Goal: Task Accomplishment & Management: Use online tool/utility

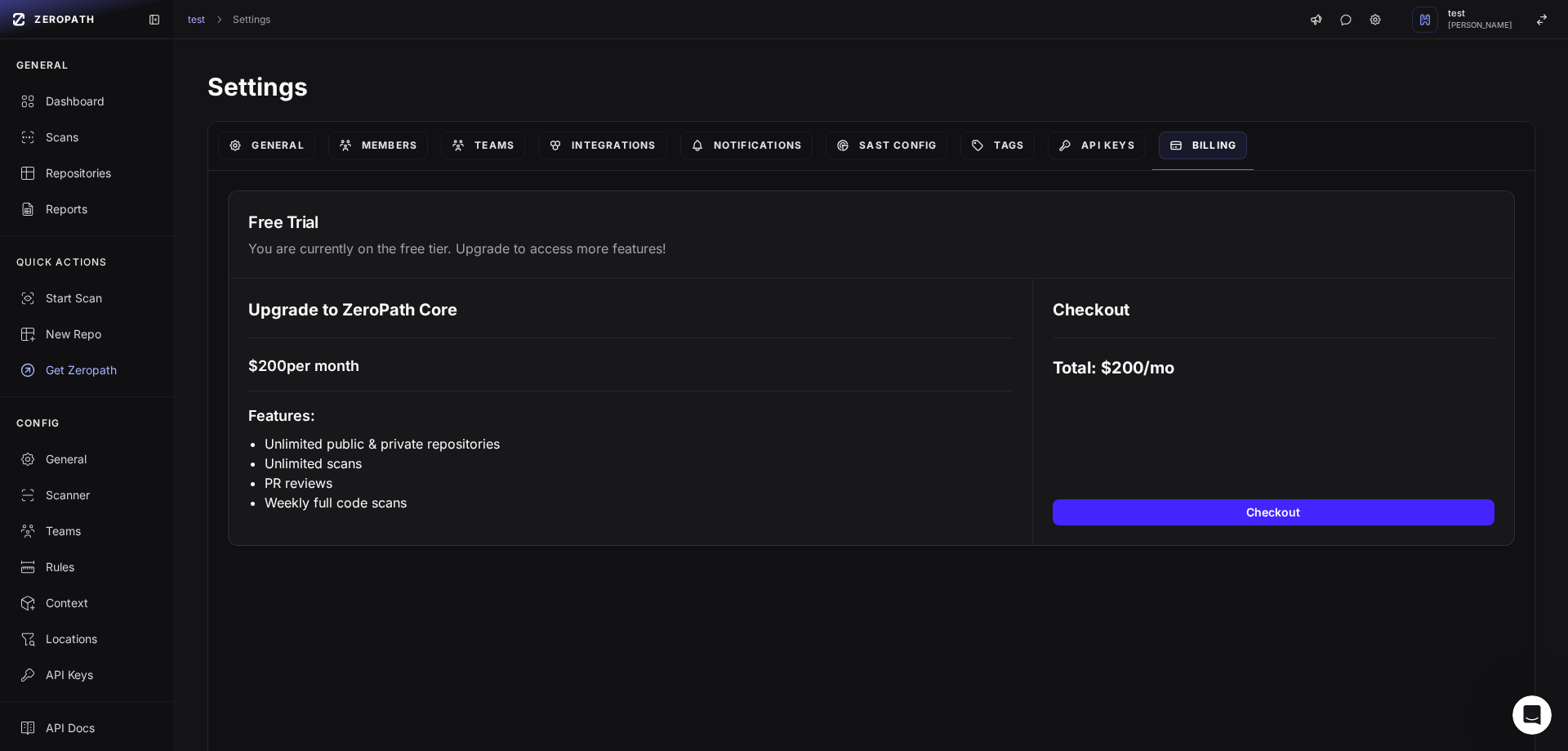
scroll to position [3, 0]
click at [60, 136] on div "Scans" at bounding box center [87, 135] width 135 height 16
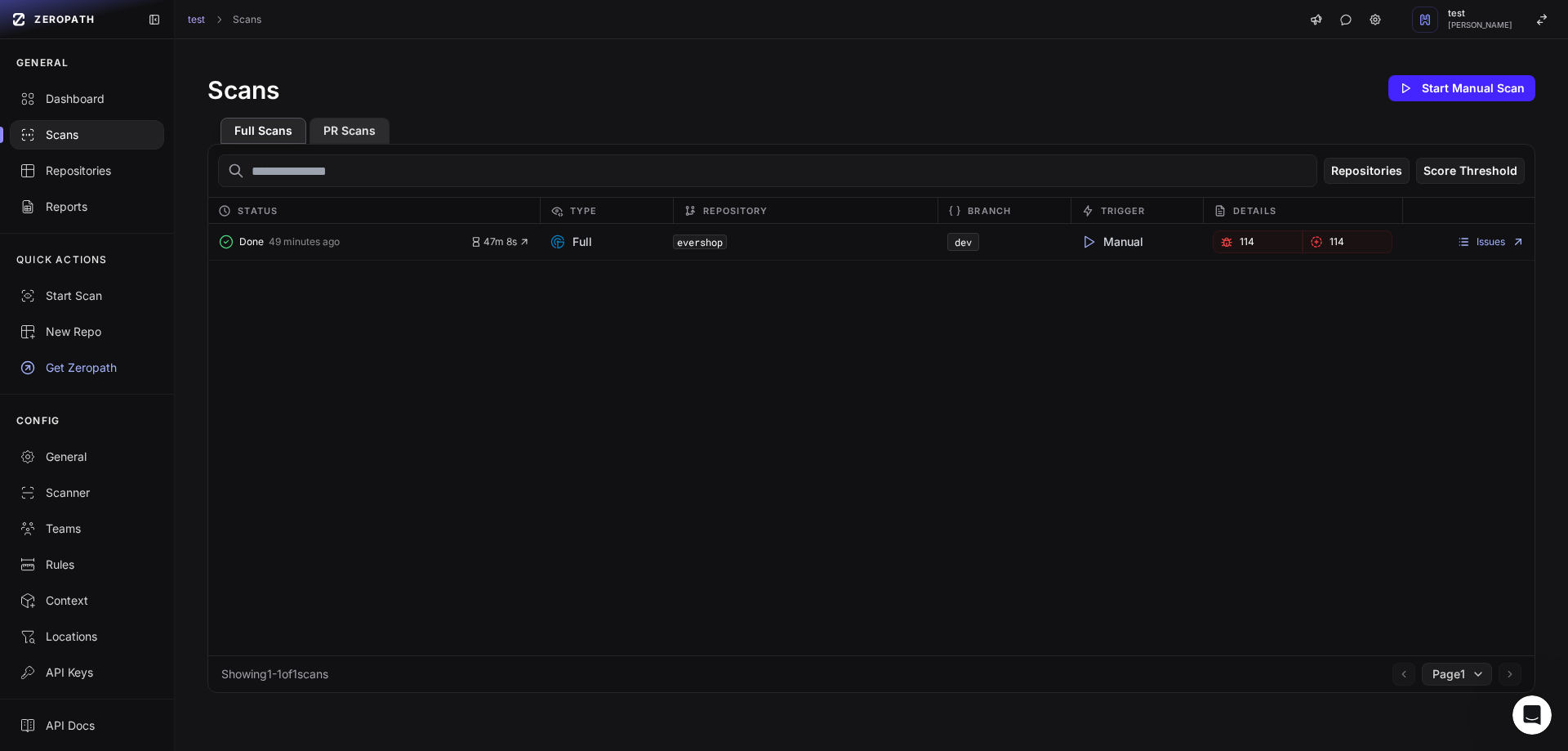
click at [346, 126] on button "PR Scans" at bounding box center [350, 130] width 80 height 26
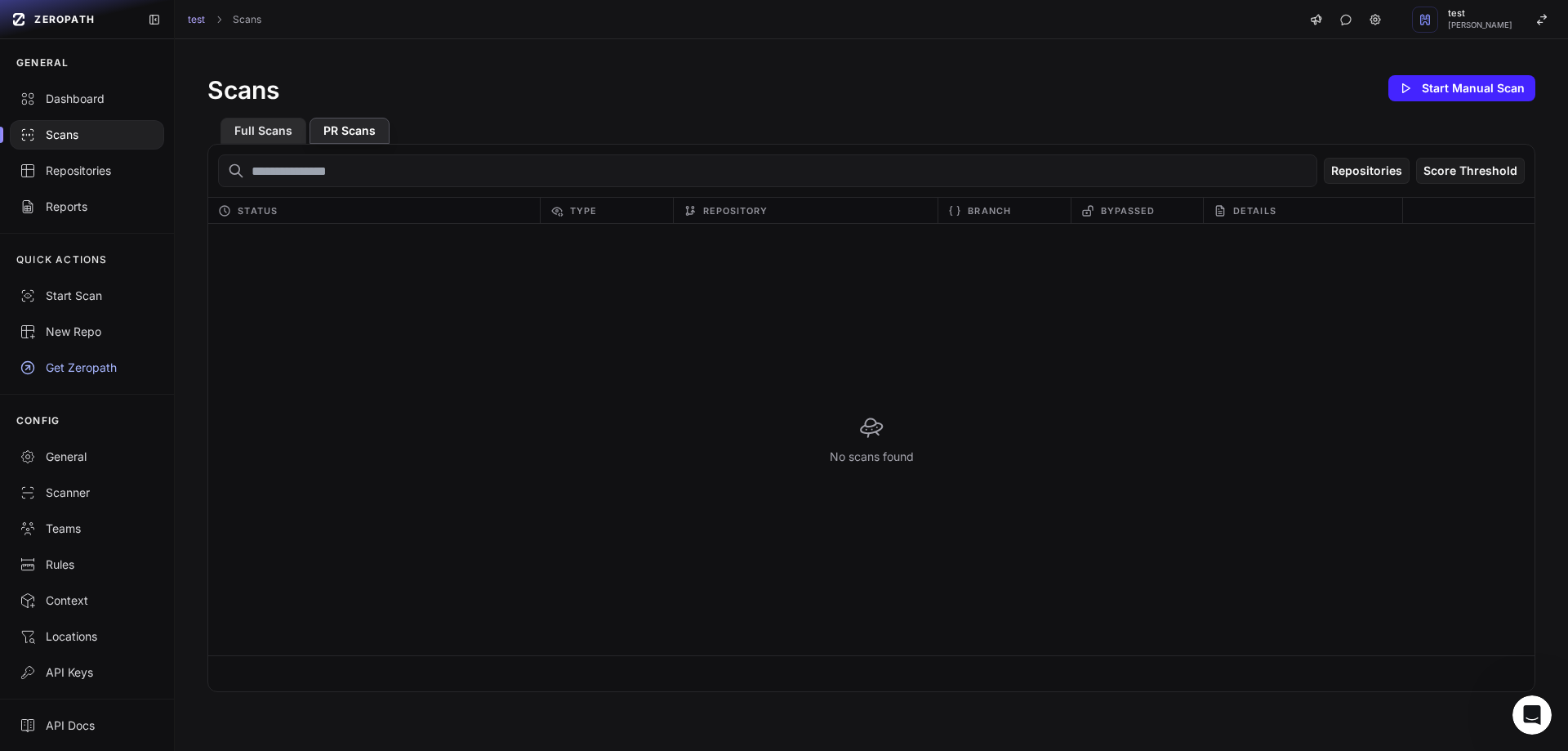
click at [254, 140] on button "Full Scans" at bounding box center [263, 130] width 86 height 26
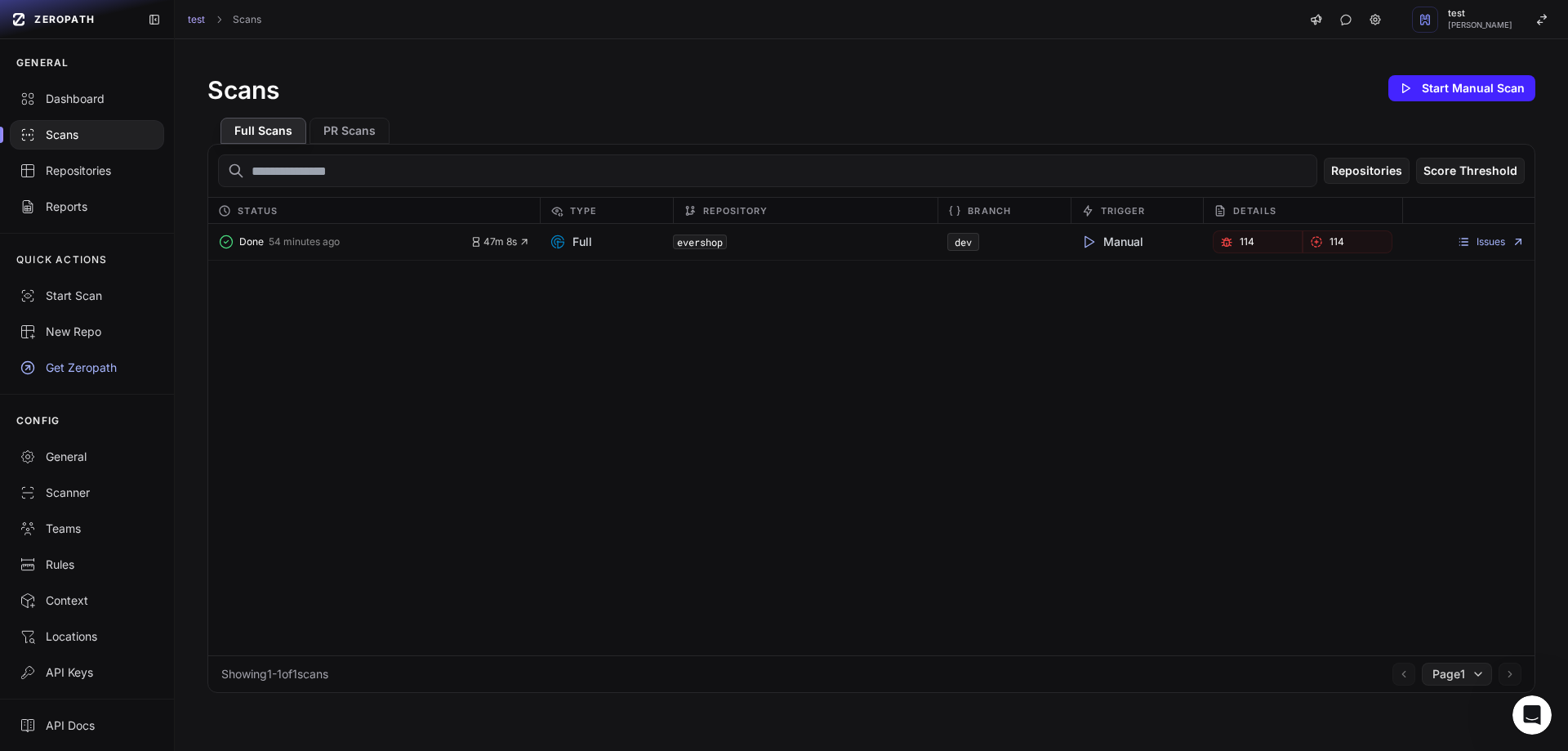
click at [593, 497] on div "Done 54 minutes ago 47m 8s Full evershop dev Manual 114 114 Issues" at bounding box center [872, 439] width 1326 height 431
click at [770, 482] on div "Done 54 minutes ago 47m 8s Full evershop dev Manual 114 114 Issues" at bounding box center [872, 439] width 1326 height 431
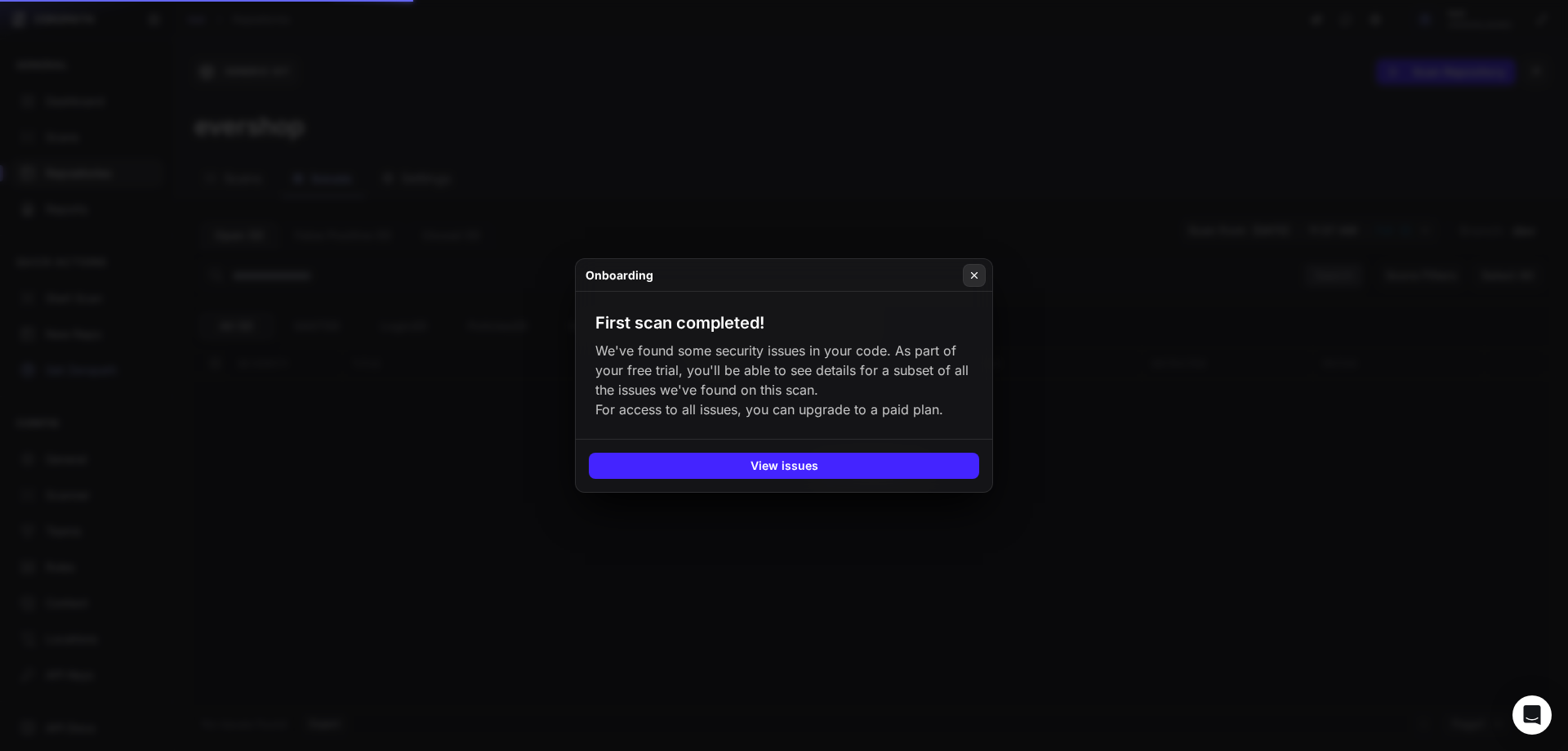
click at [966, 264] on button at bounding box center [974, 275] width 23 height 23
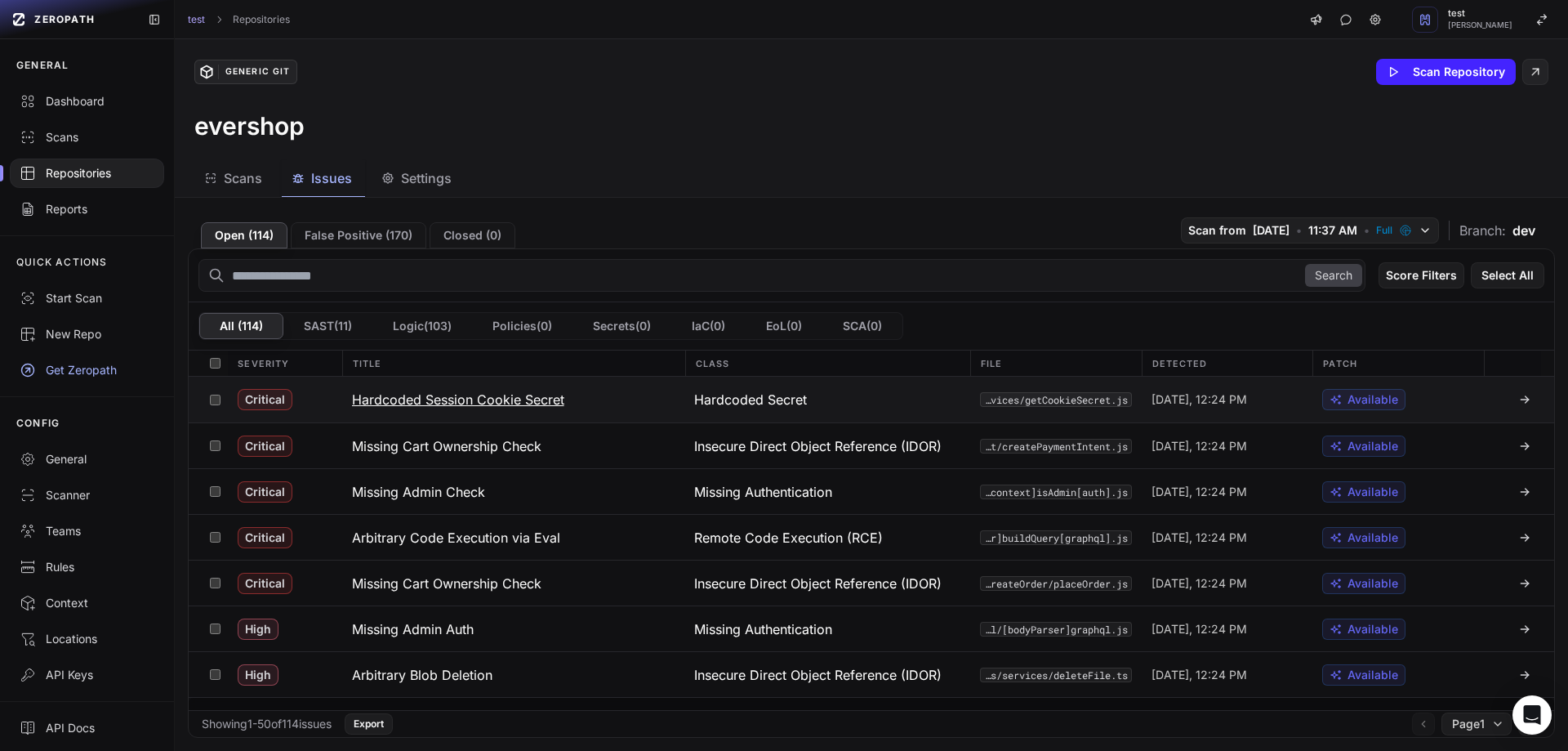
click at [788, 386] on div "Hardcoded Secret" at bounding box center [827, 399] width 285 height 46
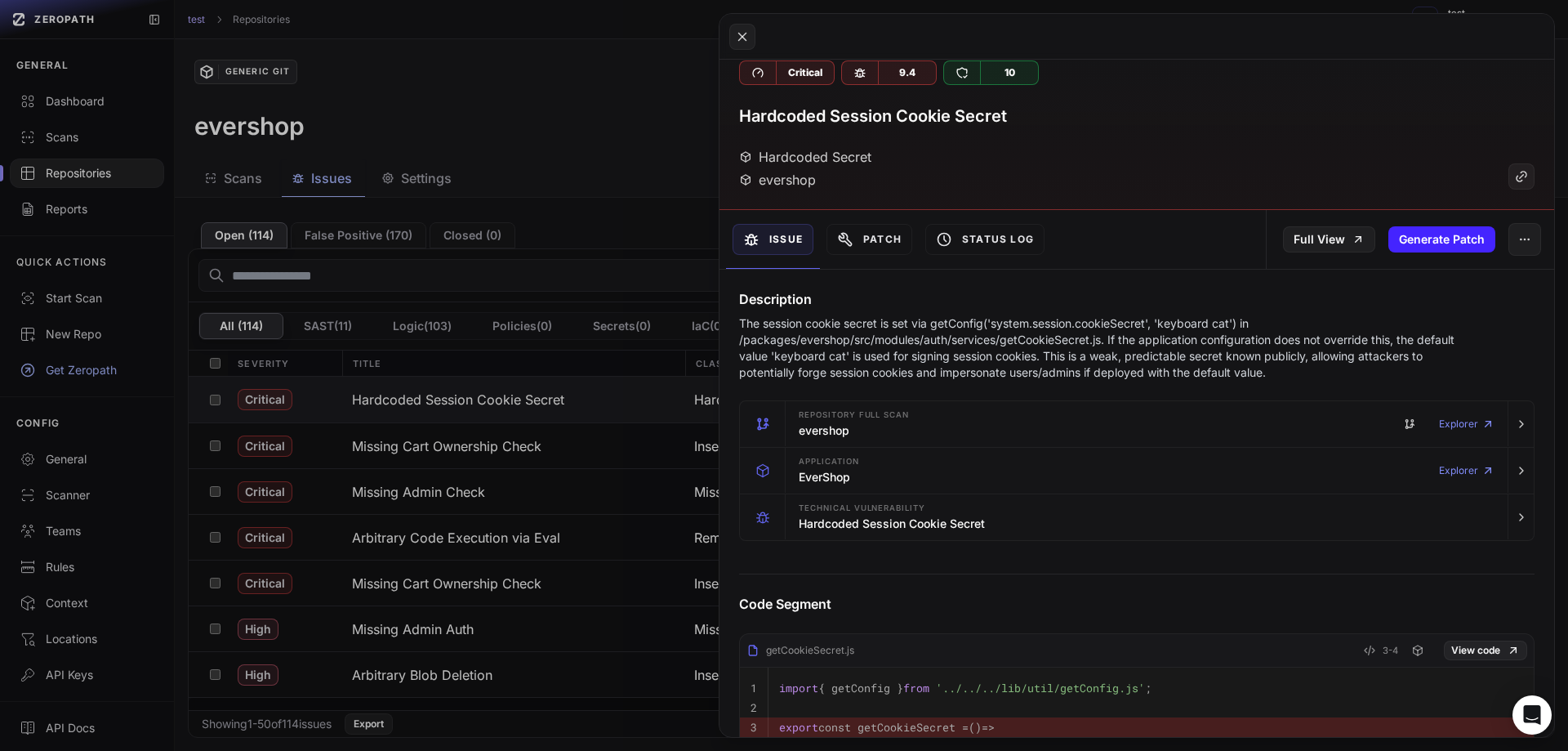
scroll to position [18, 0]
click at [512, 440] on button at bounding box center [784, 375] width 1568 height 751
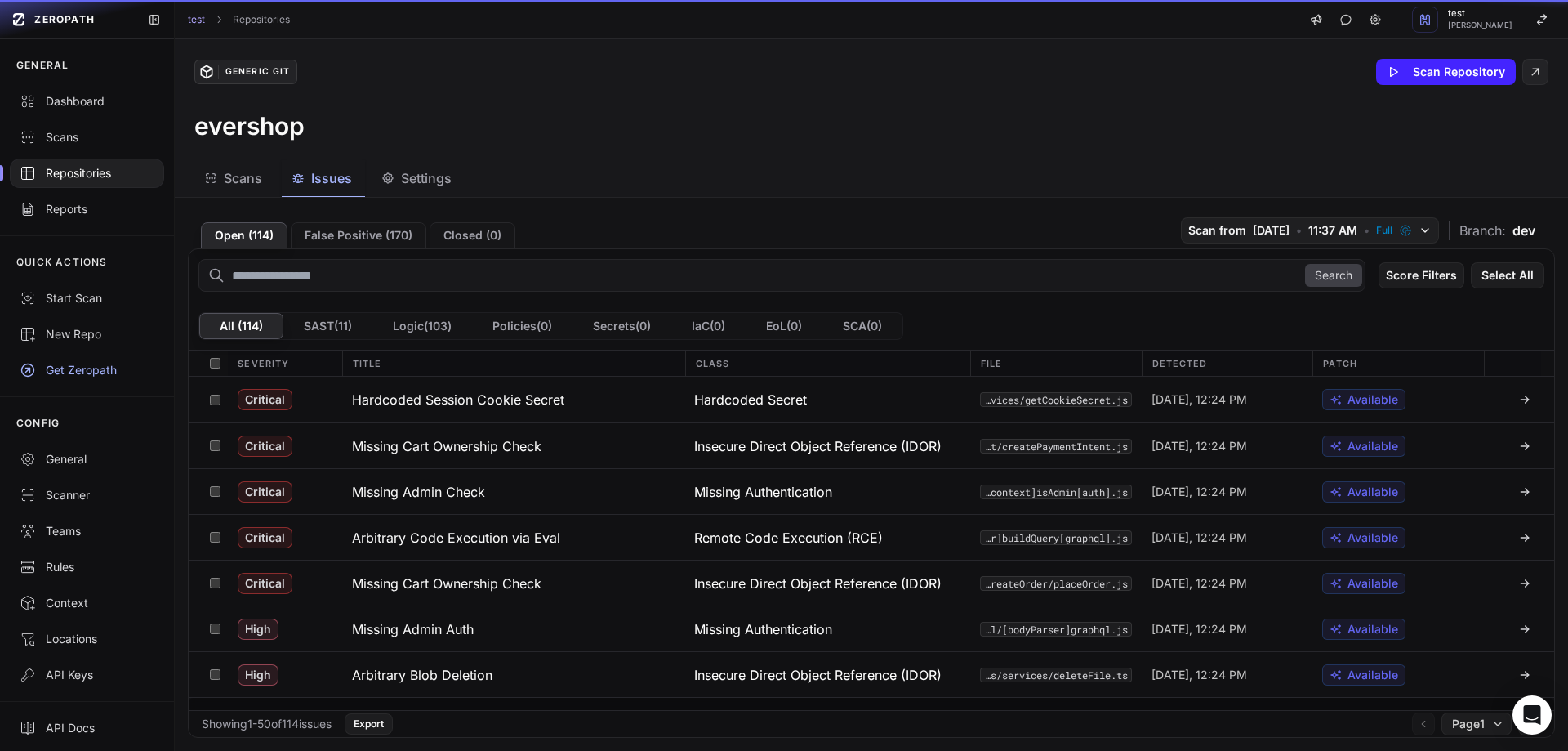
click at [512, 440] on h3 "Missing Cart Ownership Check" at bounding box center [447, 446] width 190 height 20
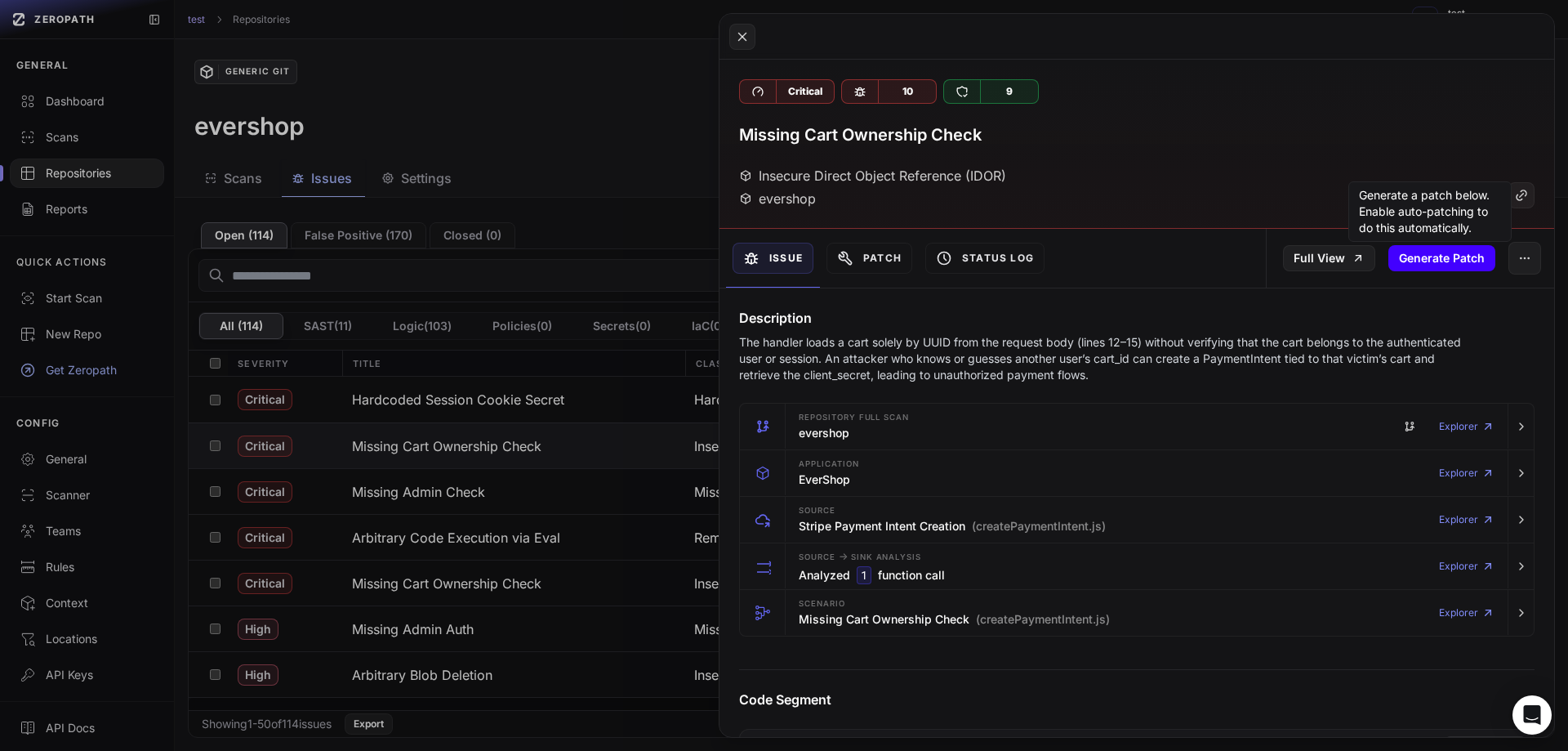
click at [1451, 249] on button "Generate Patch" at bounding box center [1442, 258] width 107 height 26
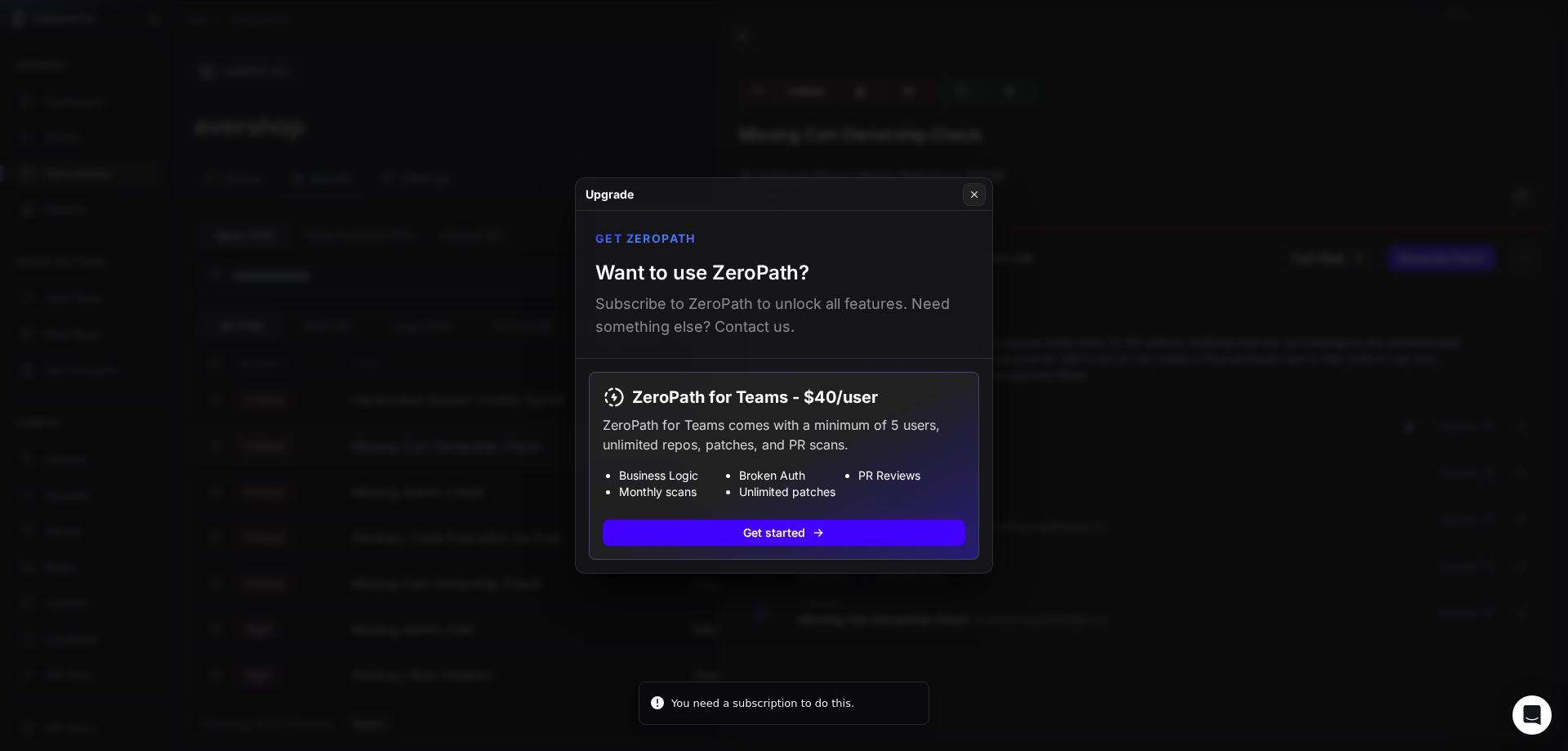
click at [677, 391] on h4 "ZeroPath for Teams - $40/user" at bounding box center [783, 397] width 362 height 23
click at [751, 530] on button "Get started" at bounding box center [783, 532] width 362 height 26
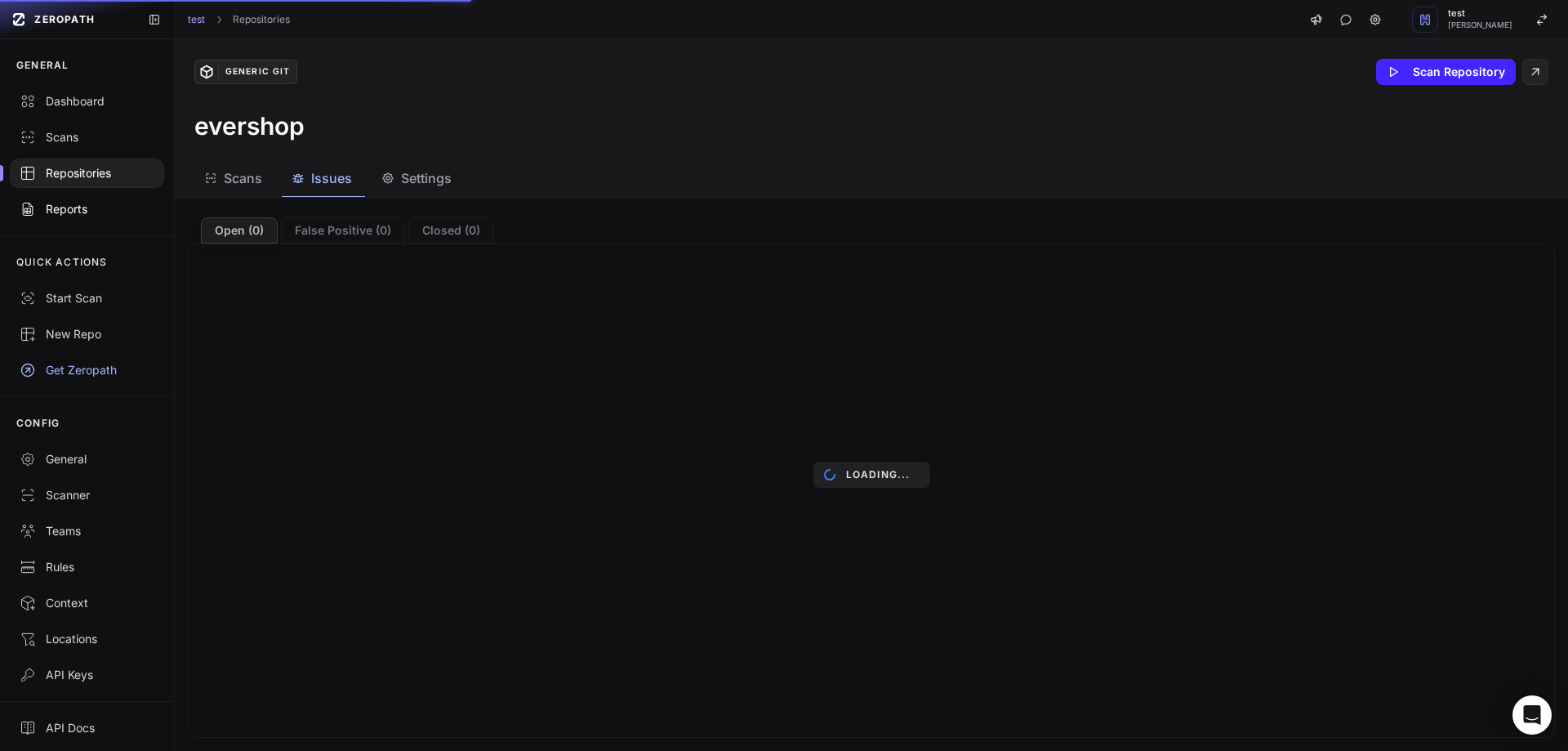
click at [78, 207] on div "Reports" at bounding box center [87, 209] width 135 height 16
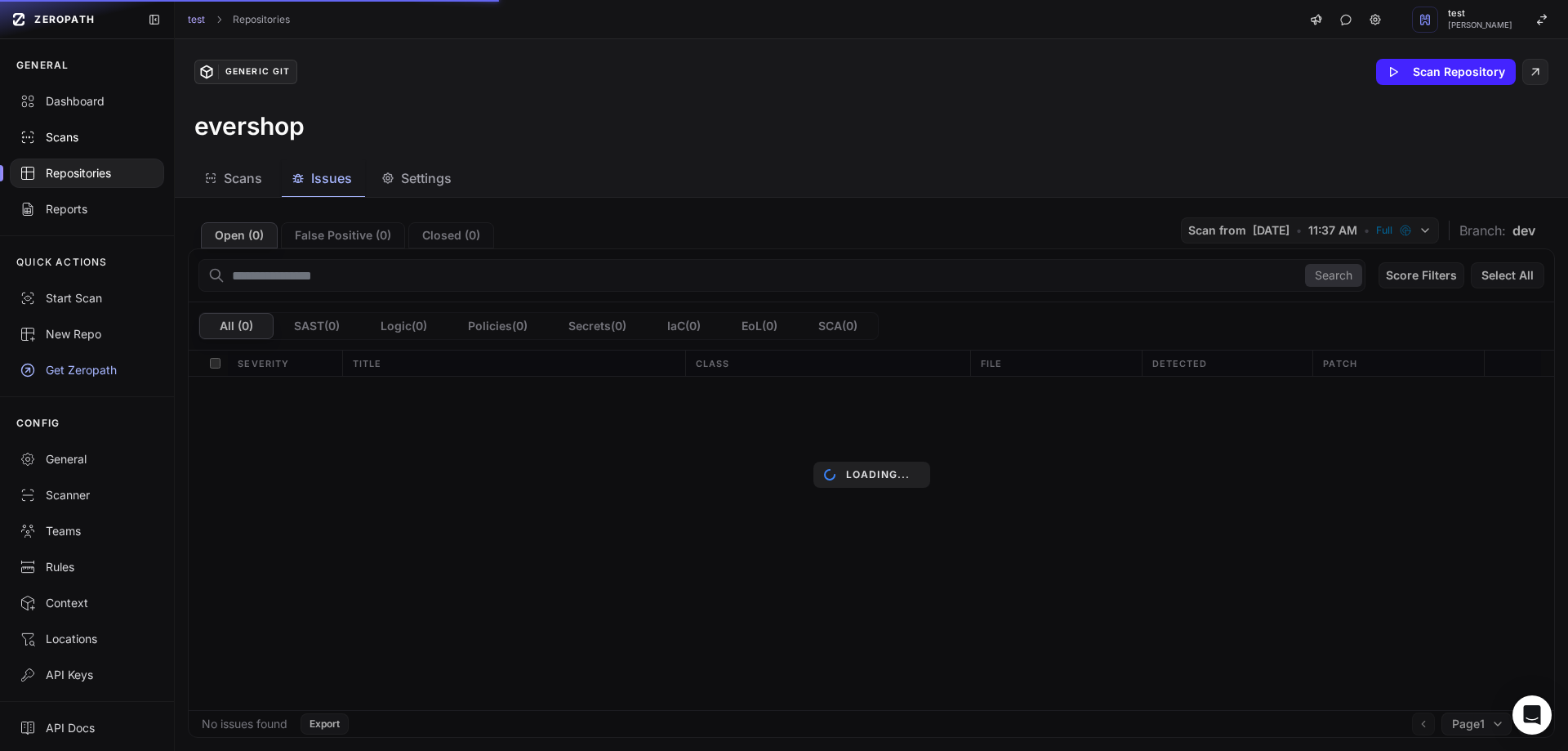
click at [54, 133] on div "Scans" at bounding box center [87, 137] width 135 height 16
click at [80, 98] on div "Dashboard" at bounding box center [87, 101] width 135 height 16
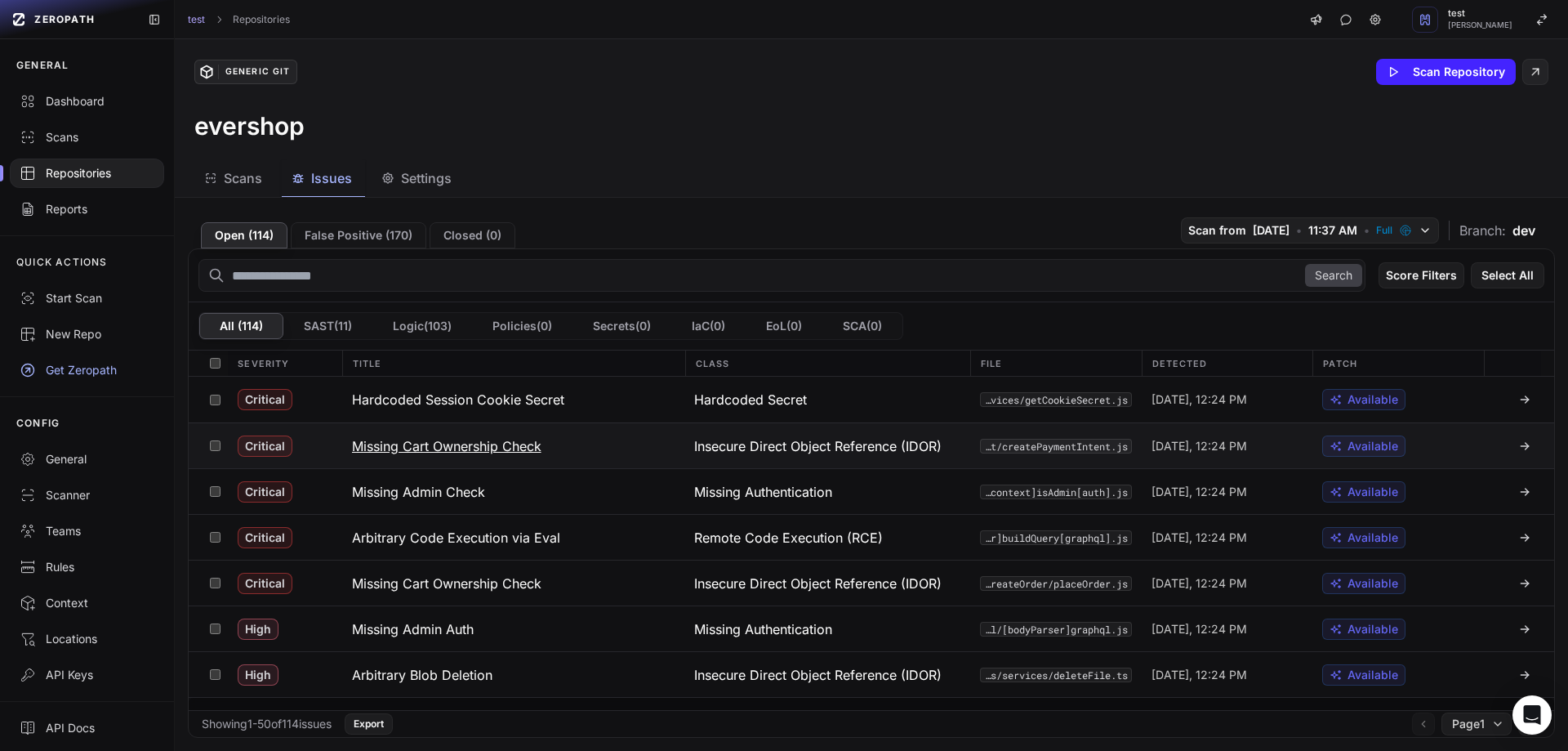
click at [1326, 438] on div "Available" at bounding box center [1364, 446] width 83 height 22
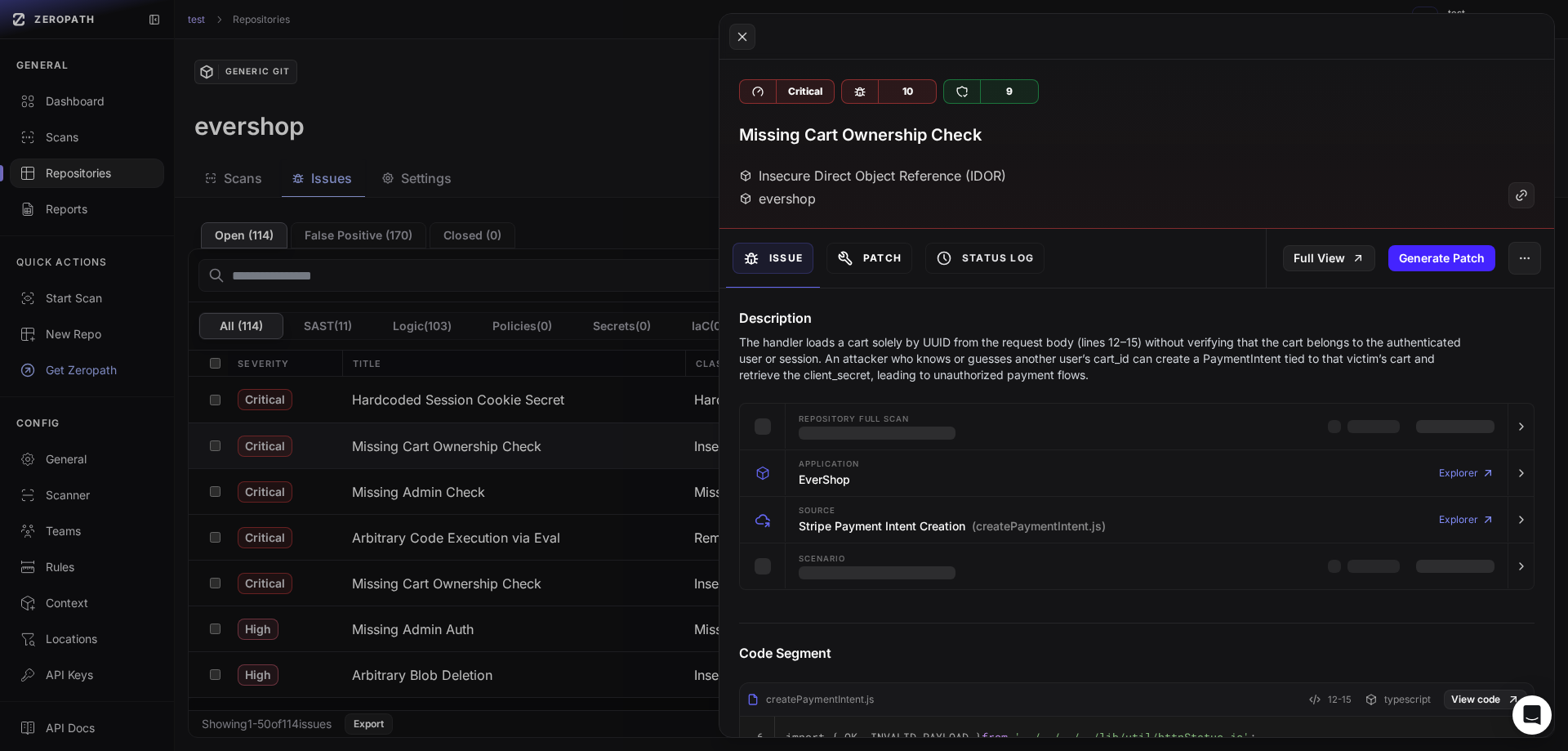
click at [872, 258] on button "Patch" at bounding box center [869, 258] width 86 height 31
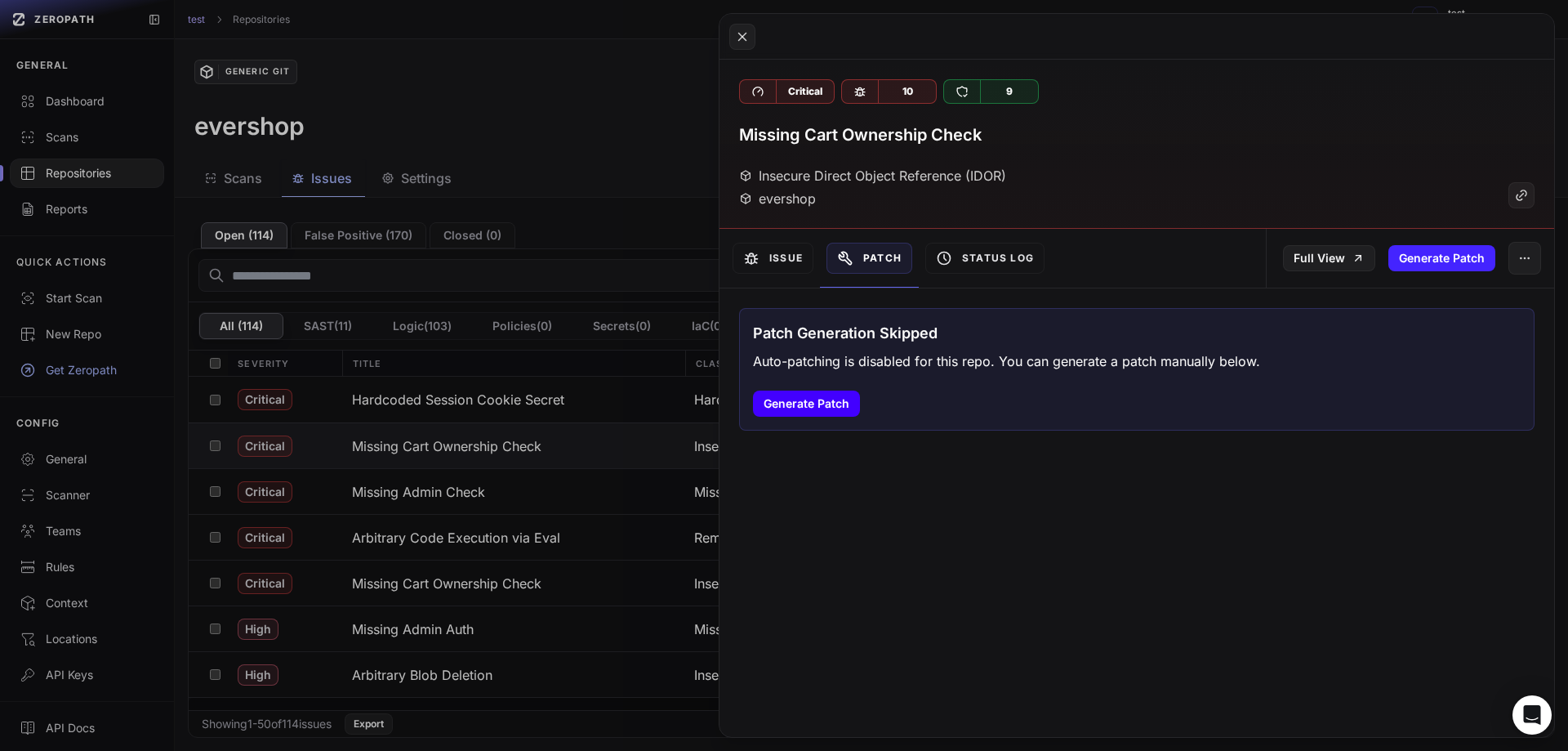
click at [818, 399] on button "Generate Patch" at bounding box center [807, 403] width 107 height 26
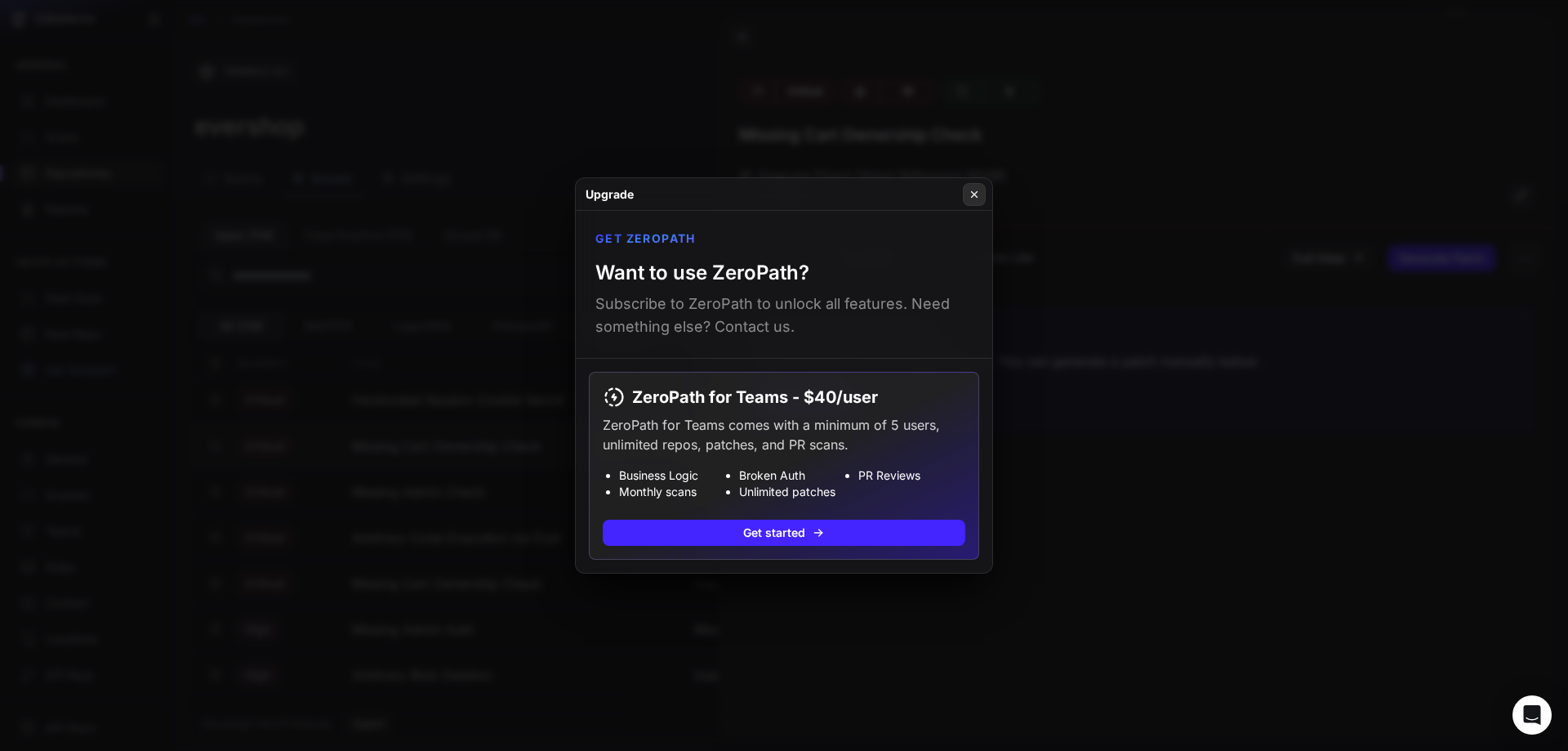
click at [970, 197] on icon at bounding box center [974, 194] width 12 height 13
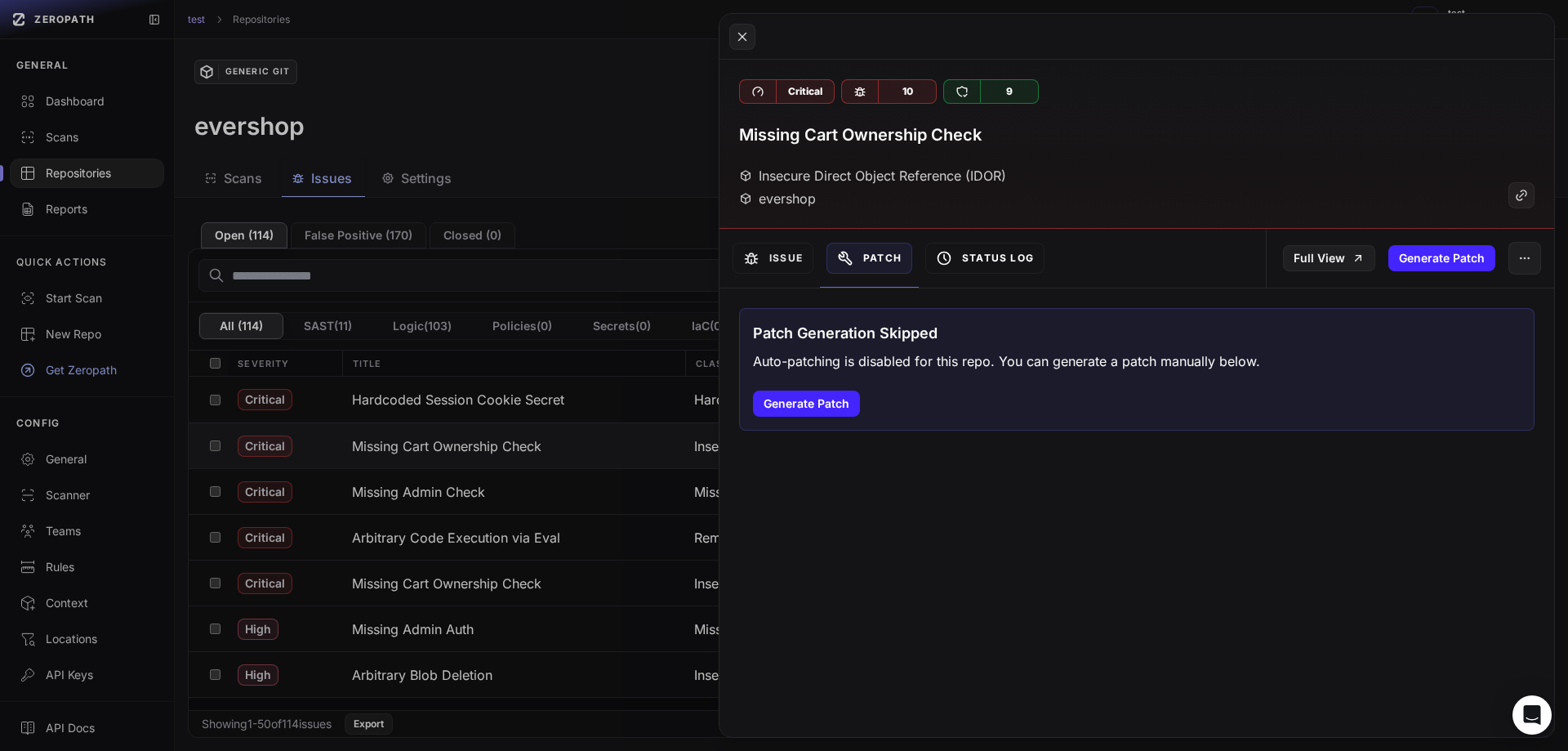
click at [985, 245] on button "Status Log" at bounding box center [985, 258] width 119 height 31
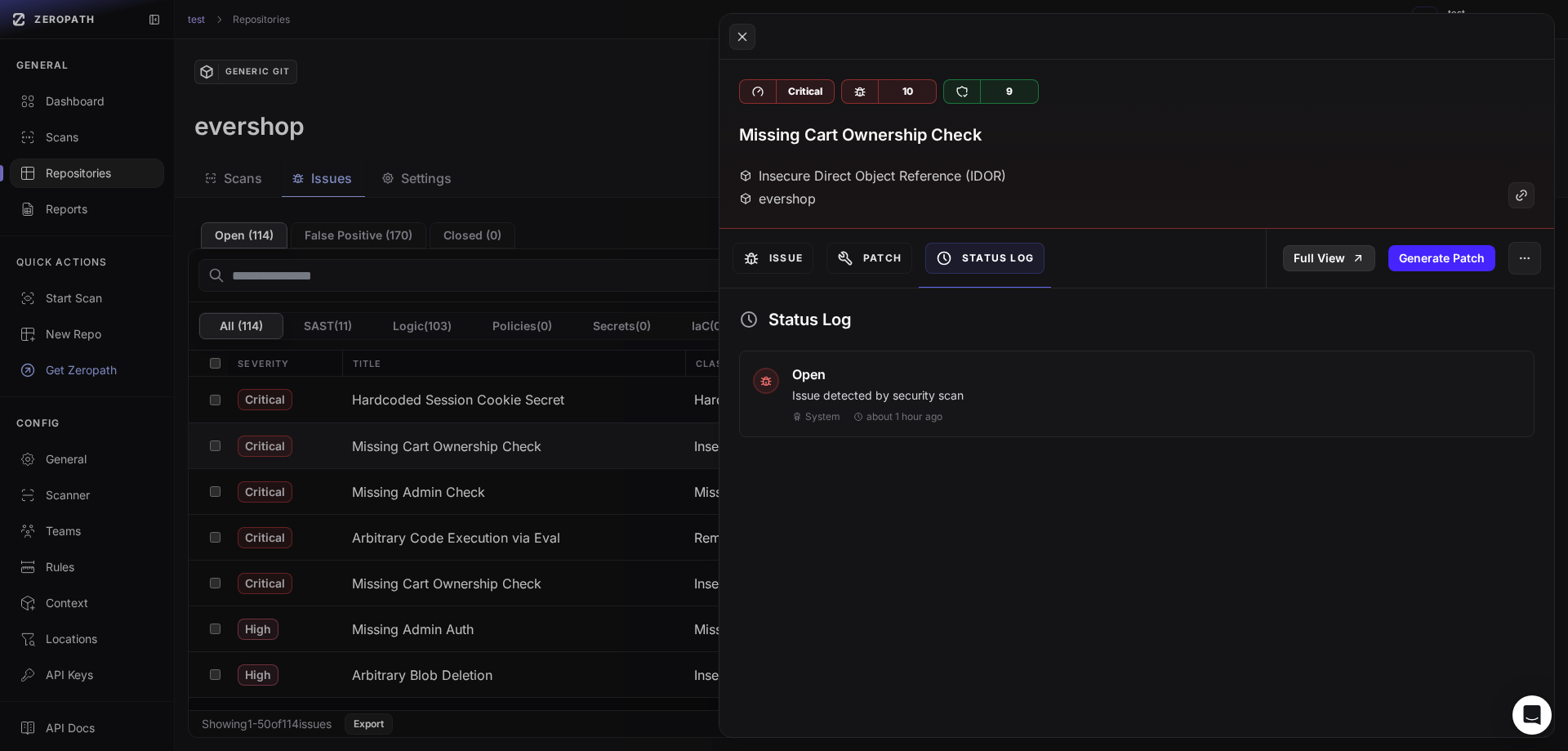
click at [1308, 259] on link "Full View" at bounding box center [1329, 258] width 92 height 26
click at [763, 246] on button "Issue" at bounding box center [773, 258] width 81 height 31
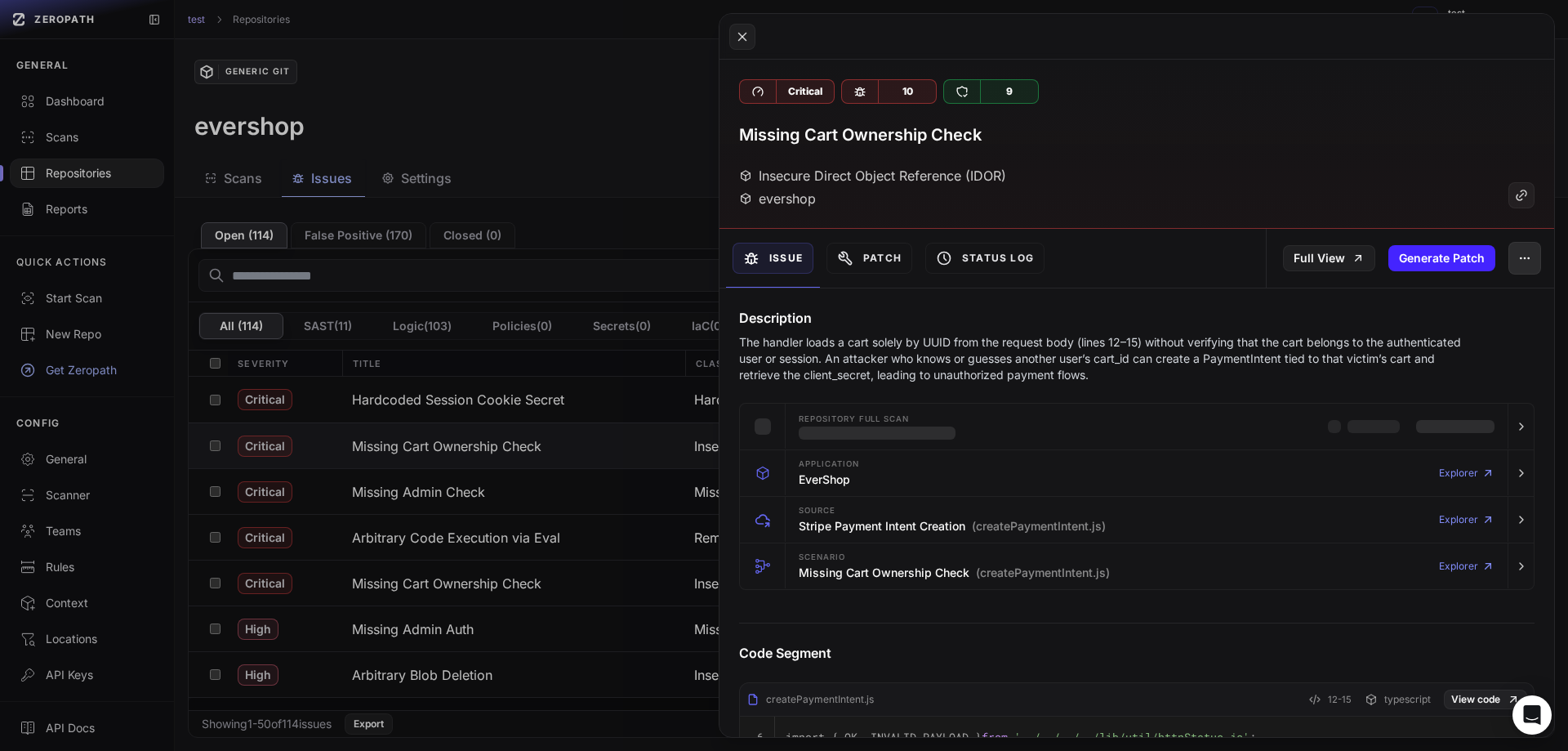
click at [1513, 268] on button "button" at bounding box center [1525, 258] width 33 height 33
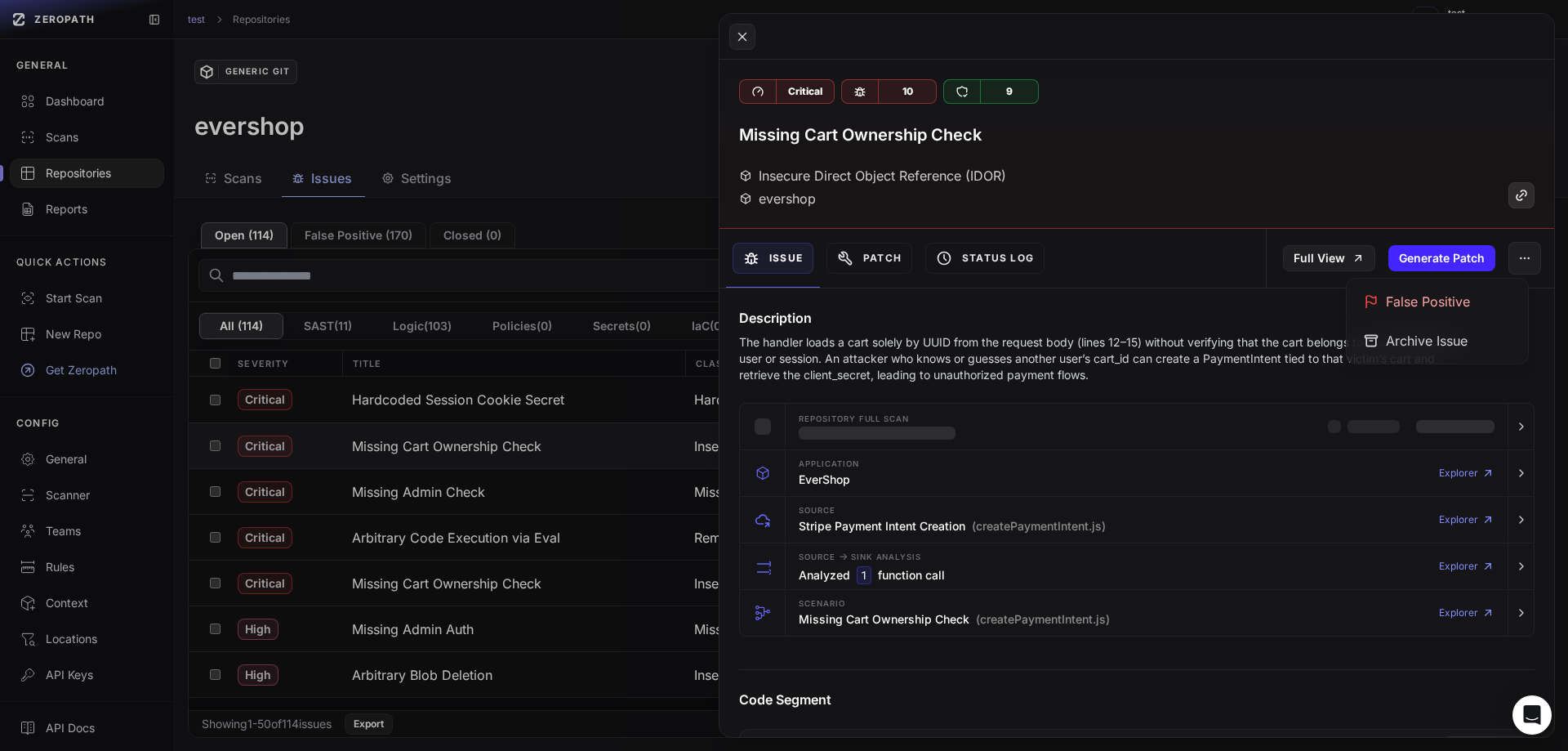
click at [1514, 198] on icon at bounding box center [1521, 195] width 14 height 20
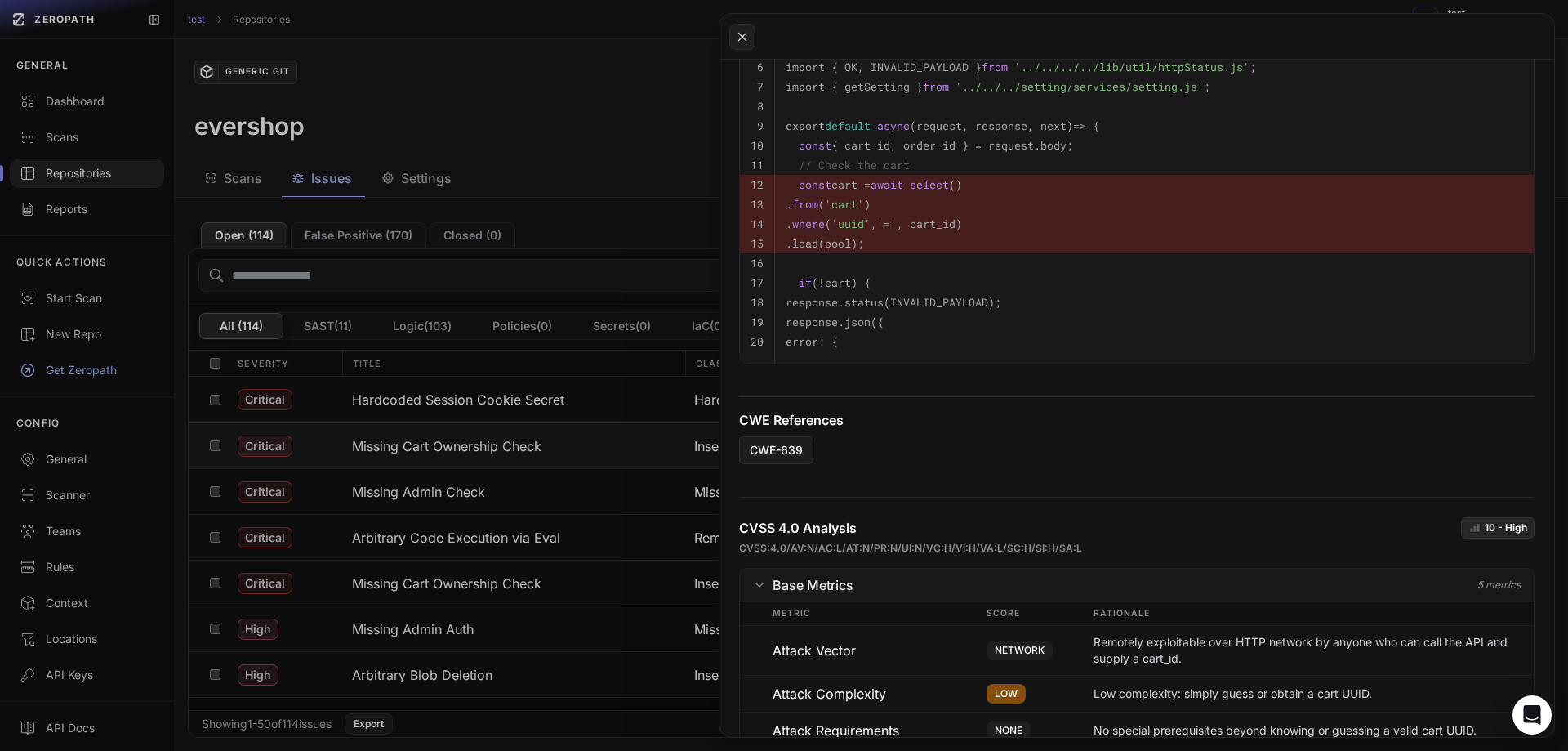
scroll to position [1015, 0]
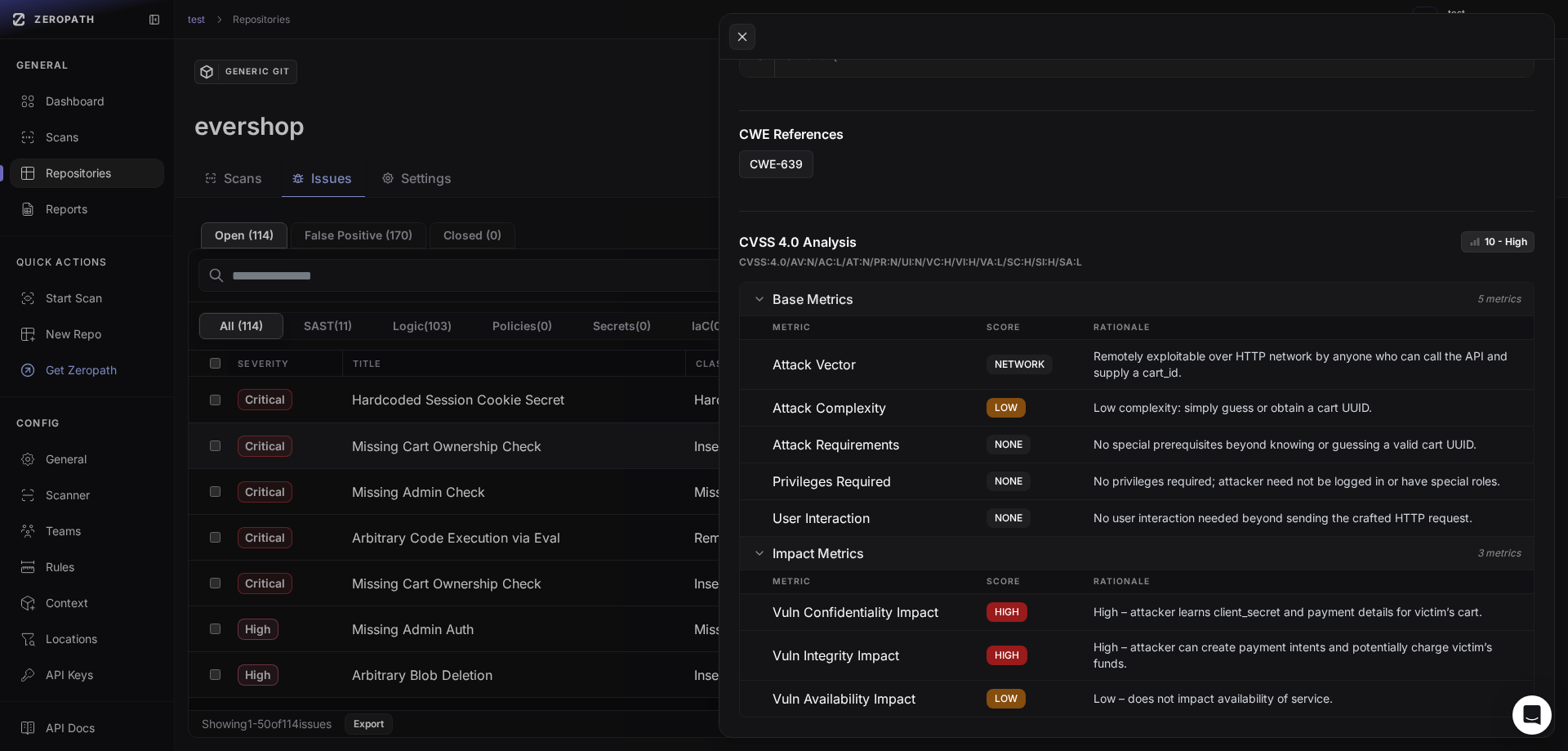
click at [498, 455] on button at bounding box center [784, 375] width 1568 height 751
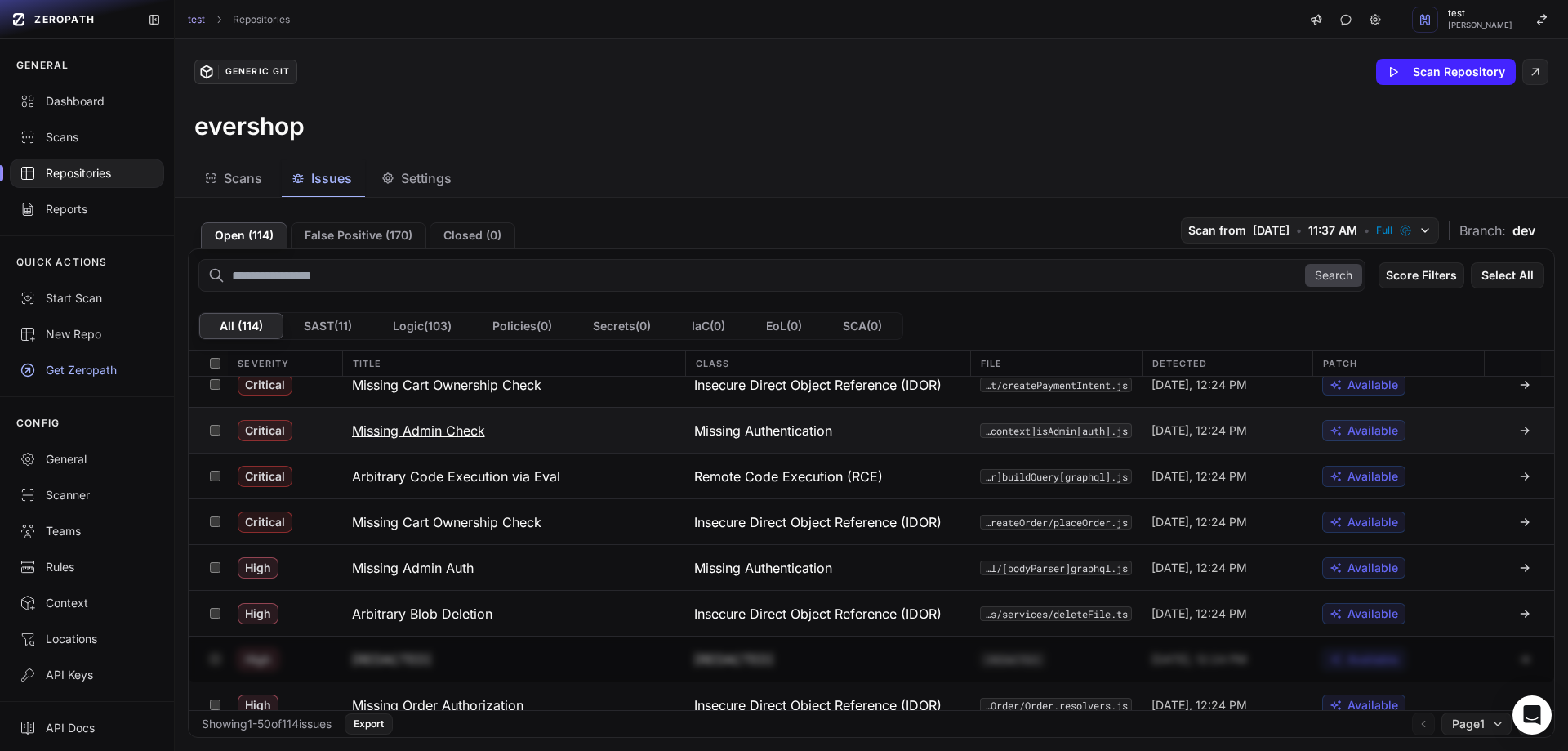
scroll to position [62, 0]
click at [443, 414] on button "Missing Admin Check" at bounding box center [514, 429] width 343 height 45
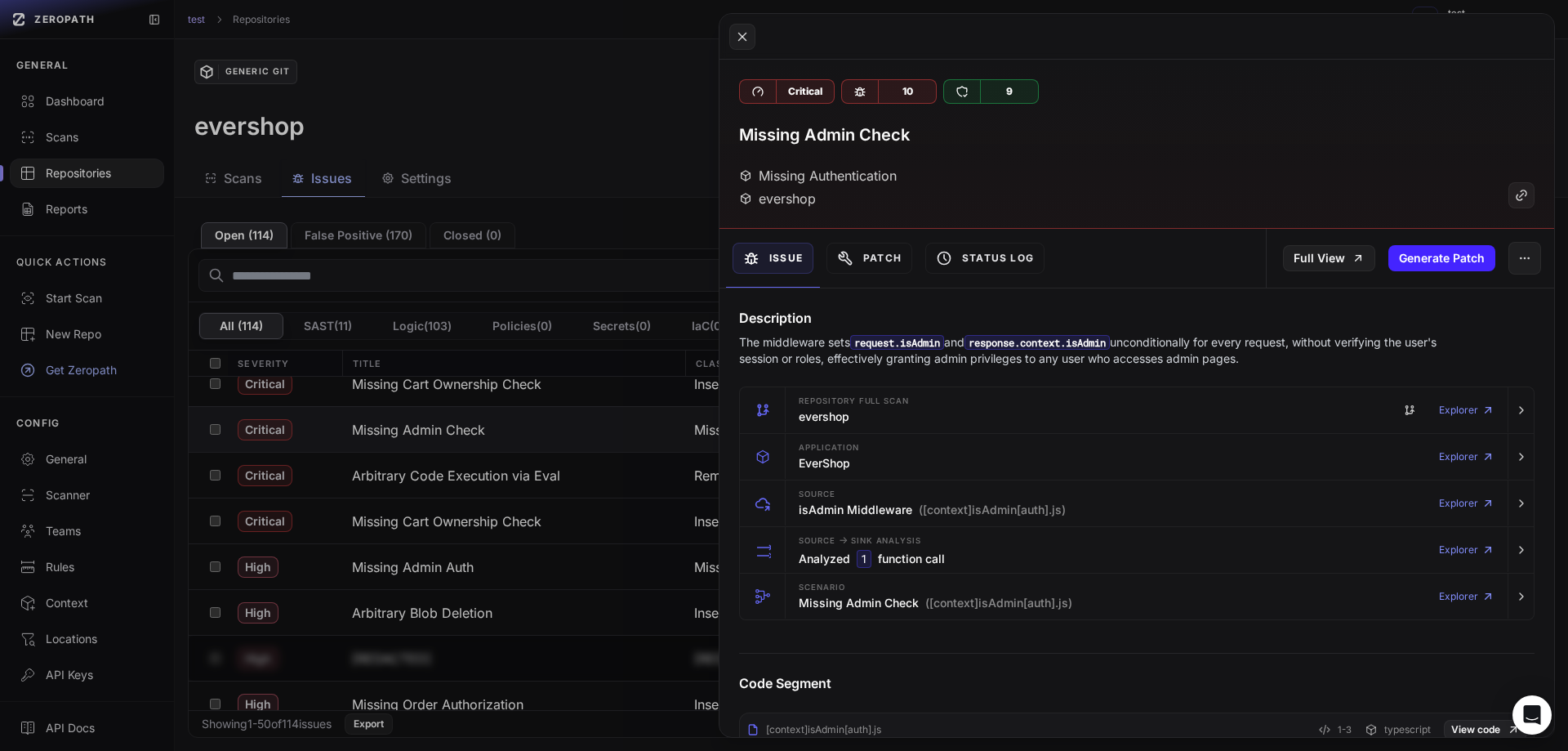
click at [565, 572] on button at bounding box center [784, 375] width 1568 height 751
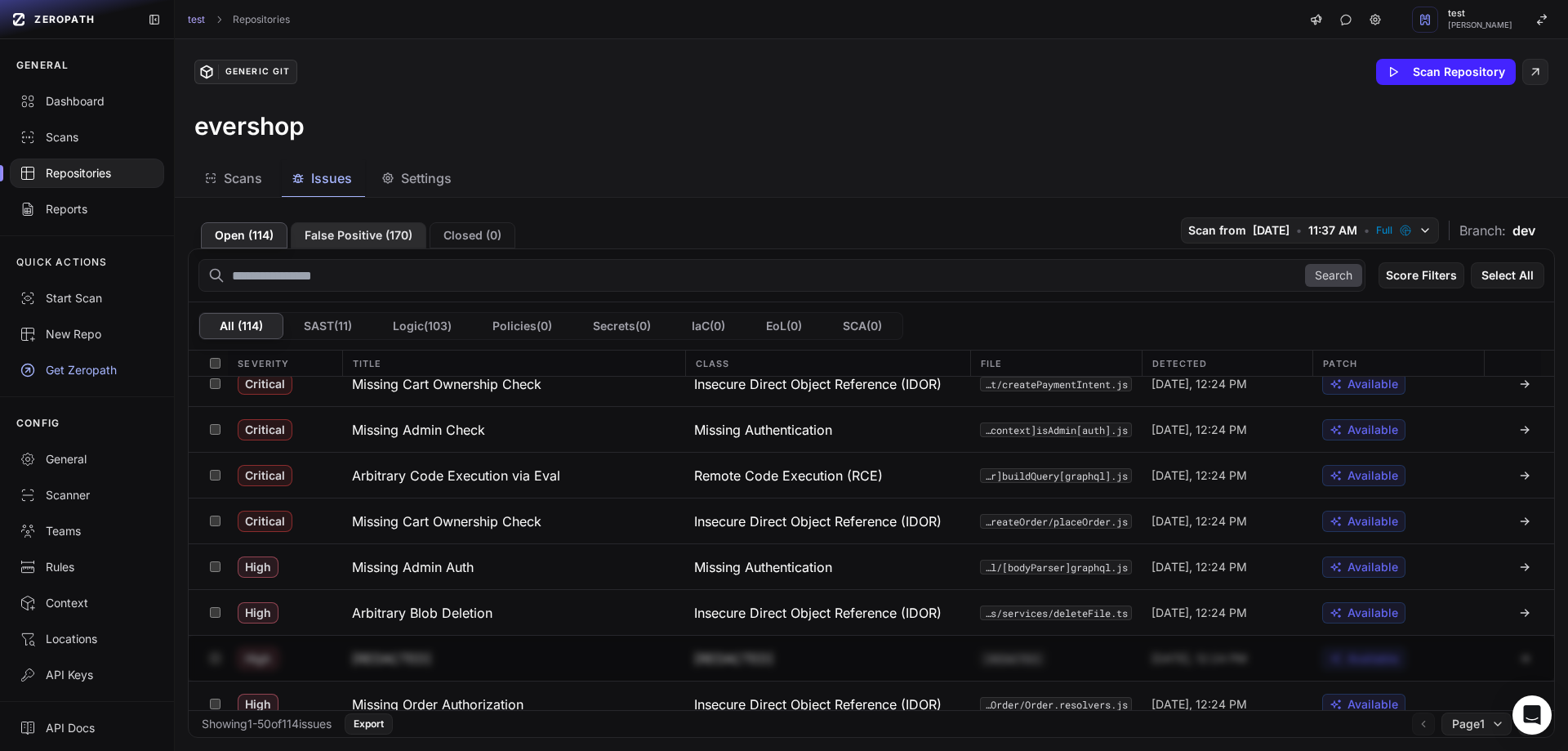
click at [351, 226] on button "False Positive ( 170 )" at bounding box center [359, 235] width 135 height 26
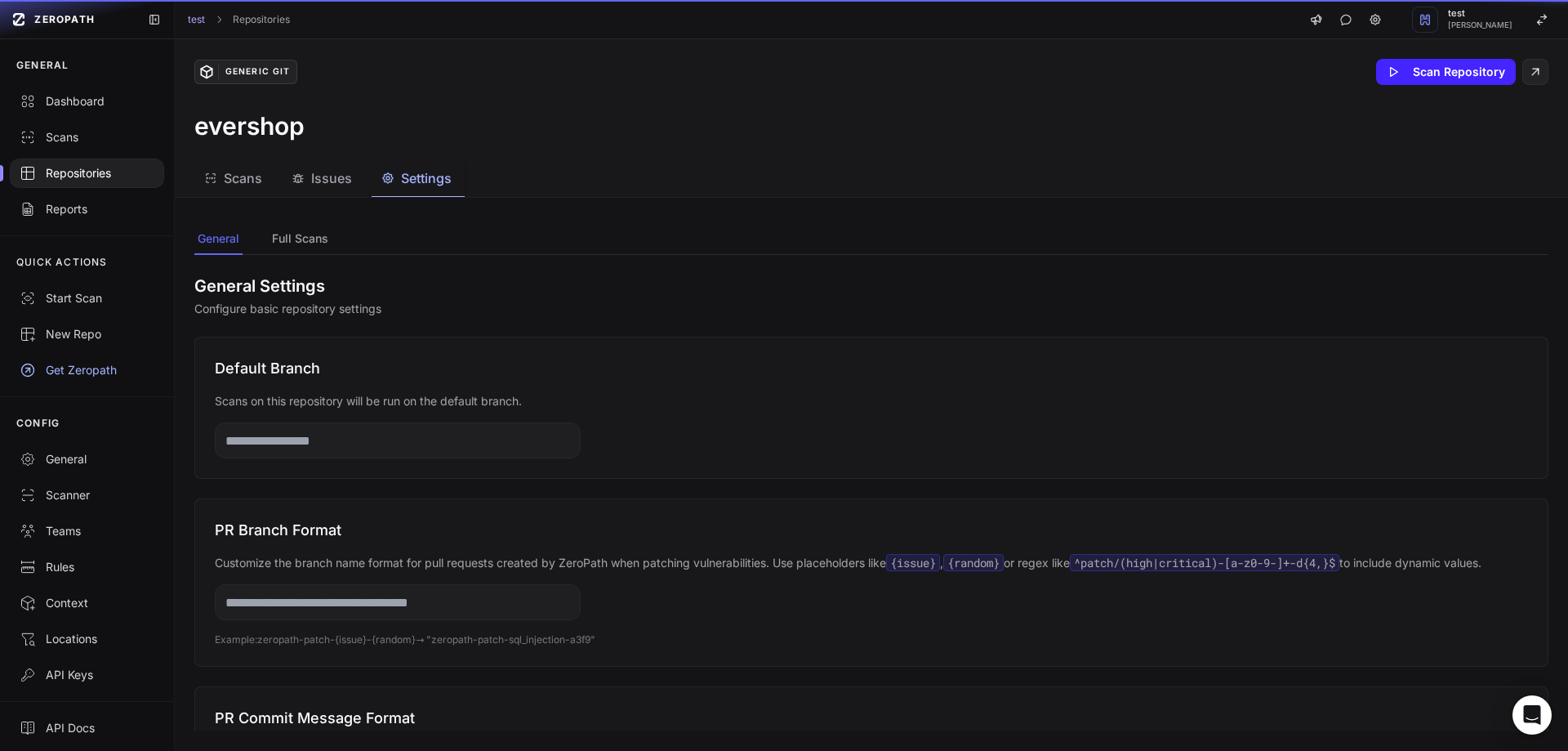
click at [426, 178] on span "Settings" at bounding box center [426, 178] width 51 height 20
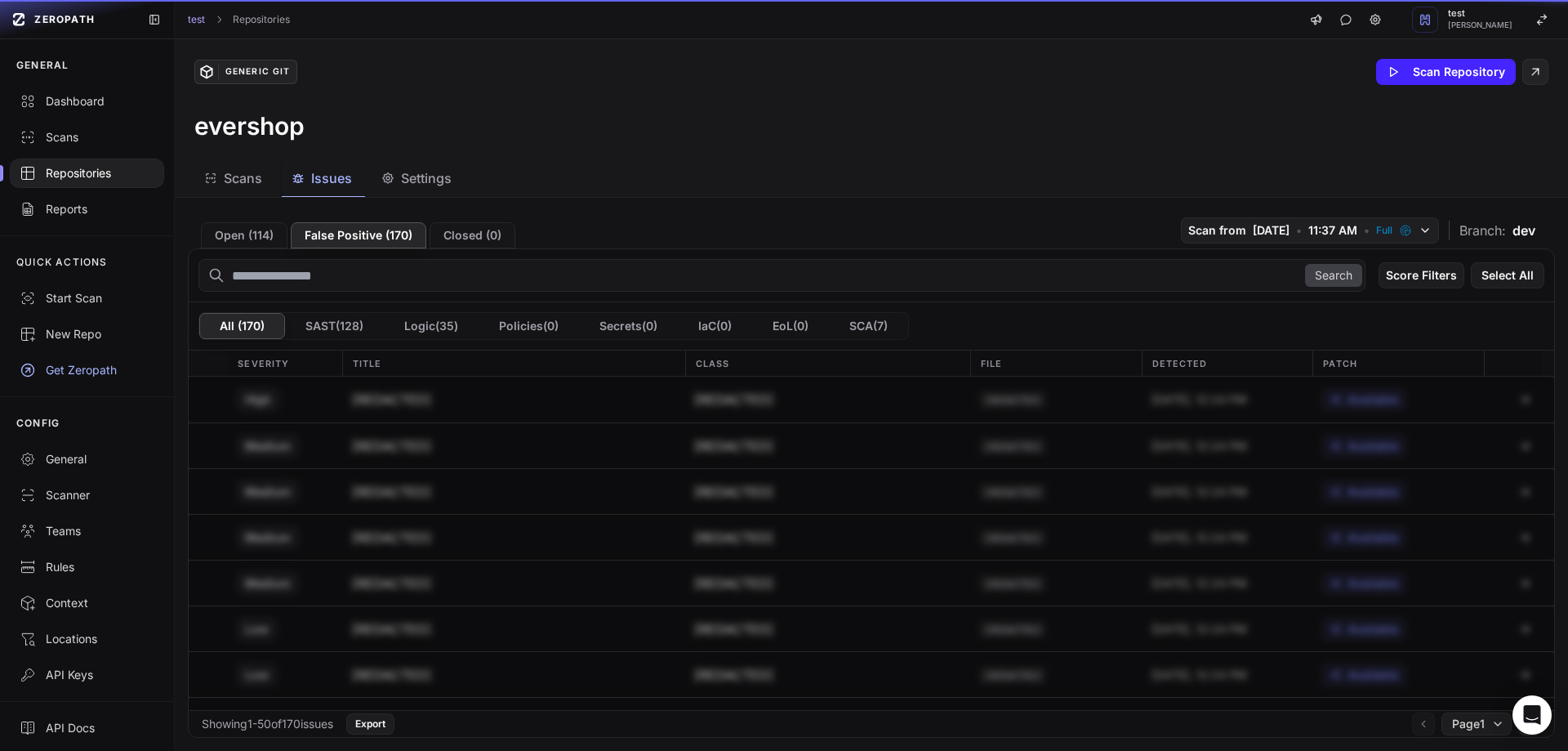
click at [347, 174] on span "Issues" at bounding box center [331, 178] width 41 height 20
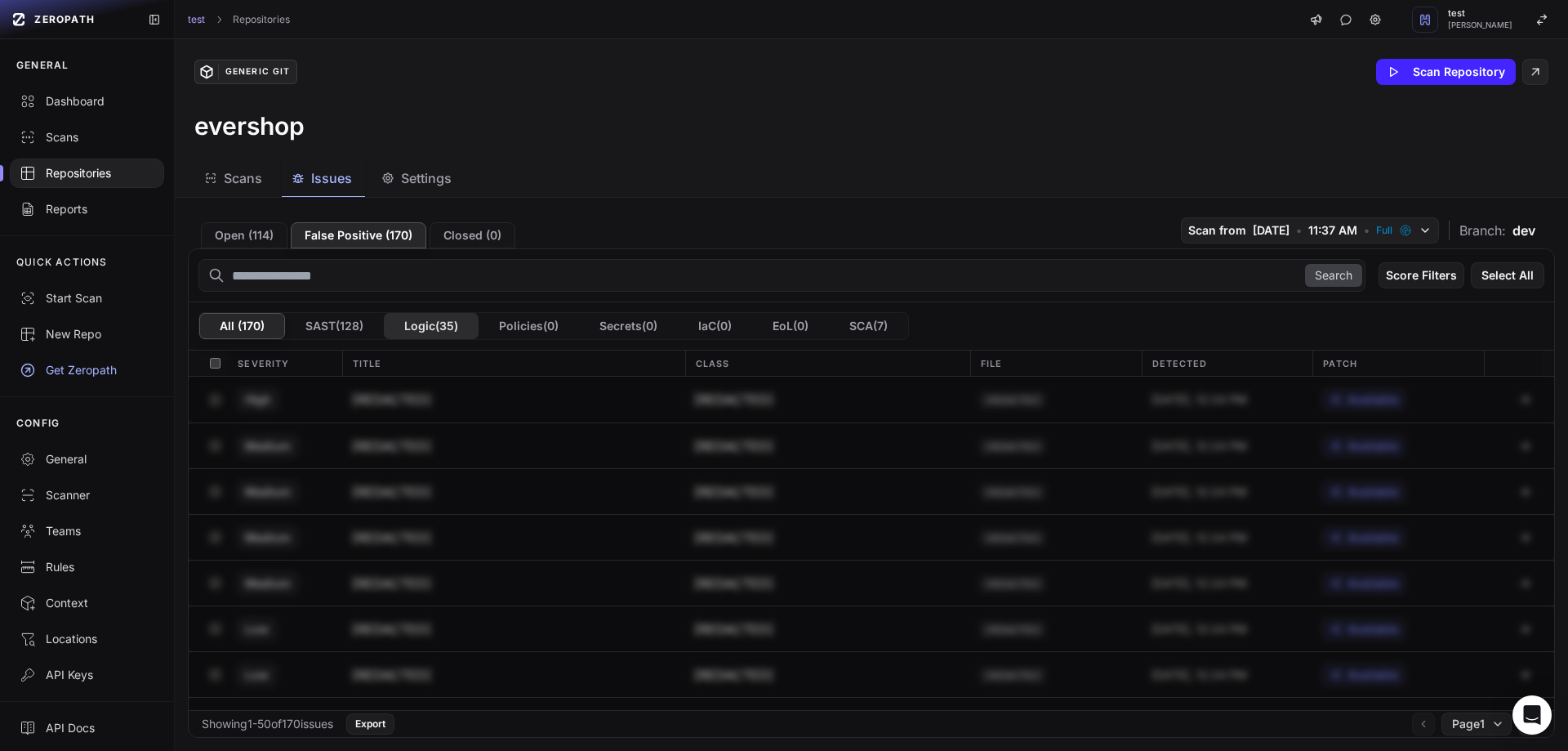
click at [462, 327] on button "Logic ( 35 )" at bounding box center [431, 325] width 95 height 26
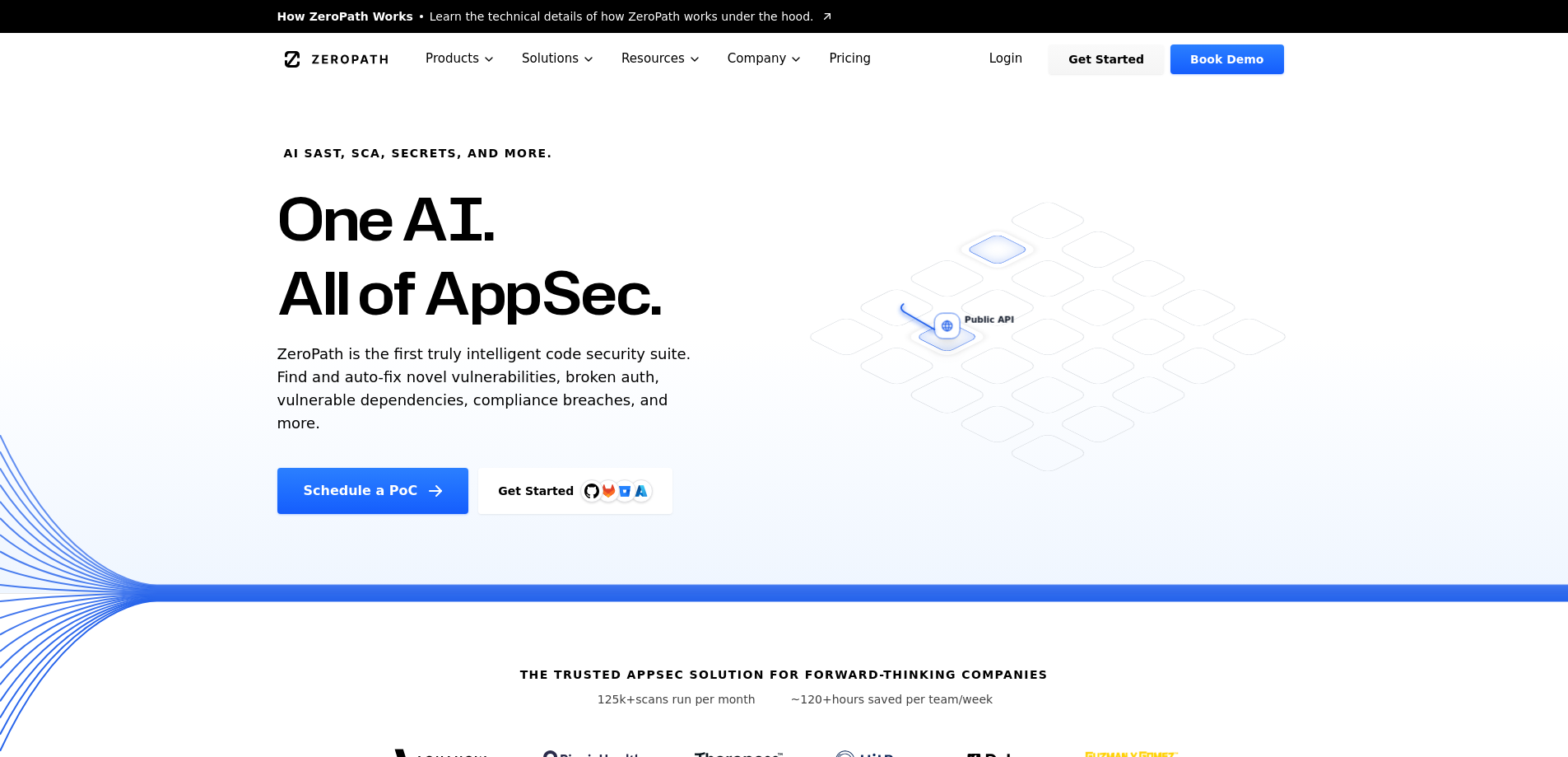
click at [829, 58] on link "Pricing" at bounding box center [850, 58] width 68 height 52
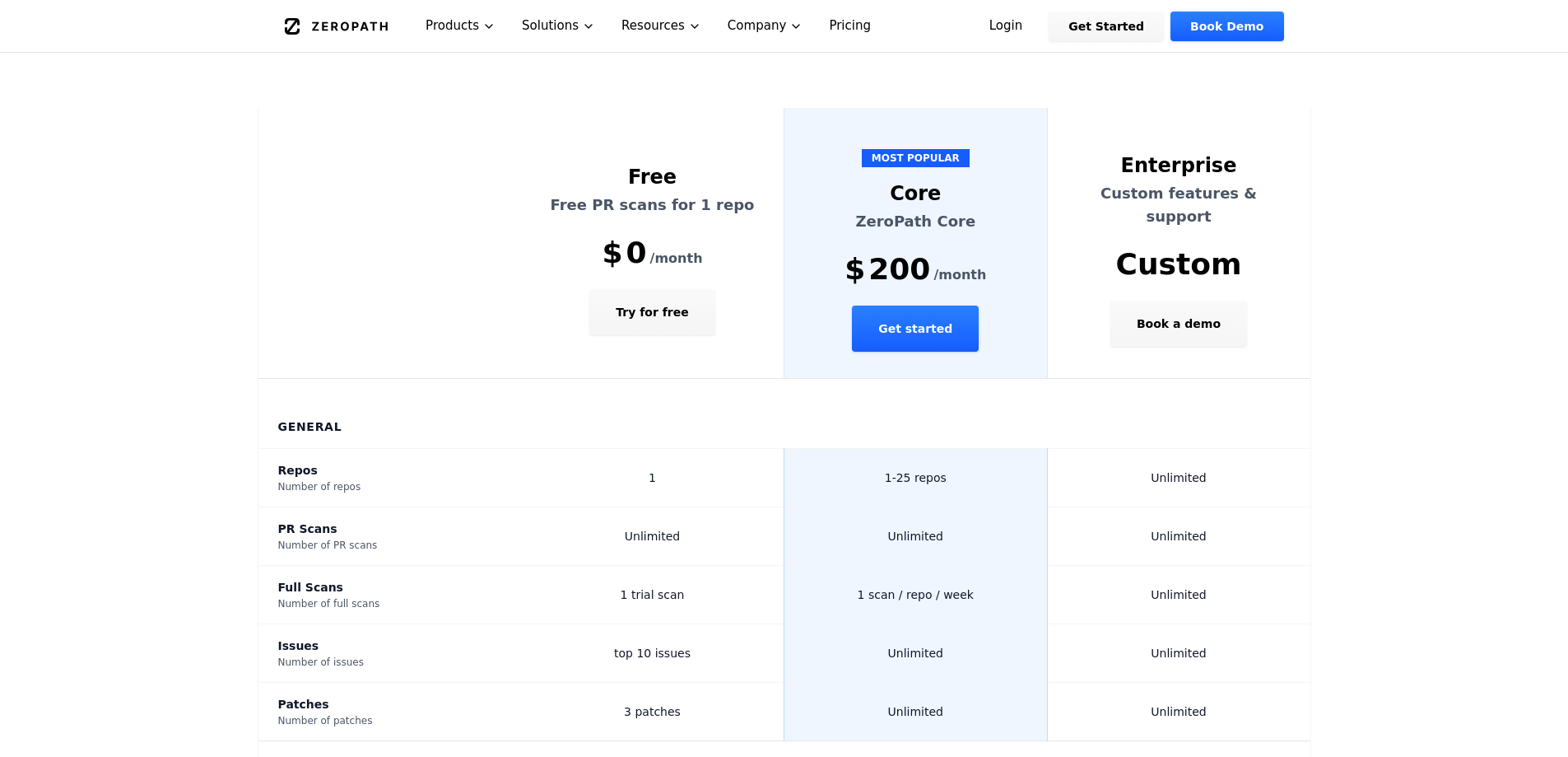
scroll to position [377, 0]
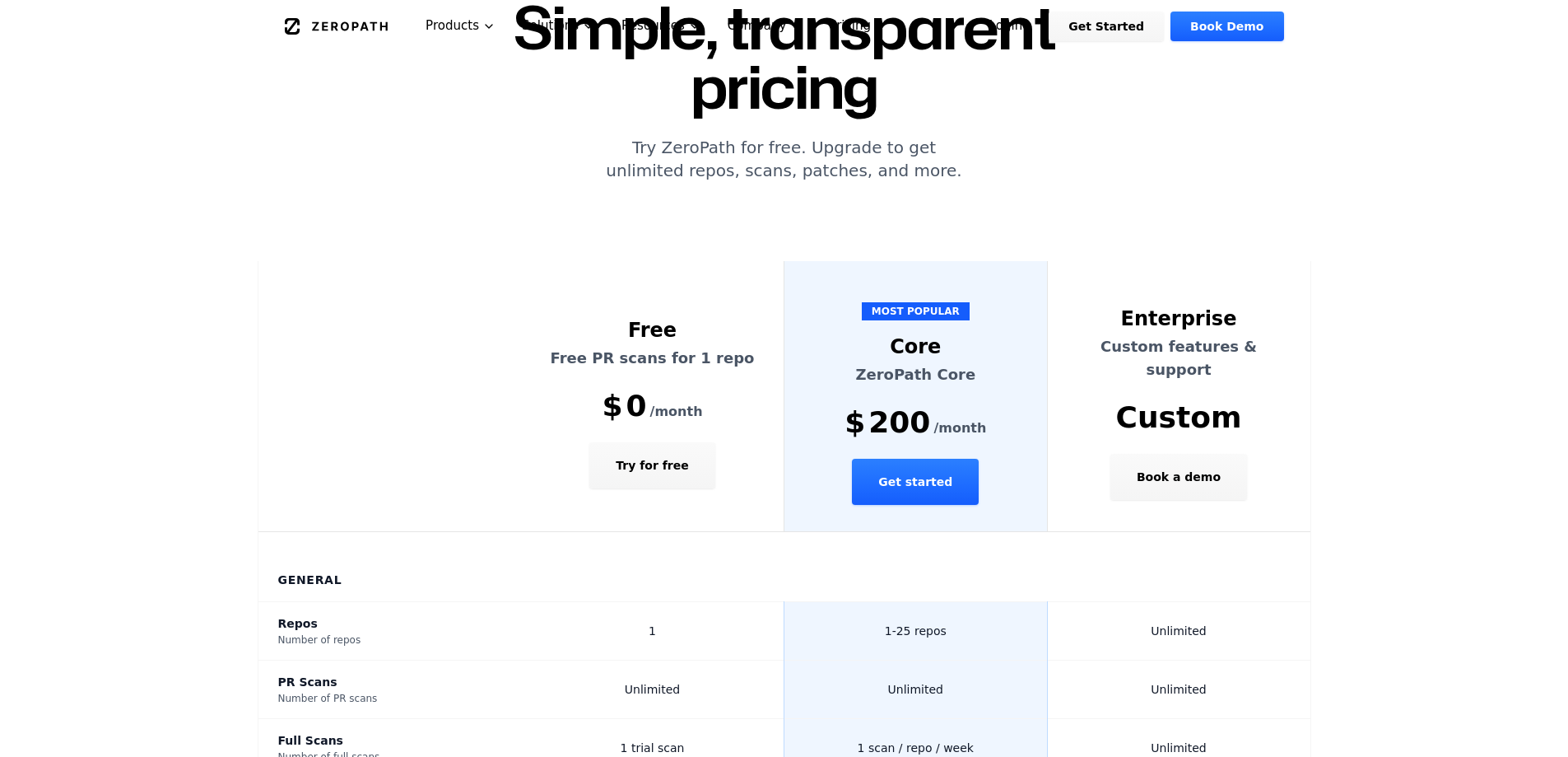
scroll to position [0, 0]
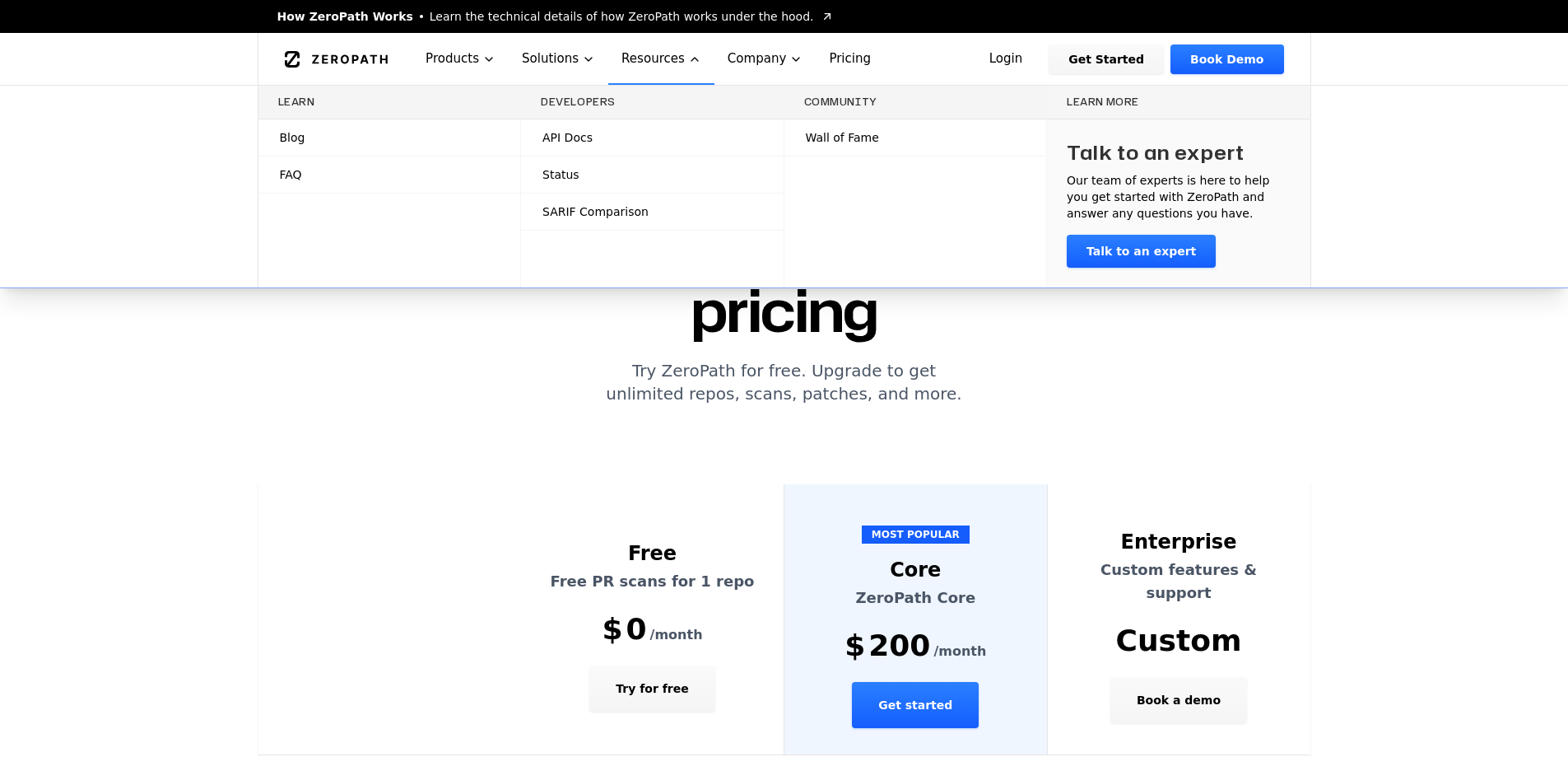
click at [845, 144] on span "Wall of Fame" at bounding box center [842, 138] width 73 height 16
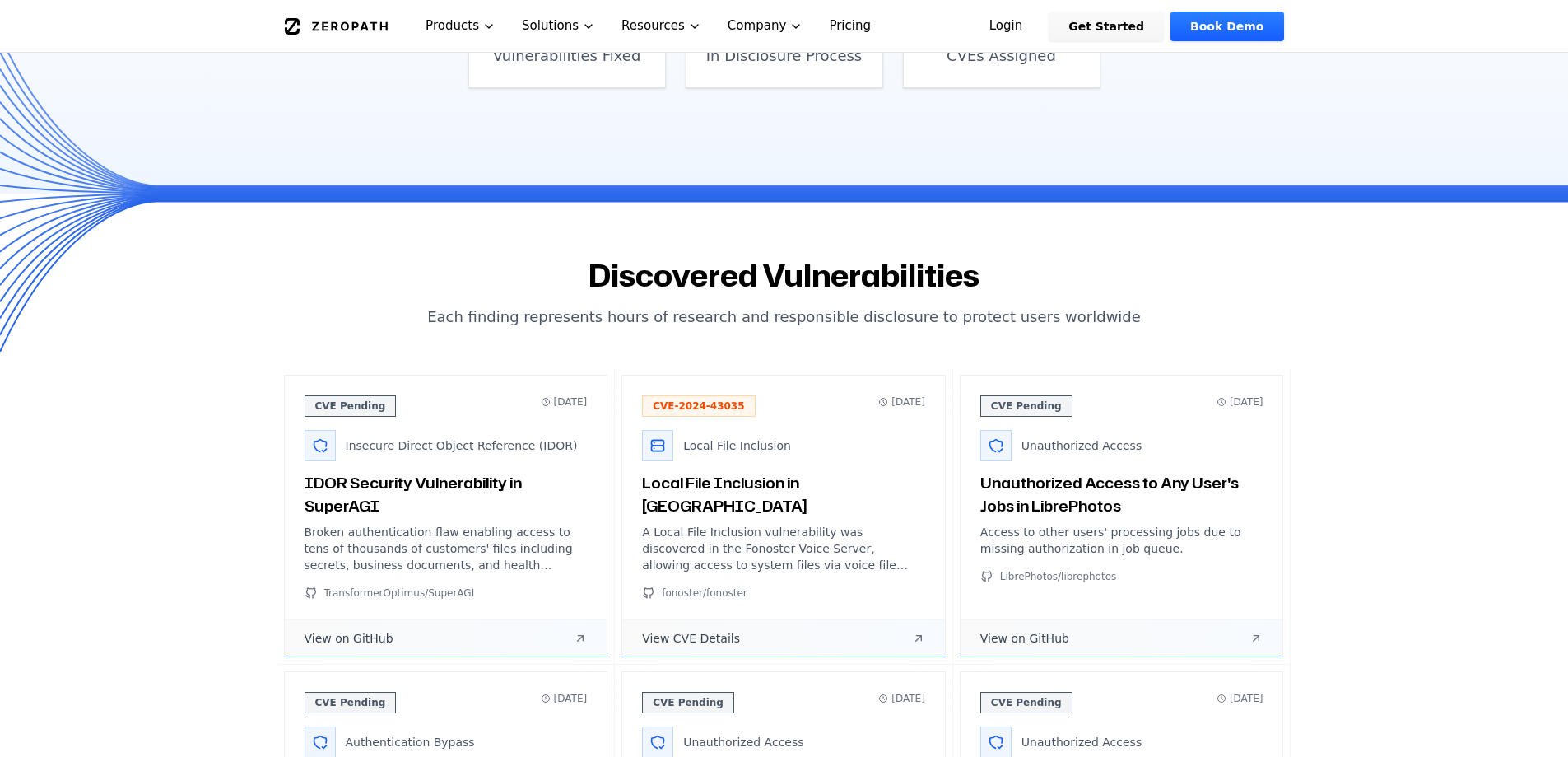
scroll to position [491, 0]
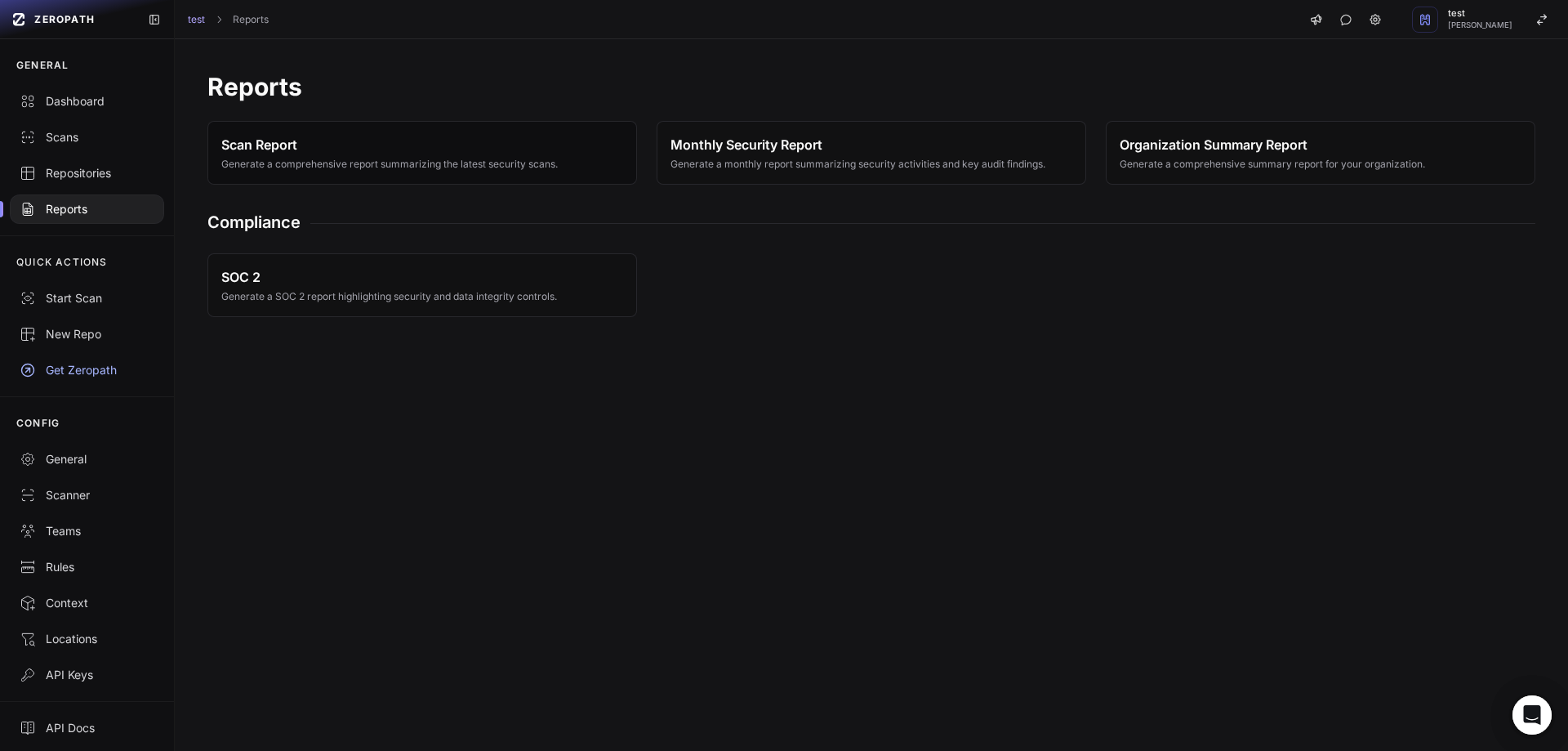
click at [548, 164] on span "Generate a comprehensive report summarizing the latest security scans." at bounding box center [389, 164] width 336 height 13
click at [487, 140] on span "Scan Report" at bounding box center [389, 145] width 336 height 20
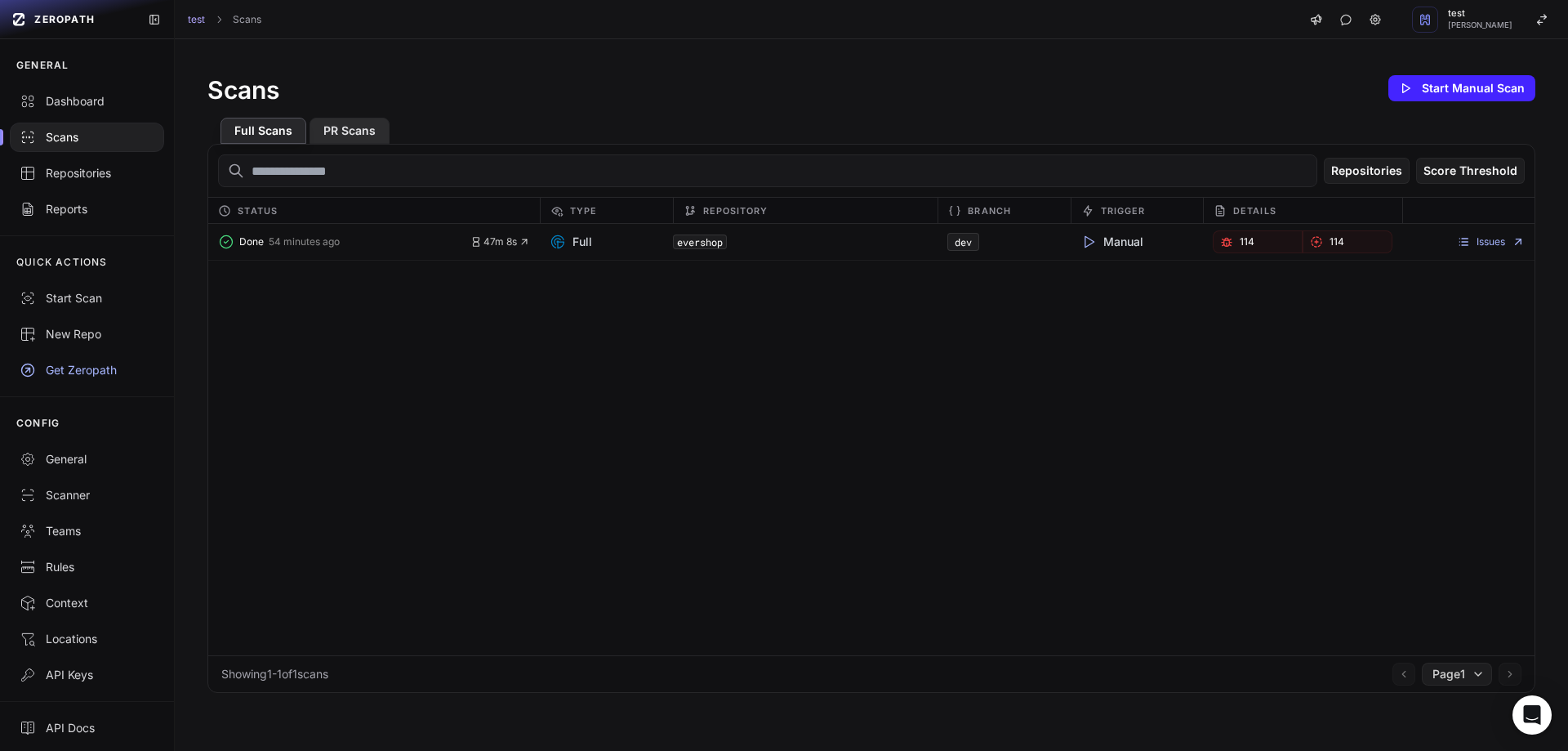
click at [332, 125] on button "PR Scans" at bounding box center [350, 130] width 80 height 26
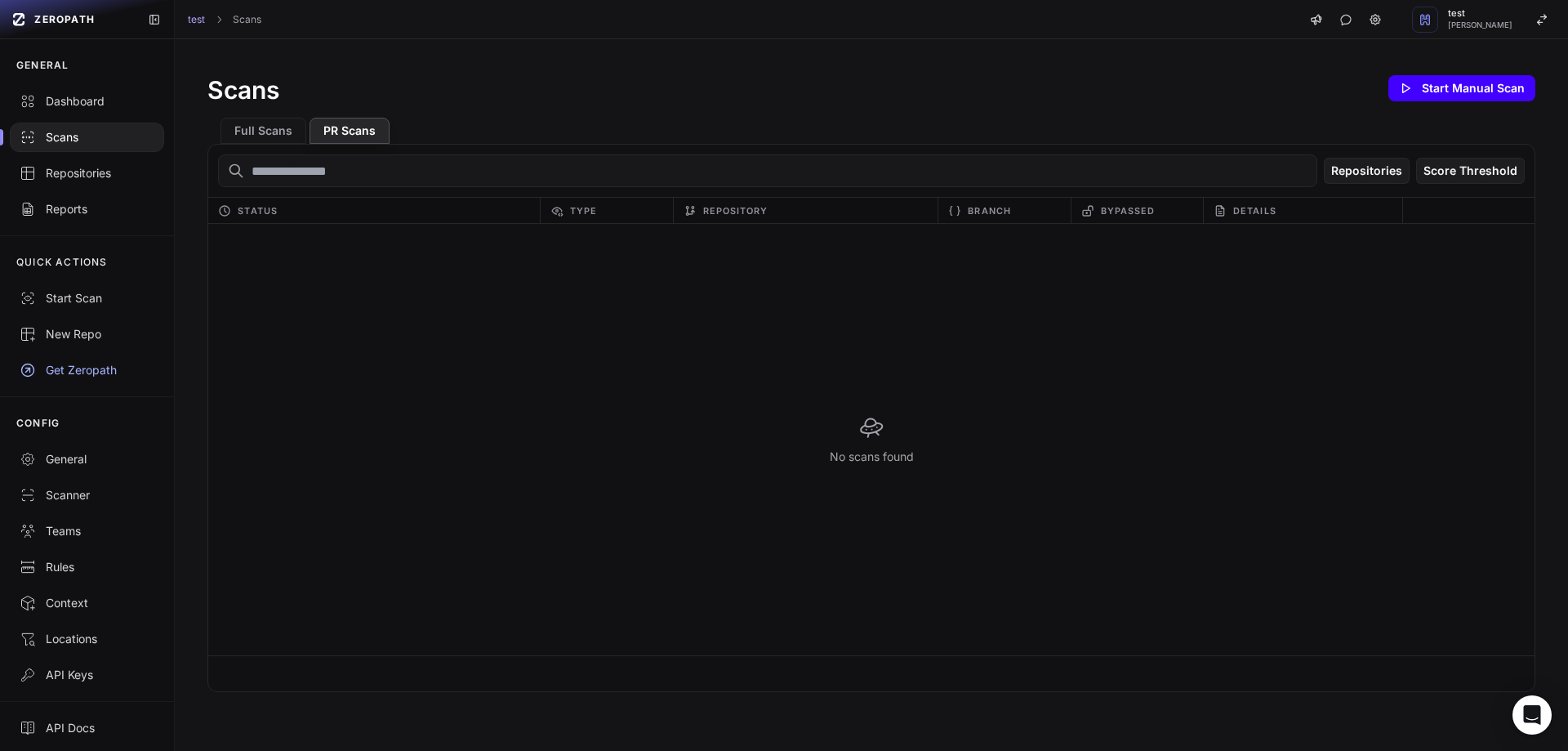
click at [1442, 81] on button "Start Manual Scan" at bounding box center [1461, 88] width 147 height 26
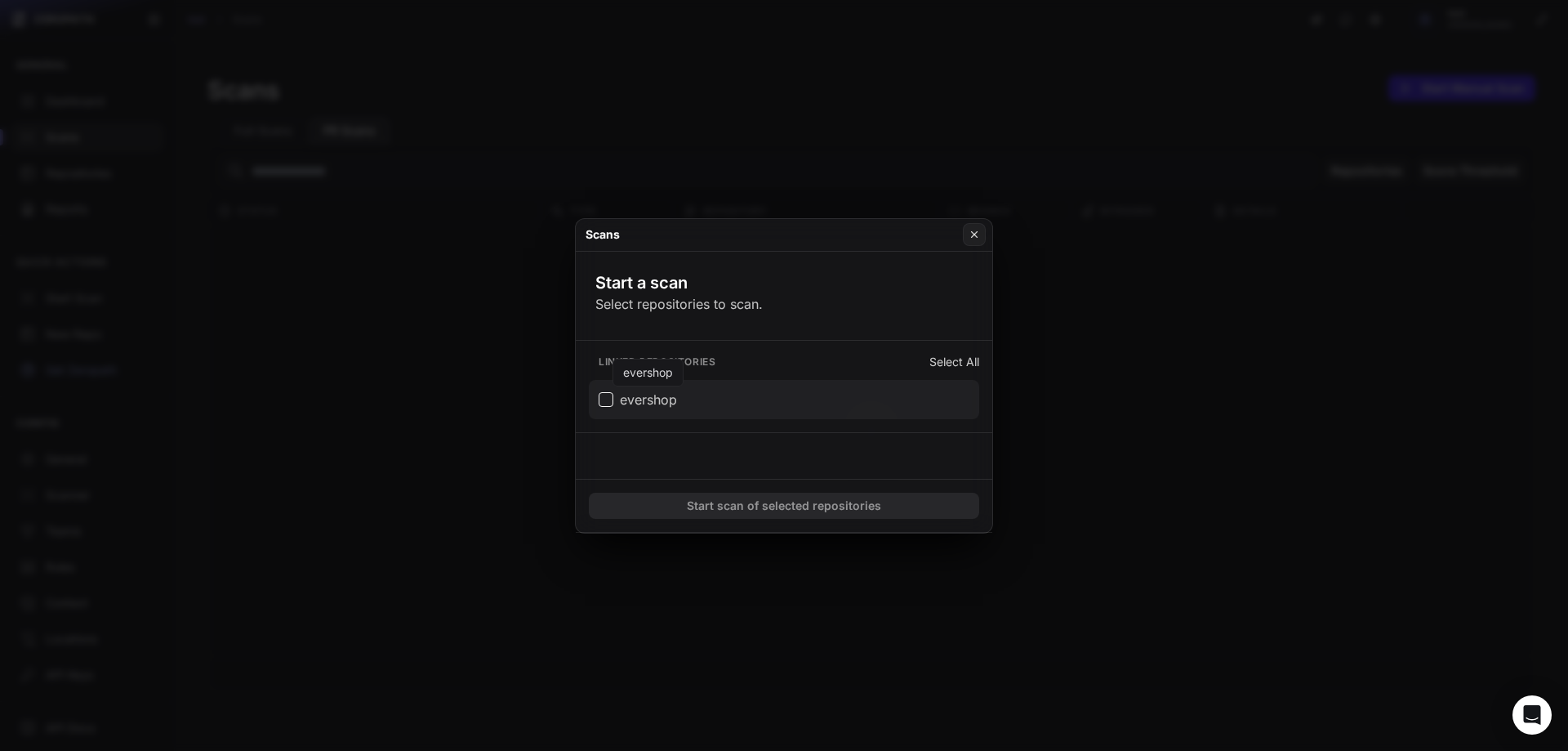
click at [671, 405] on span "evershop" at bounding box center [648, 399] width 57 height 20
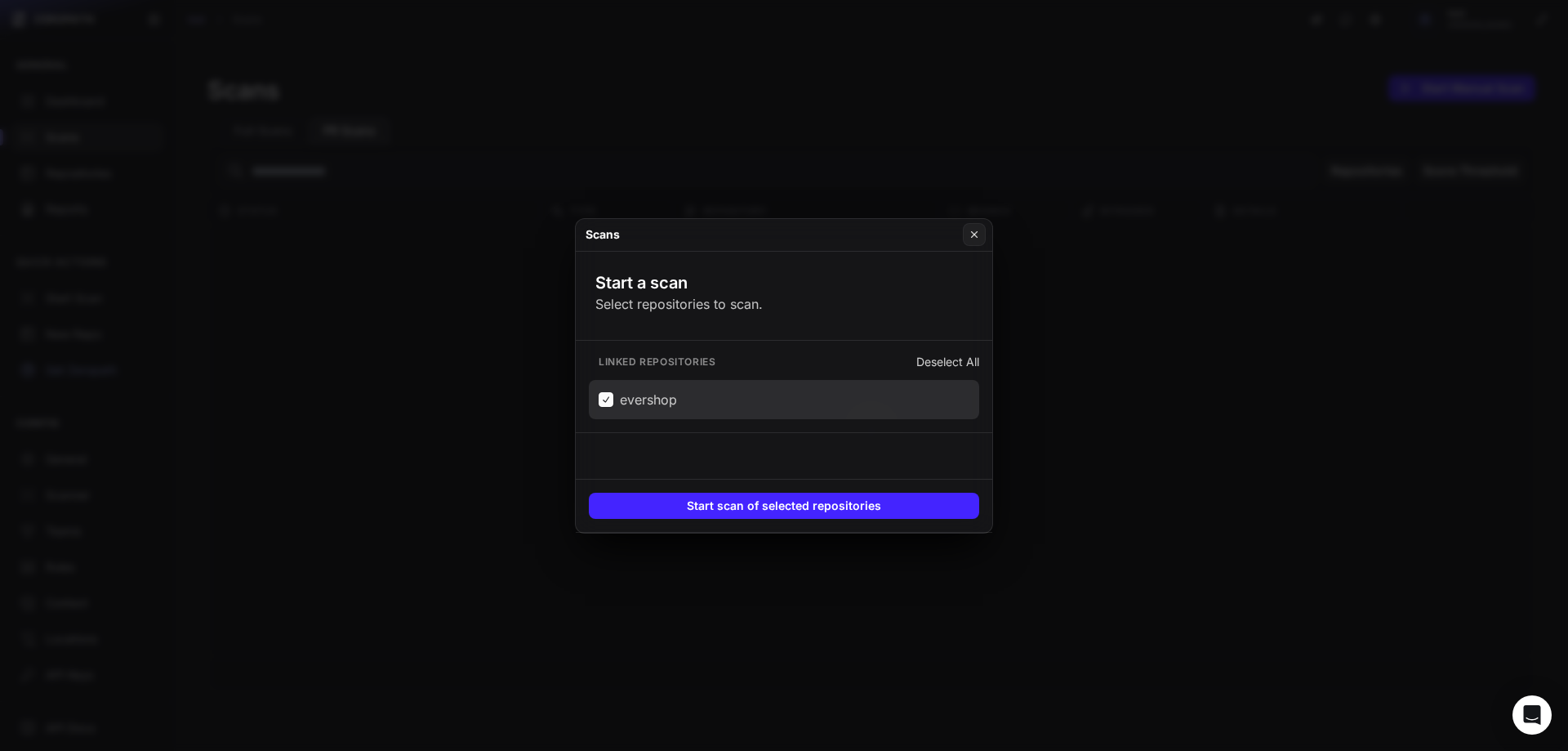
drag, startPoint x: 972, startPoint y: 238, endPoint x: 1085, endPoint y: 165, distance: 134.5
click at [1085, 165] on button at bounding box center [784, 375] width 1568 height 751
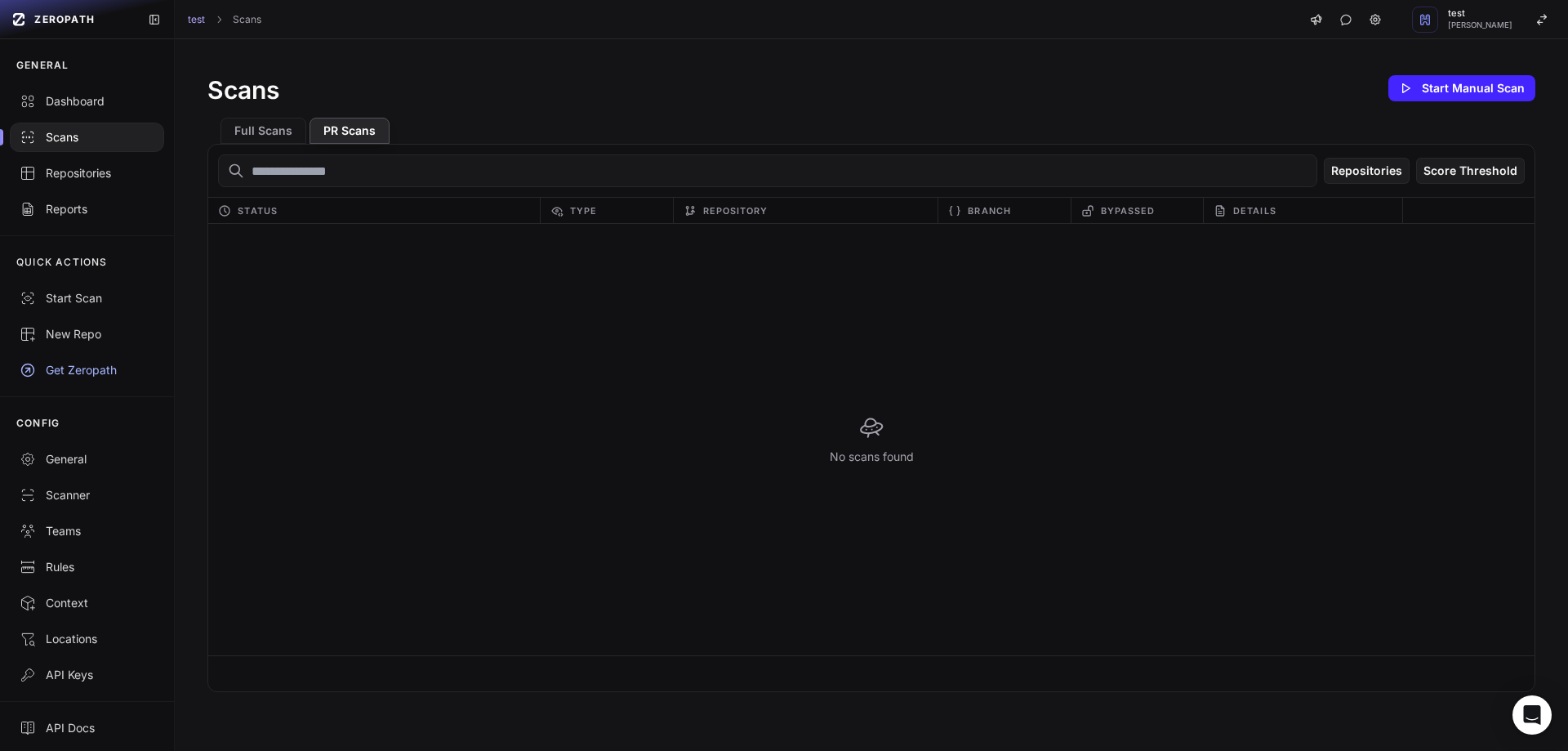
click at [1085, 165] on input "text" at bounding box center [767, 171] width 1099 height 33
click at [351, 134] on button "PR Scans" at bounding box center [350, 130] width 80 height 26
click at [1430, 80] on button "Start Manual Scan" at bounding box center [1461, 88] width 147 height 26
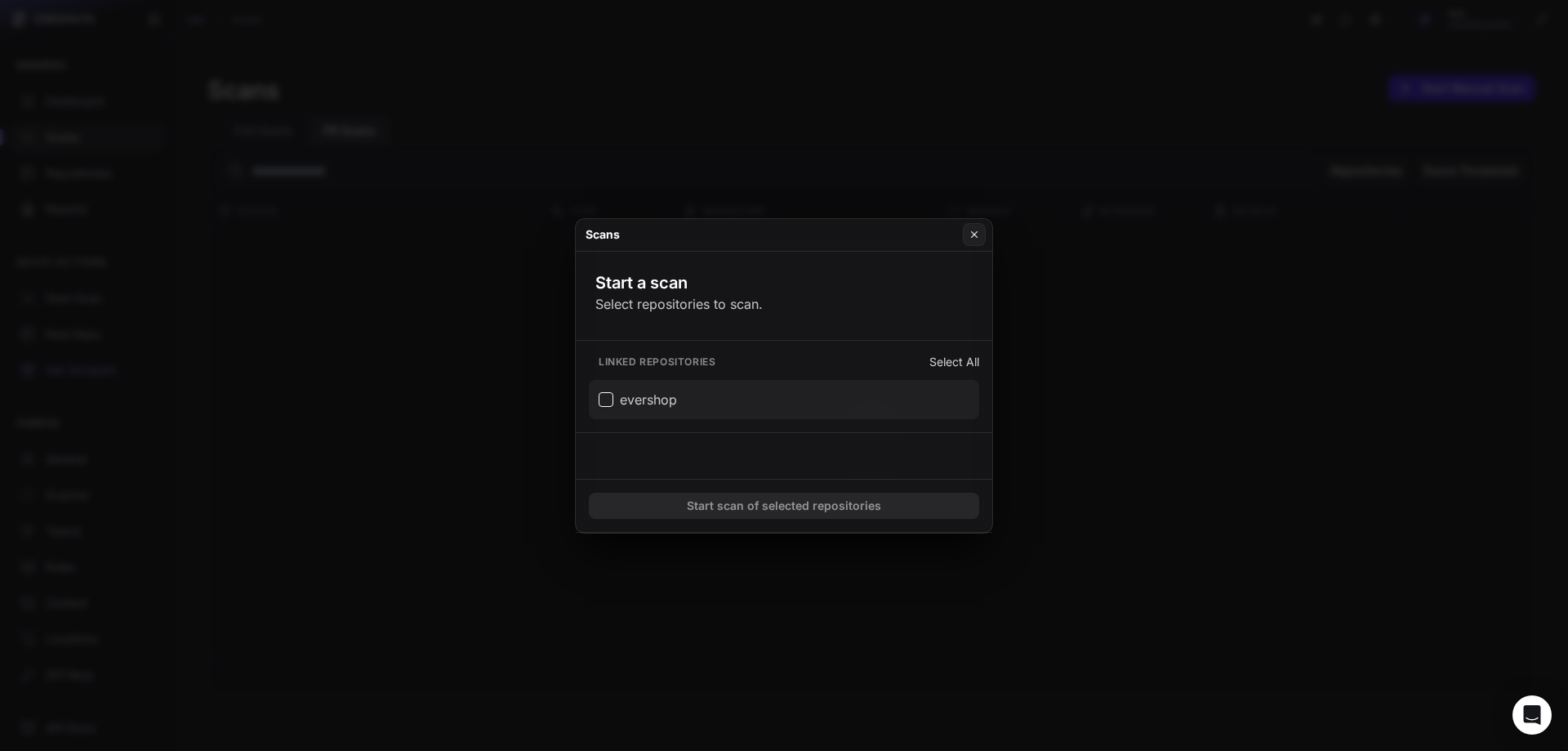
click at [653, 409] on button "evershop" at bounding box center [784, 399] width 390 height 39
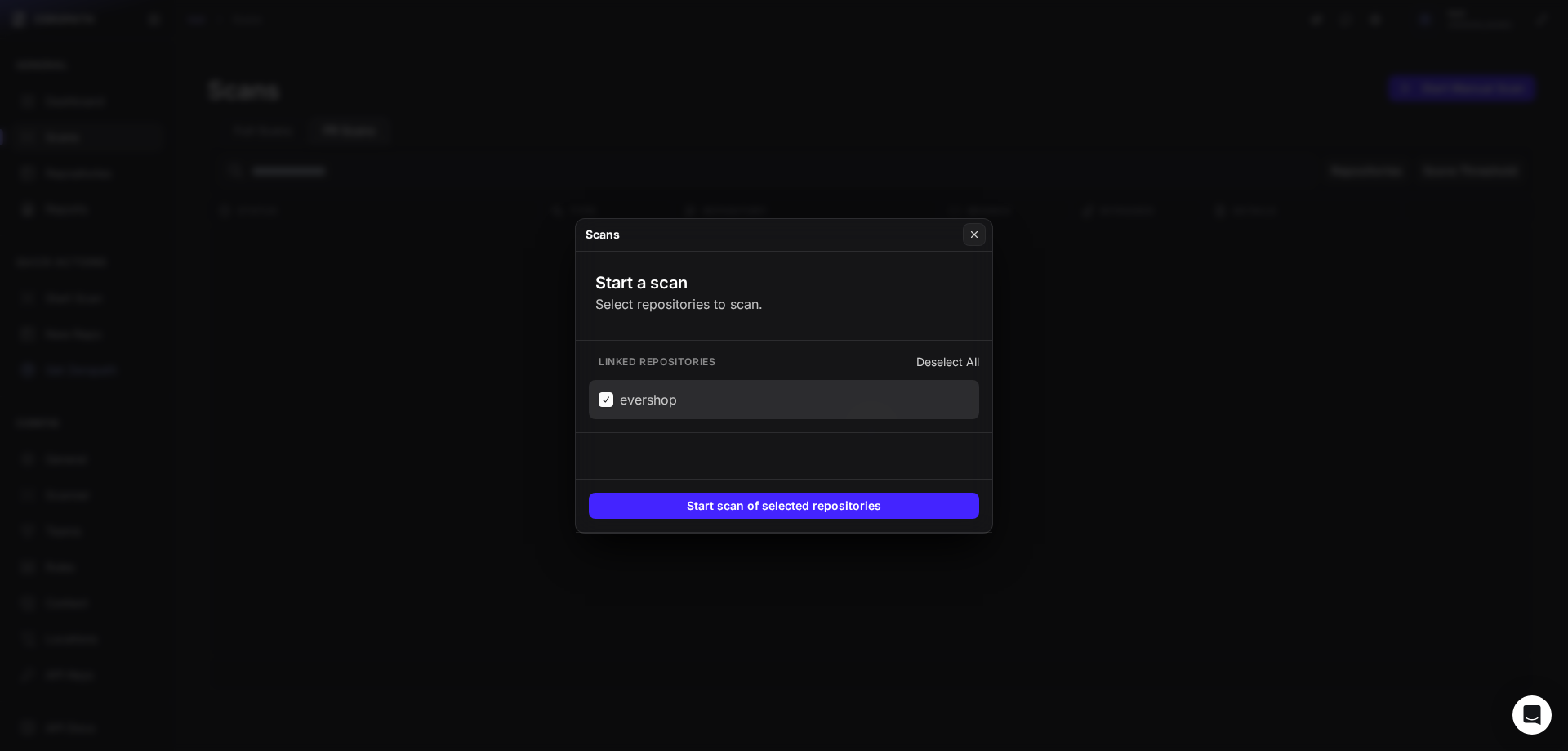
click at [653, 409] on button "evershop" at bounding box center [784, 399] width 390 height 39
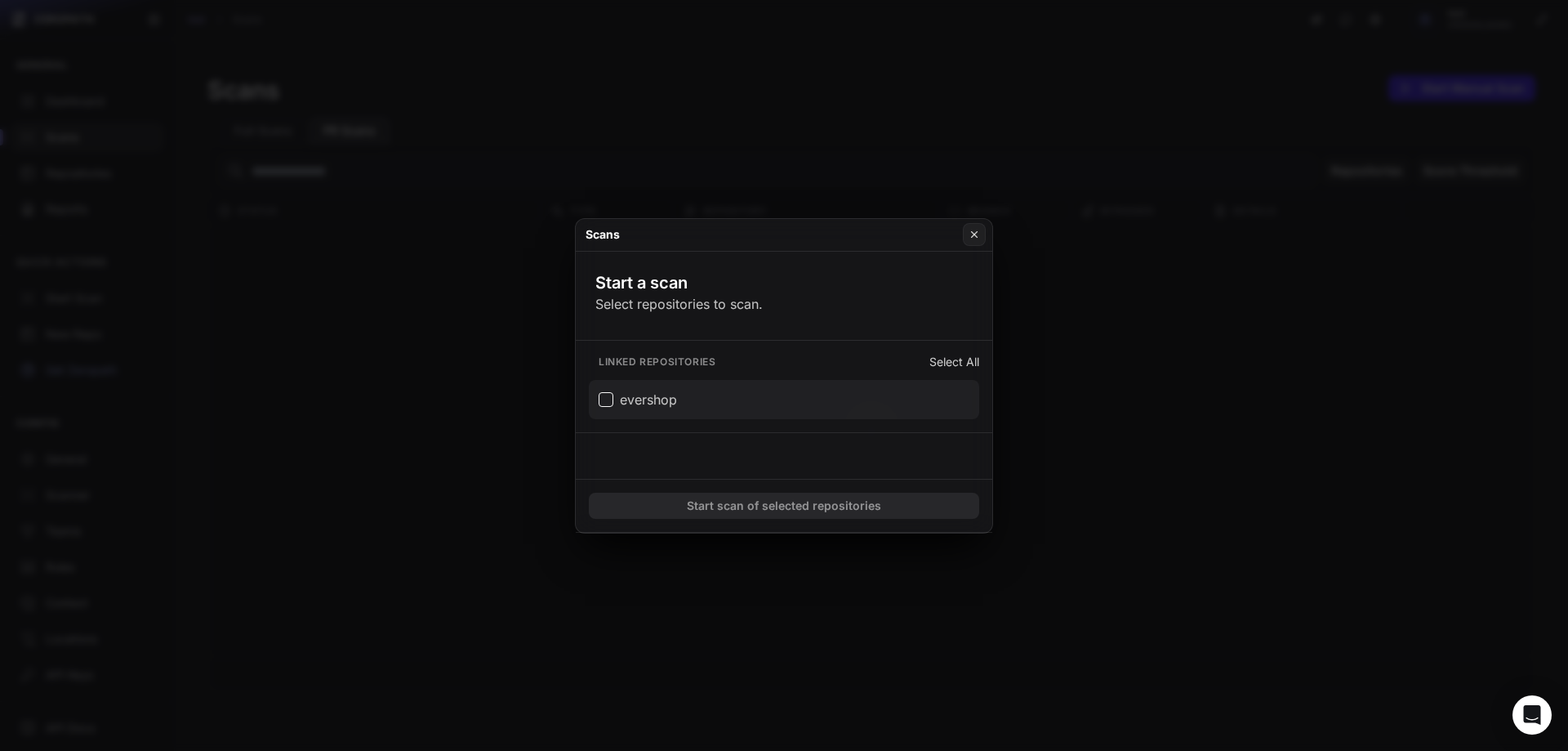
click at [609, 397] on span "evershop" at bounding box center [638, 399] width 79 height 20
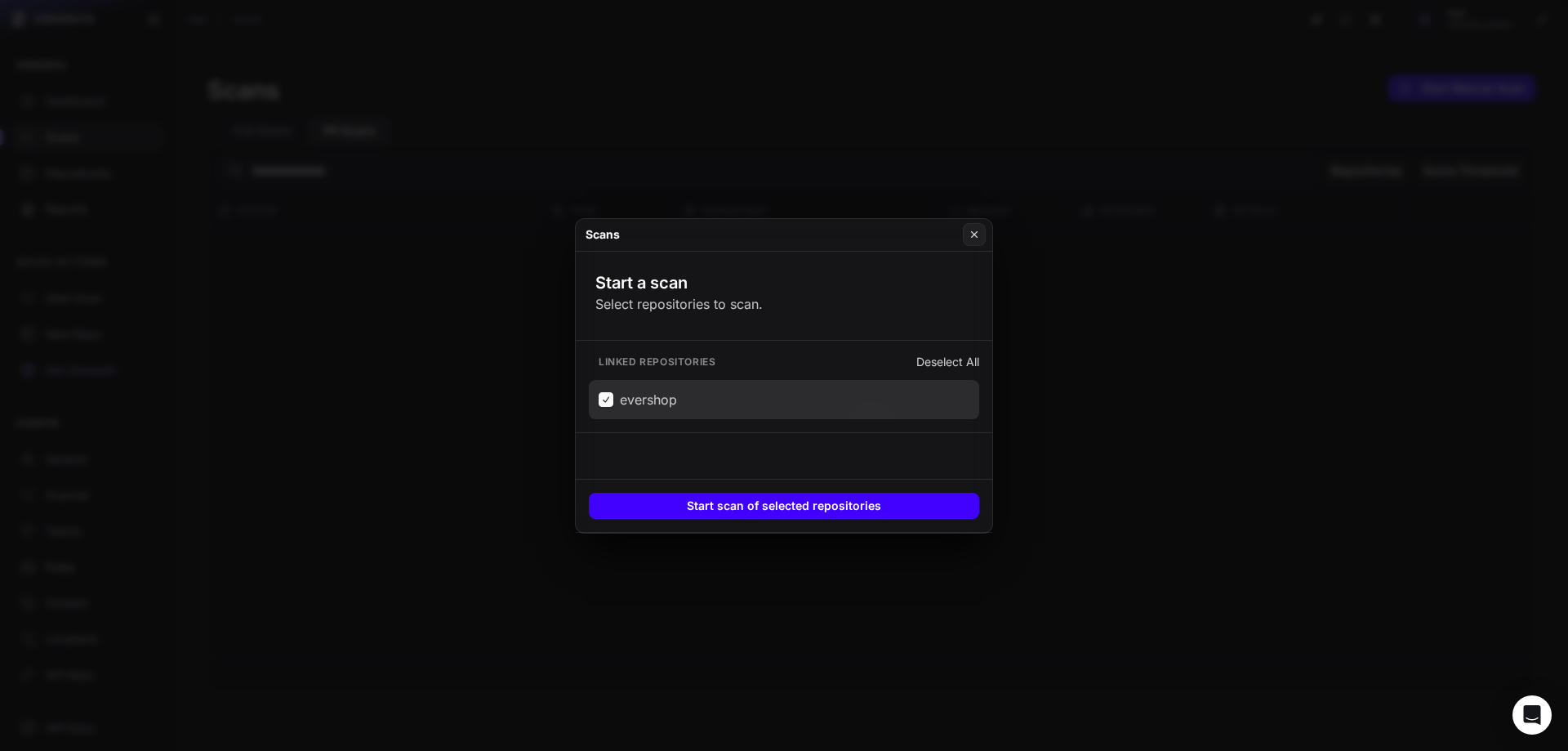
click at [753, 501] on button "Start scan of selected repositories" at bounding box center [784, 505] width 390 height 26
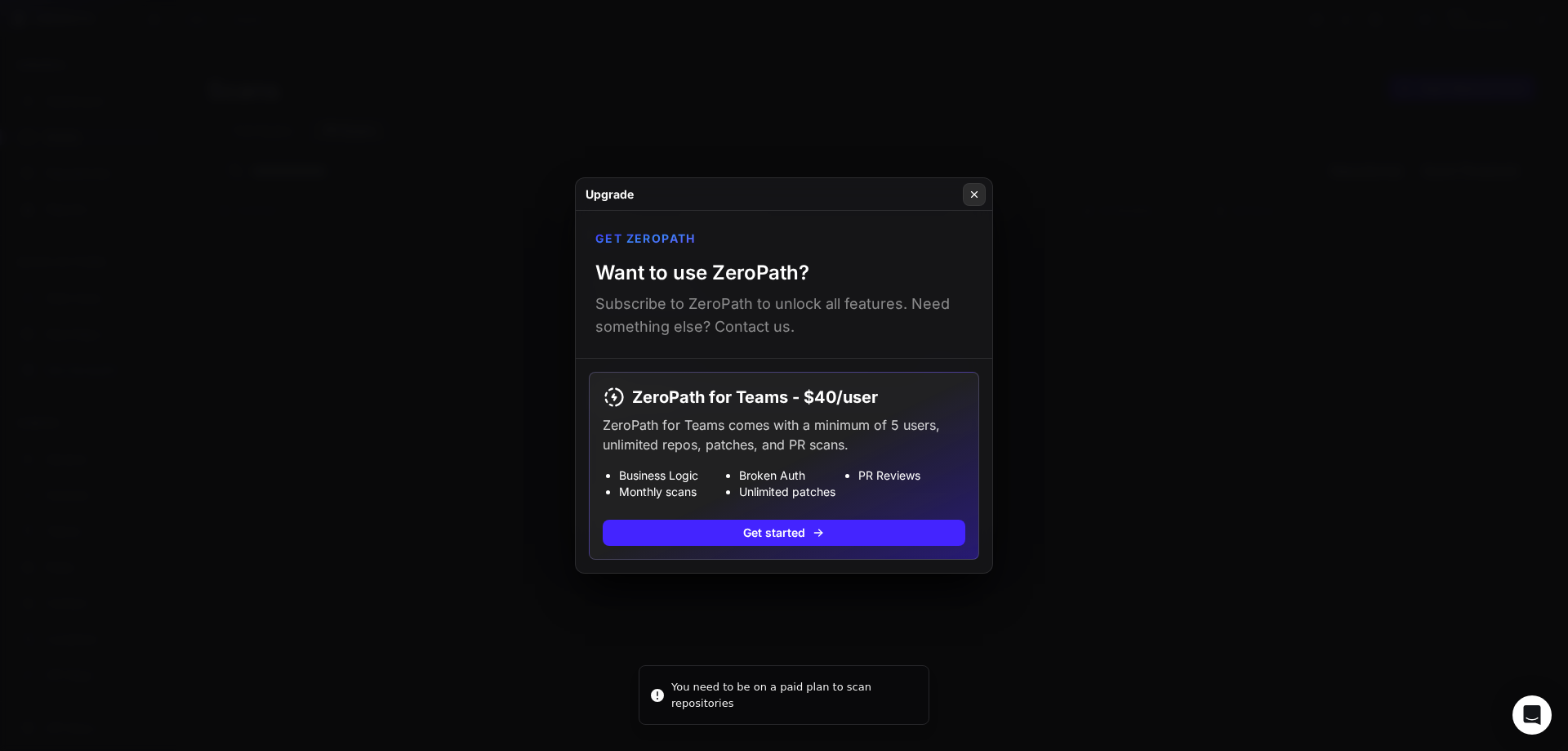
drag, startPoint x: 970, startPoint y: 209, endPoint x: 973, endPoint y: 196, distance: 13.3
click at [973, 196] on div "Upgrade" at bounding box center [783, 194] width 416 height 33
click at [973, 196] on icon at bounding box center [975, 194] width 5 height 5
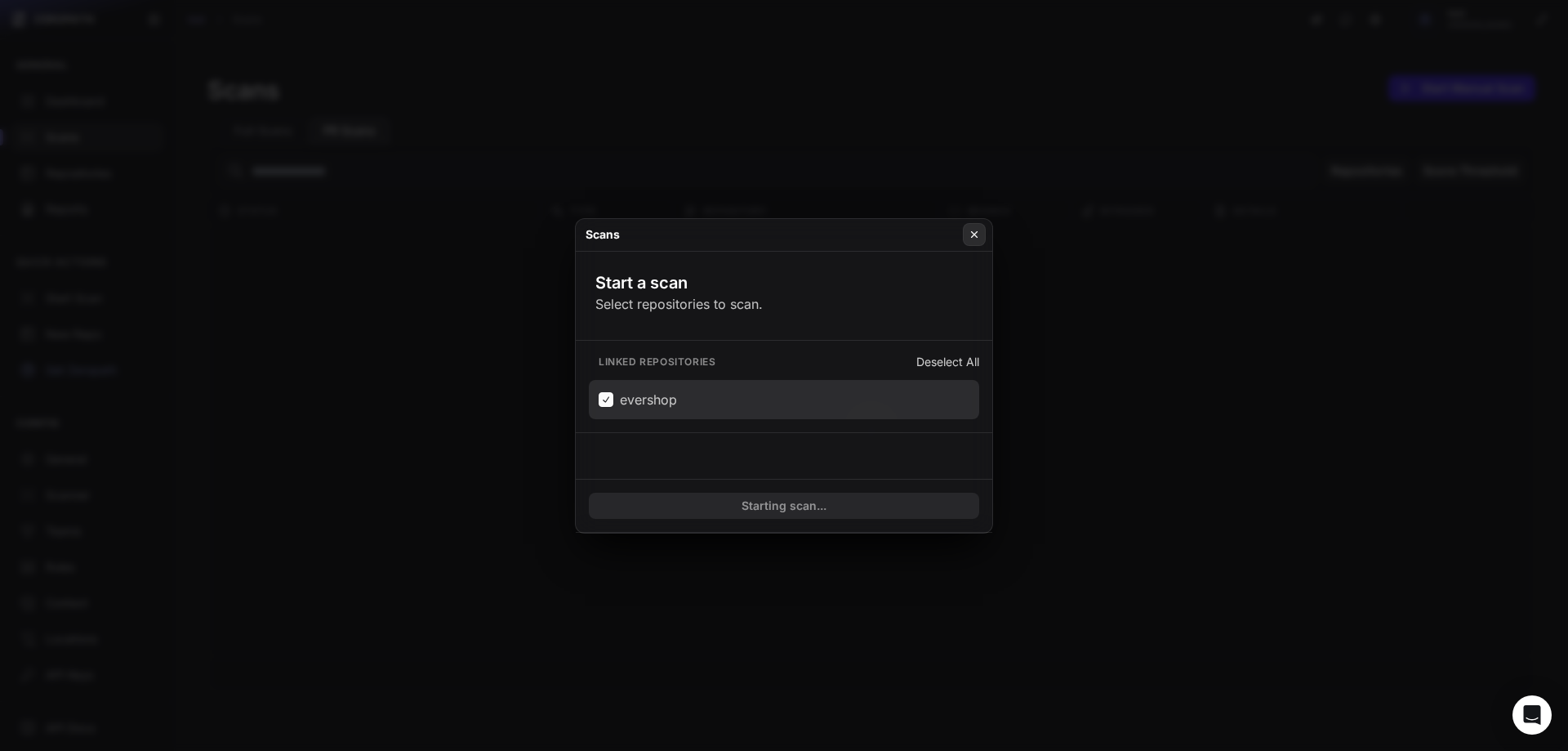
click at [983, 227] on button at bounding box center [974, 234] width 23 height 23
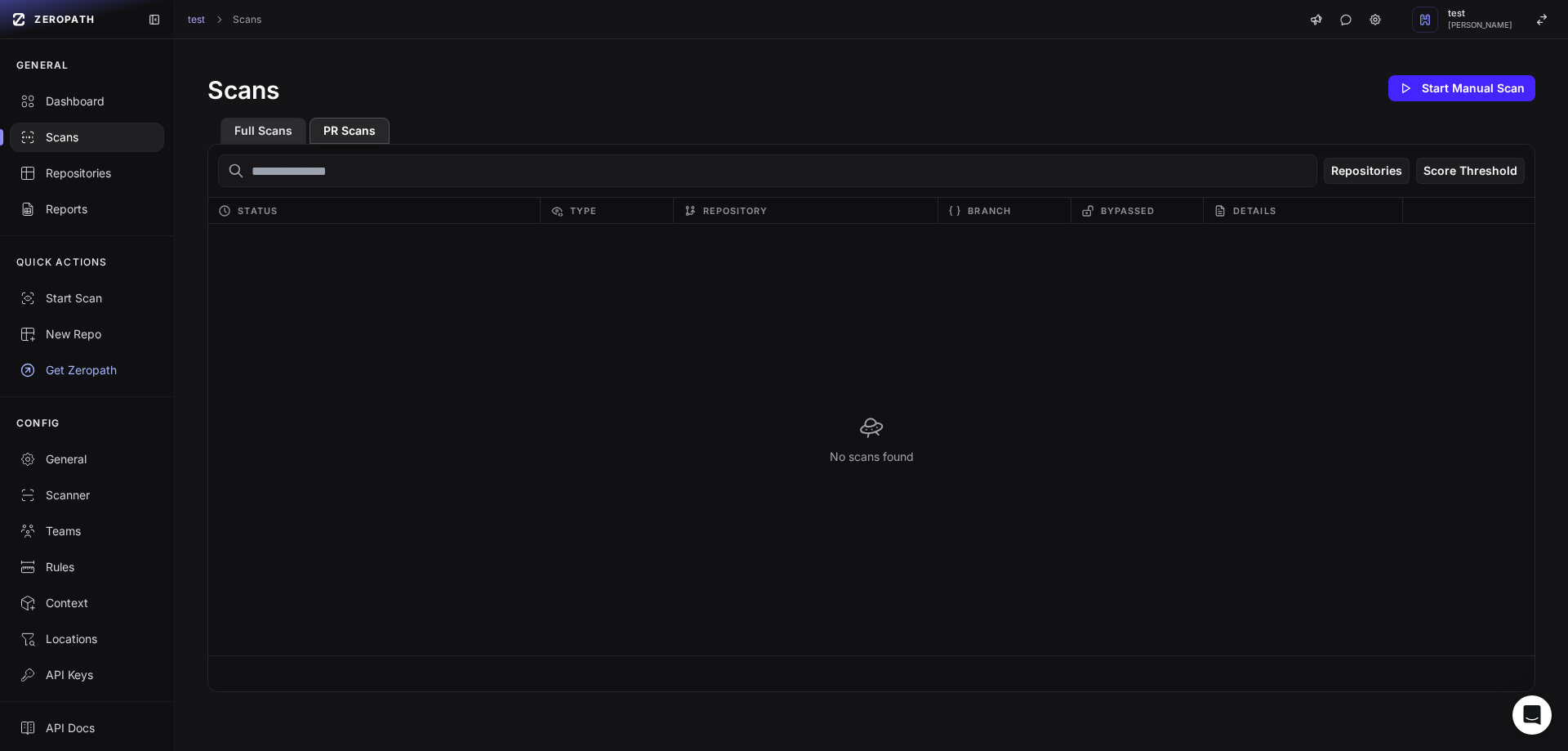
click at [241, 127] on button "Full Scans" at bounding box center [263, 130] width 86 height 26
click at [1376, 18] on icon at bounding box center [1375, 19] width 13 height 13
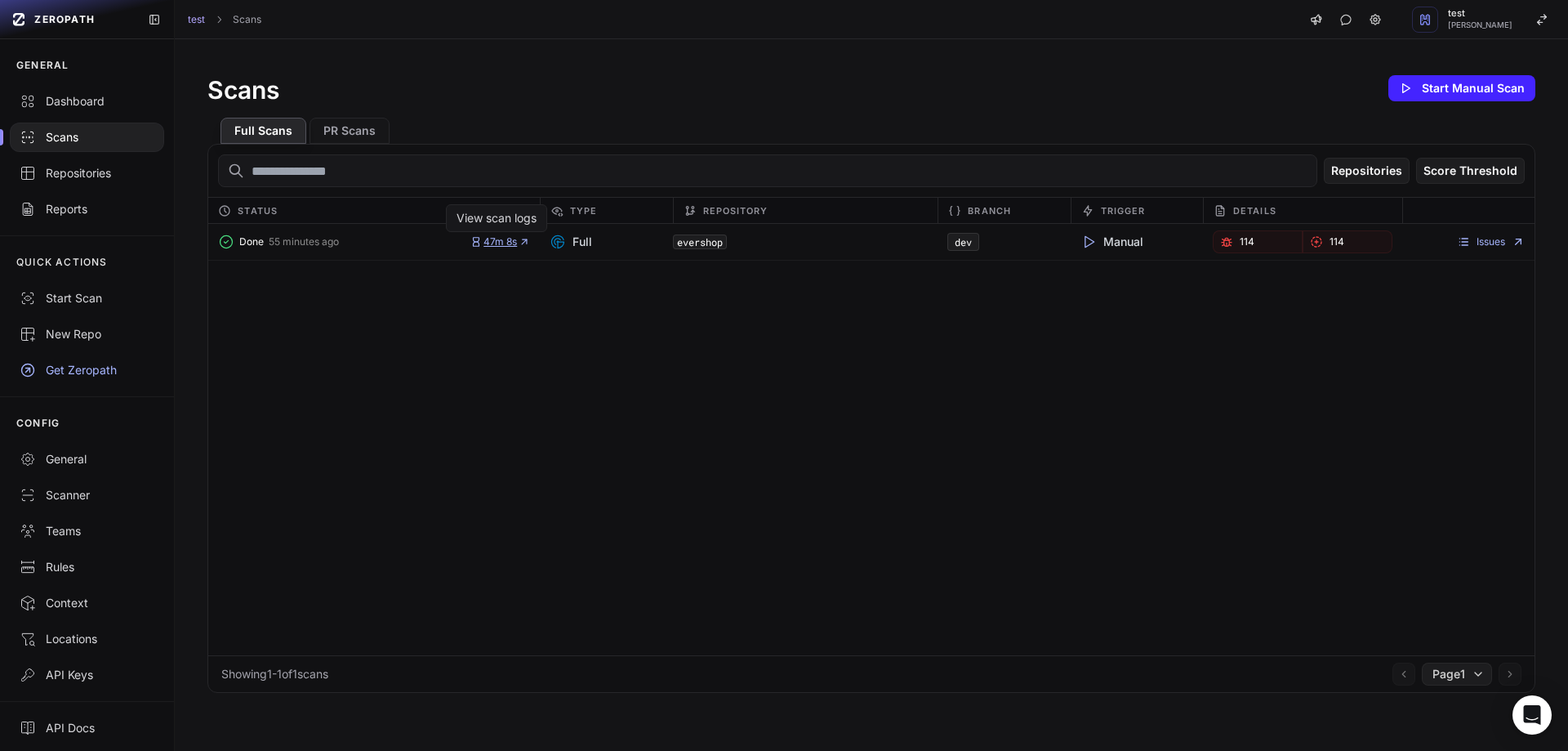
click at [511, 238] on span "47m 8s" at bounding box center [500, 241] width 60 height 13
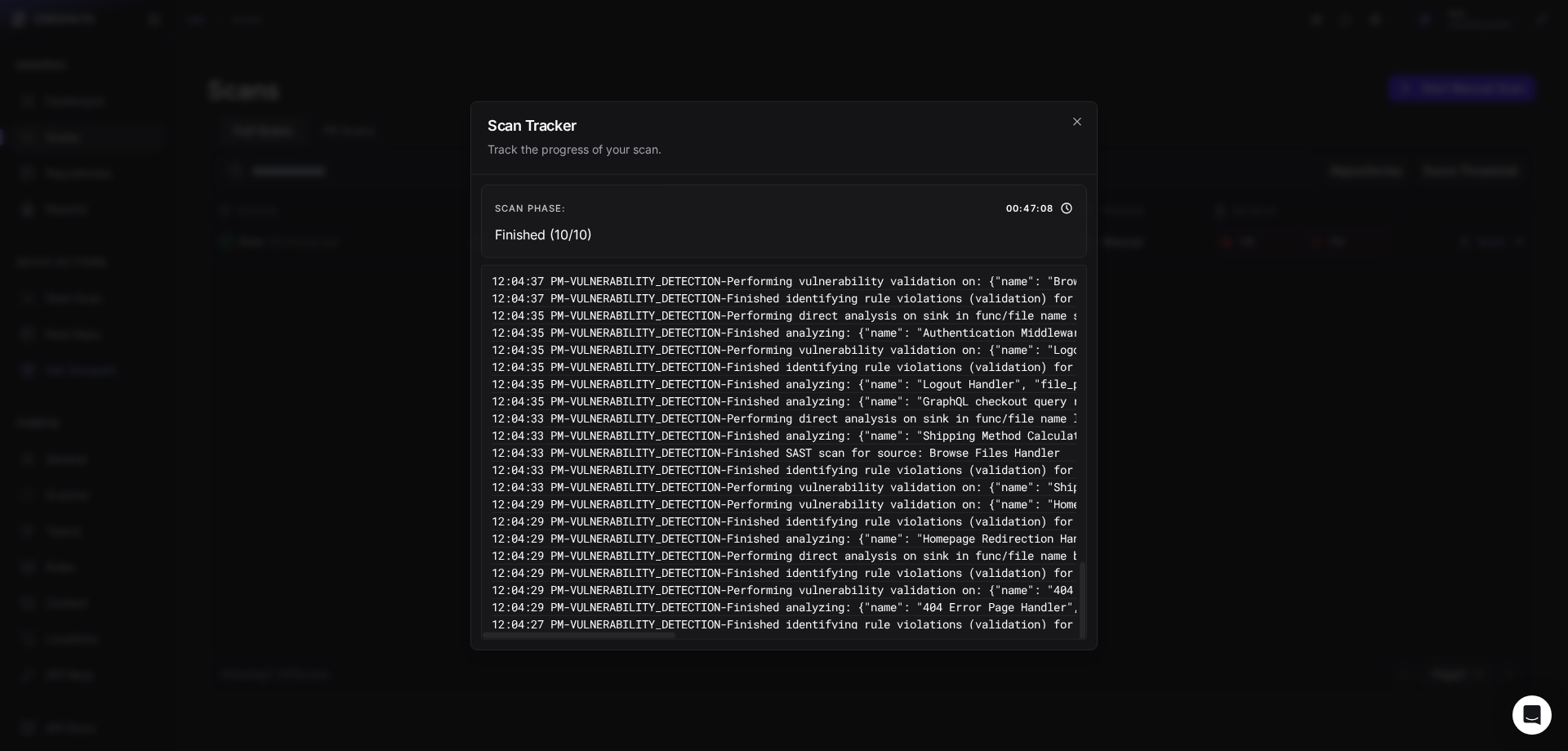
scroll to position [1361, 0]
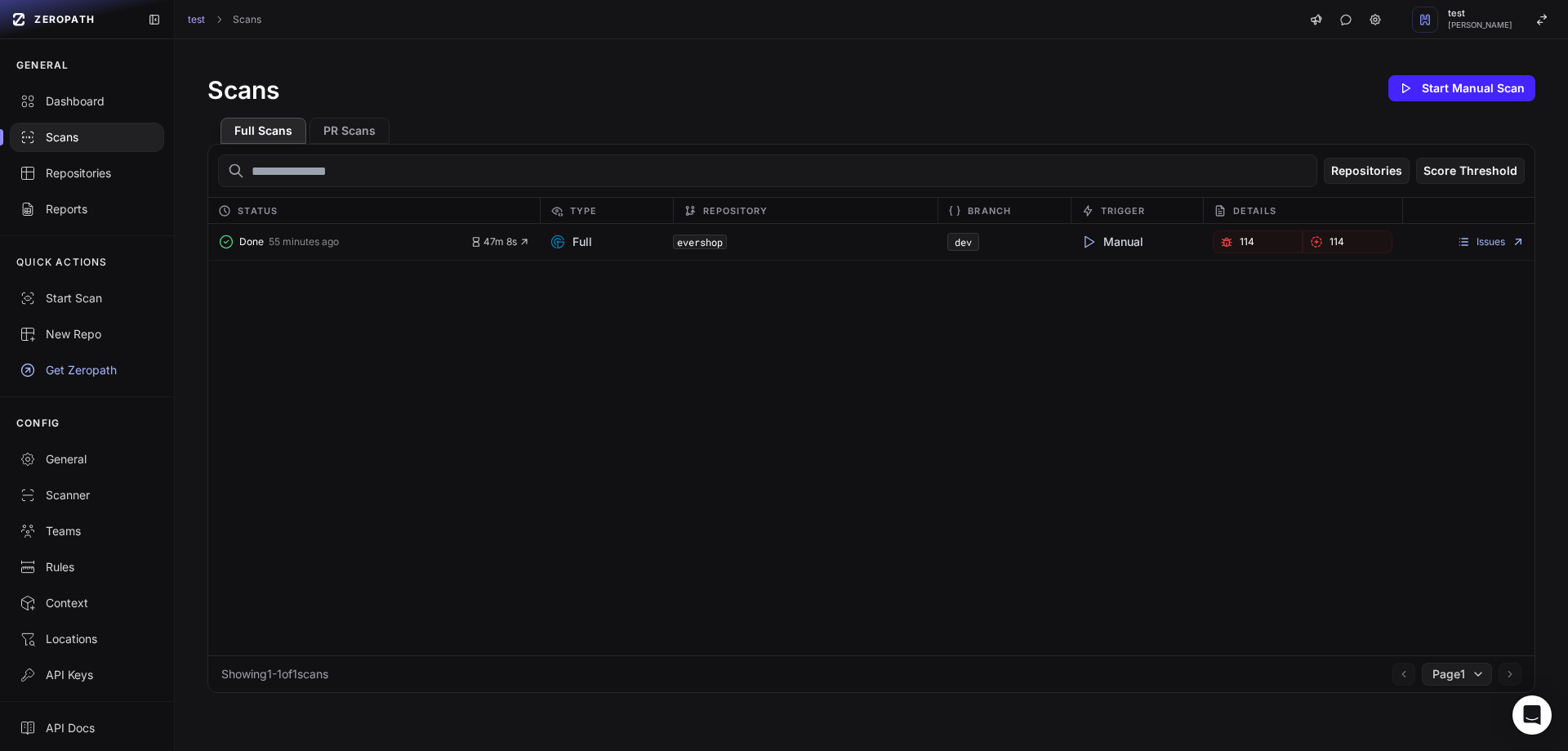
click at [1367, 382] on div "Done 55 minutes ago 47m 8s Full evershop dev Manual 114 114 Issues" at bounding box center [872, 439] width 1326 height 431
click at [1457, 243] on icon at bounding box center [1463, 241] width 13 height 13
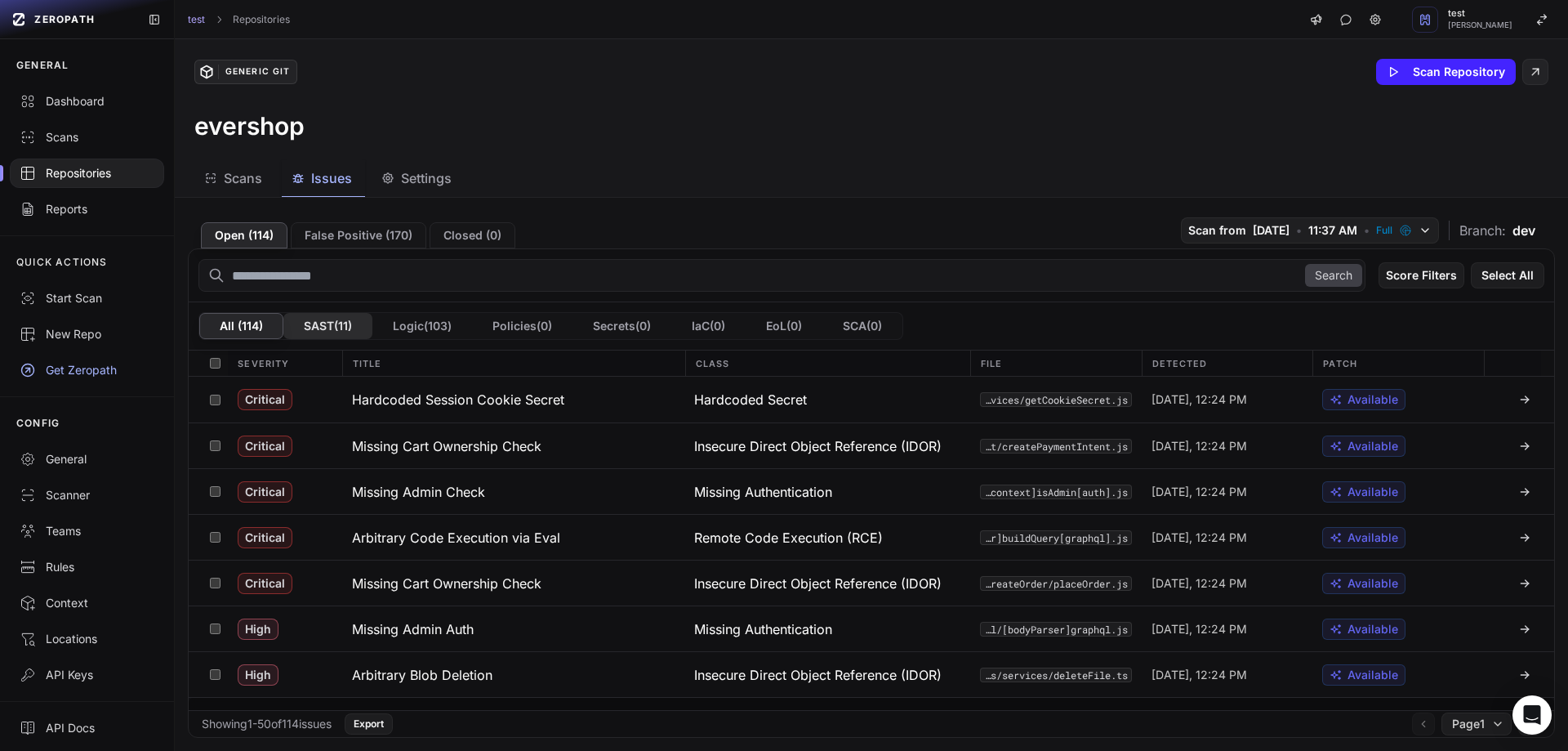
click at [317, 324] on button "SAST ( 11 )" at bounding box center [328, 325] width 89 height 26
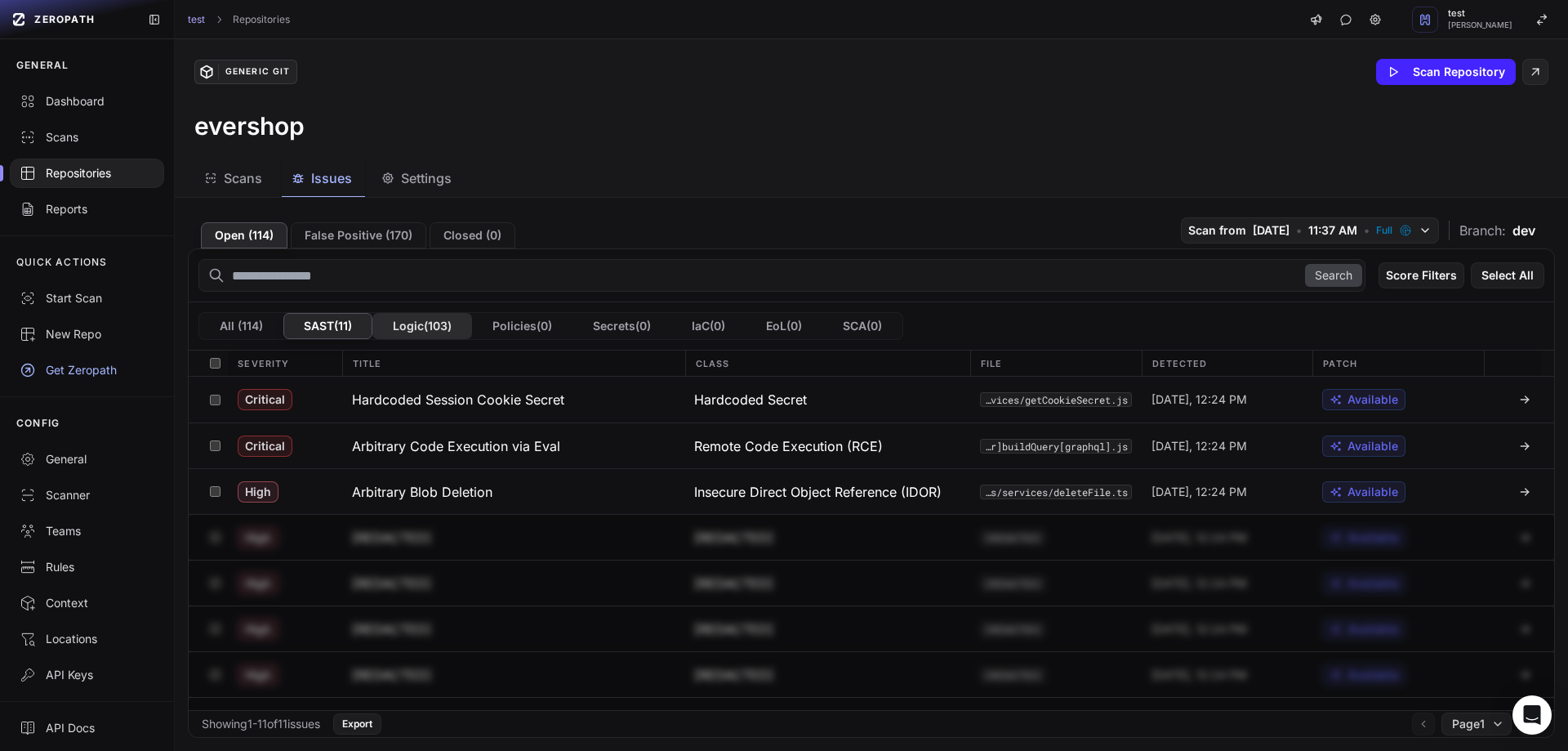
click at [426, 326] on button "Logic ( 103 )" at bounding box center [422, 325] width 99 height 26
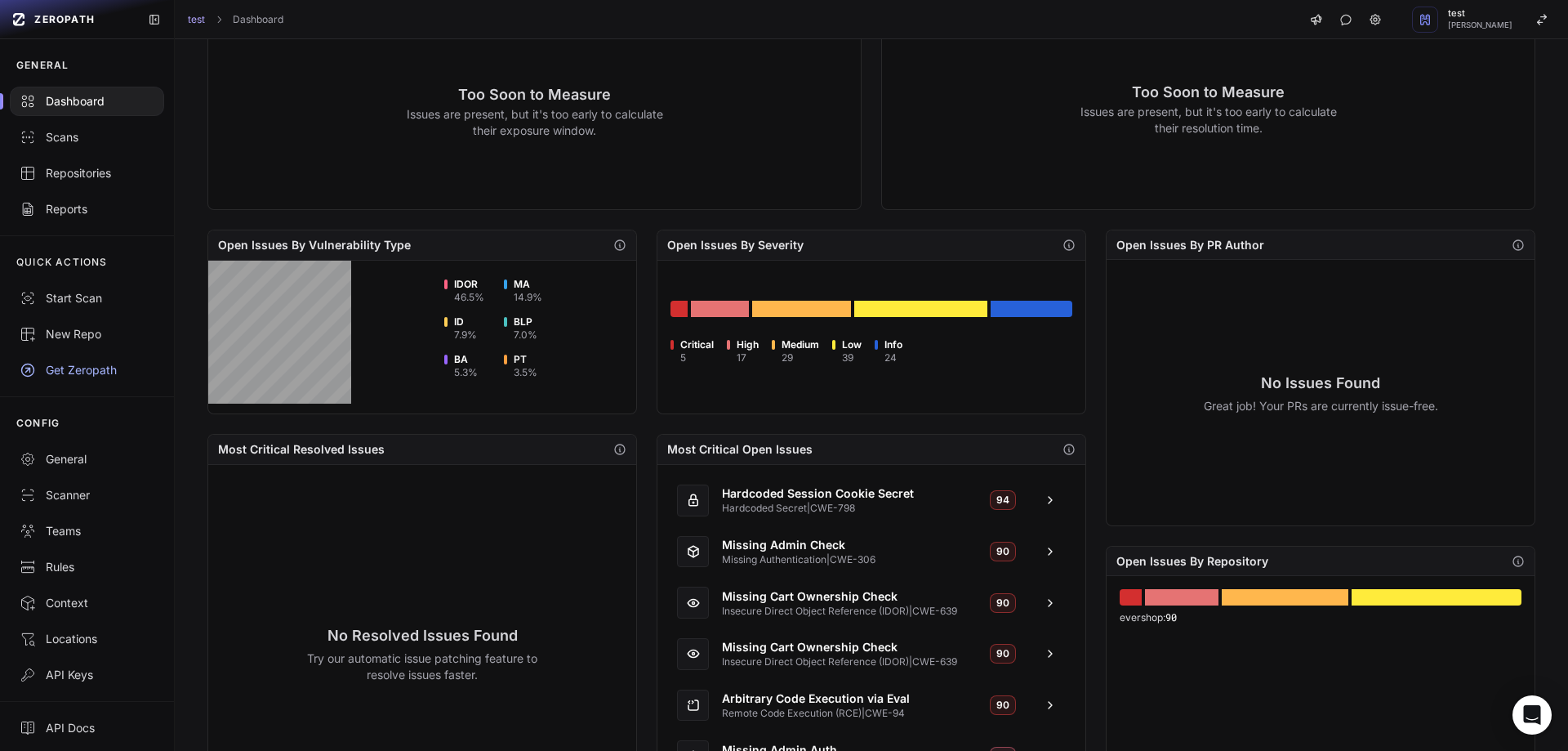
scroll to position [465, 0]
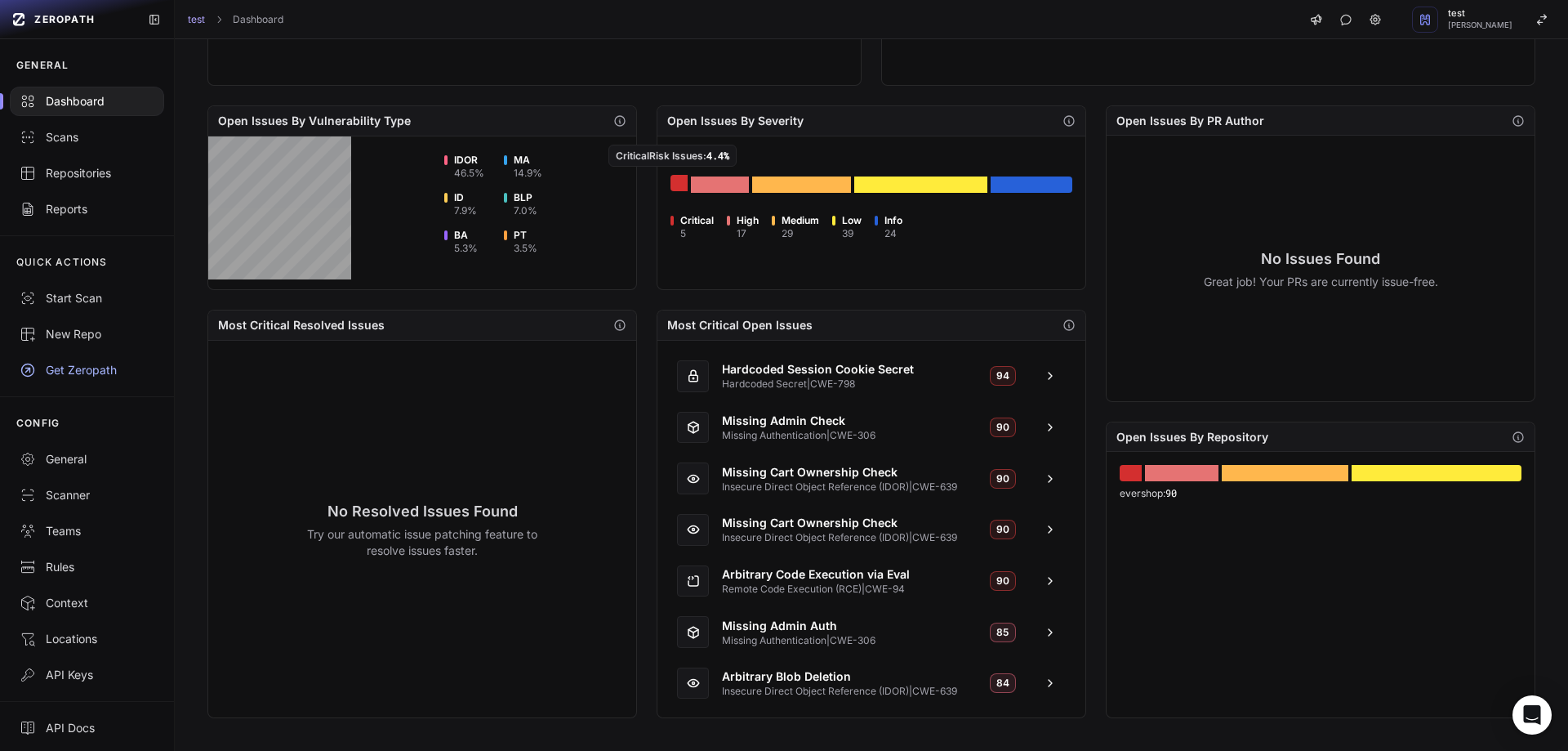
click at [670, 183] on div "Go to issues list" at bounding box center [678, 183] width 17 height 16
click at [1062, 120] on icon "button" at bounding box center [1069, 121] width 13 height 13
click at [677, 183] on div "Go to issues list" at bounding box center [678, 183] width 17 height 16
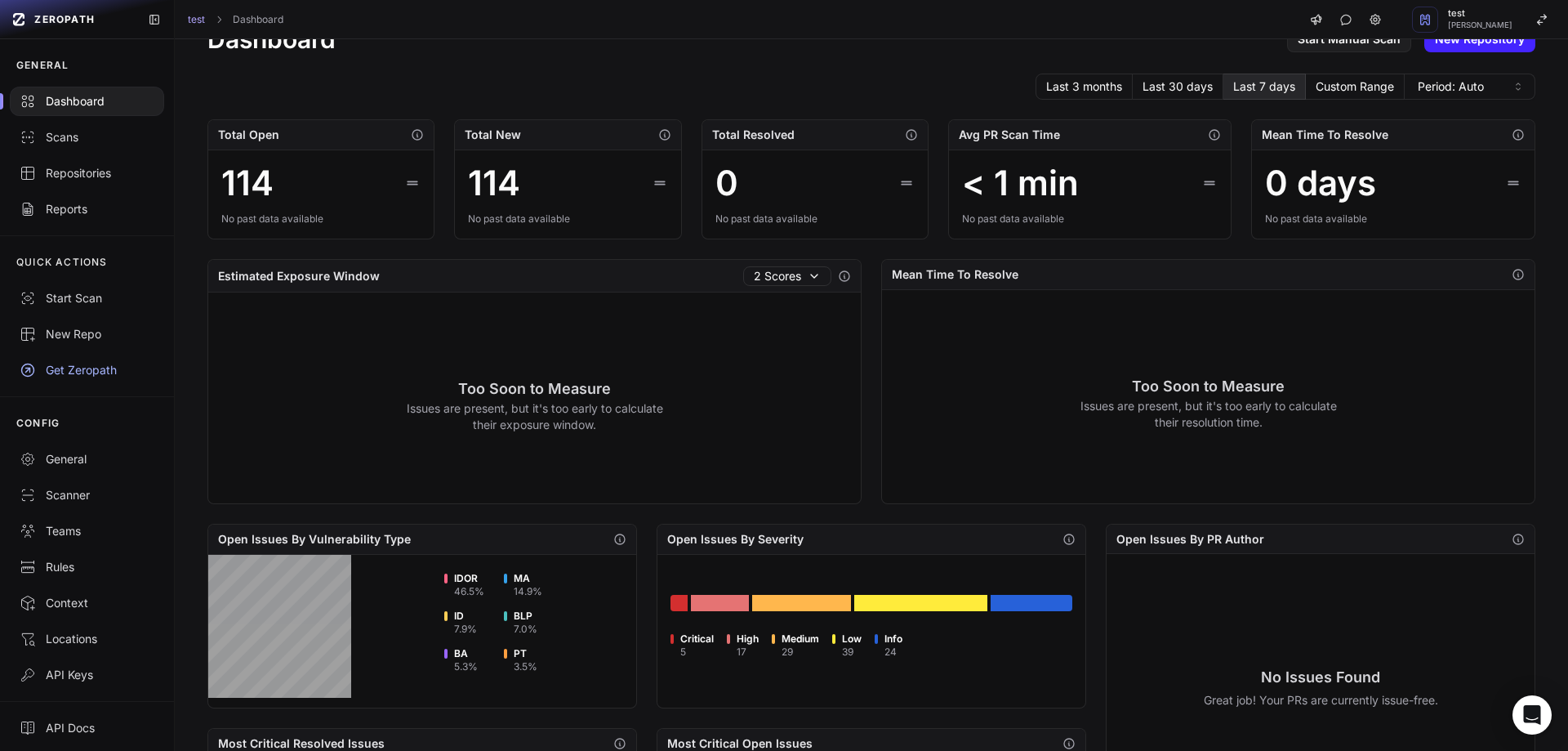
scroll to position [0, 0]
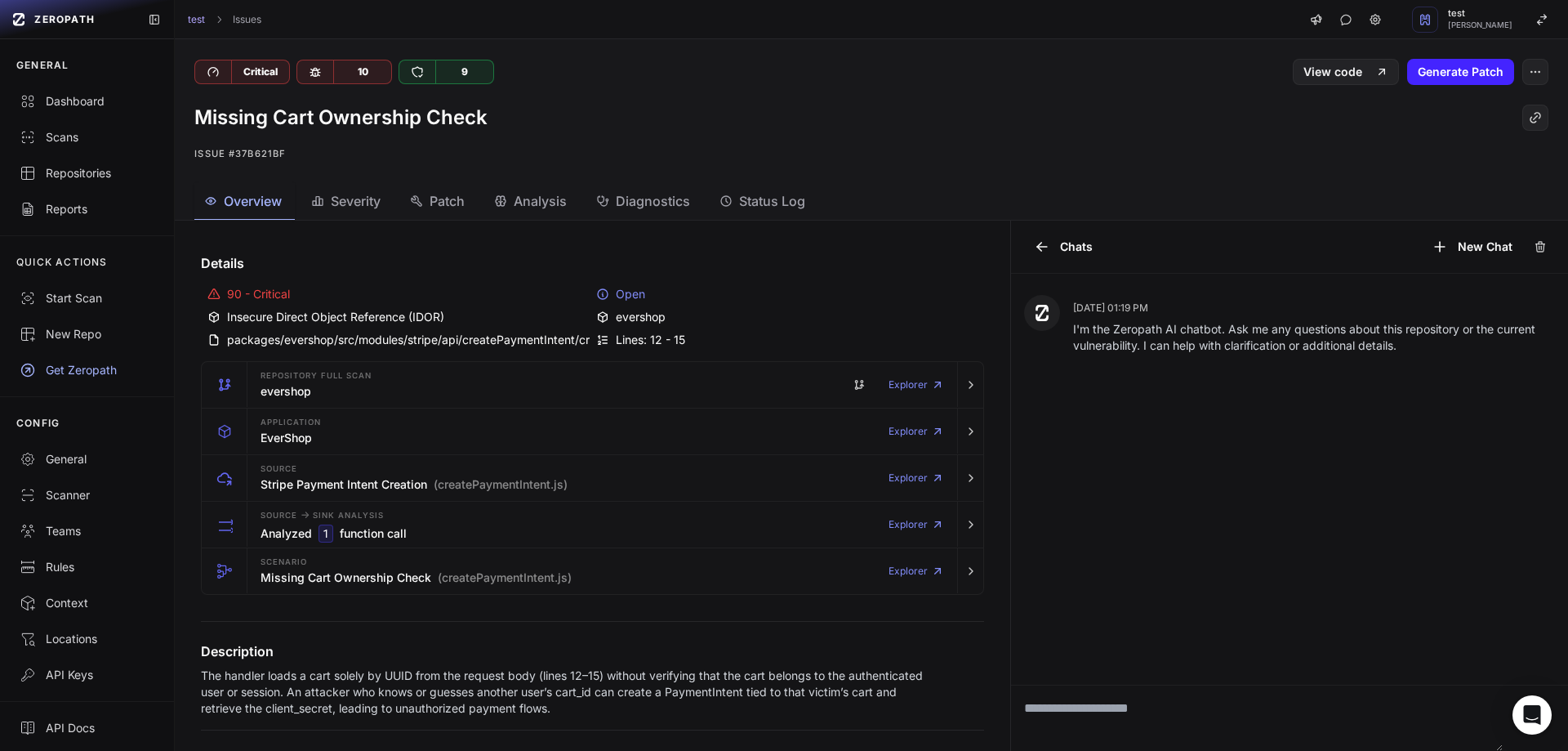
click at [586, 198] on button "Patch" at bounding box center [644, 202] width 117 height 37
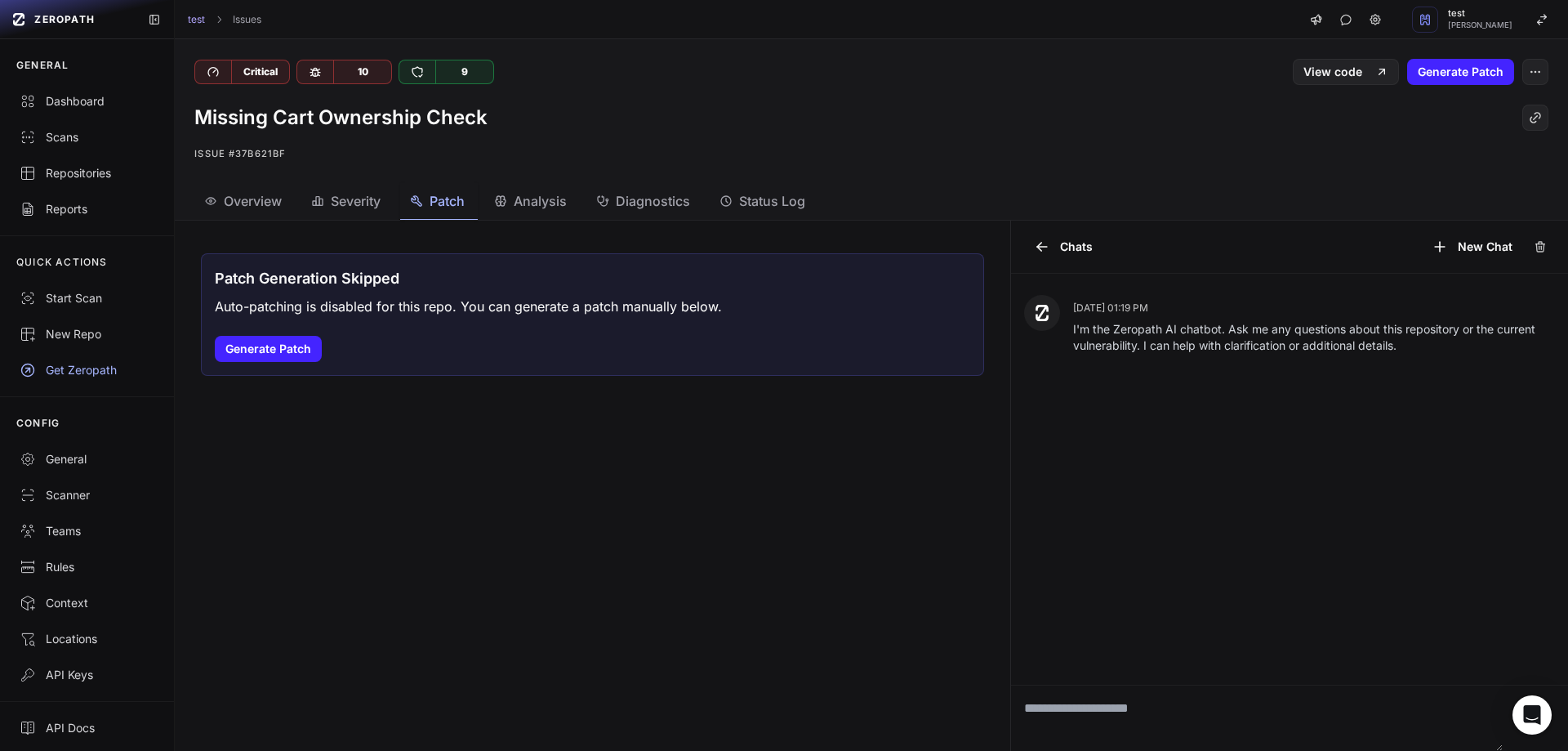
click at [350, 201] on span "Severity" at bounding box center [355, 202] width 50 height 20
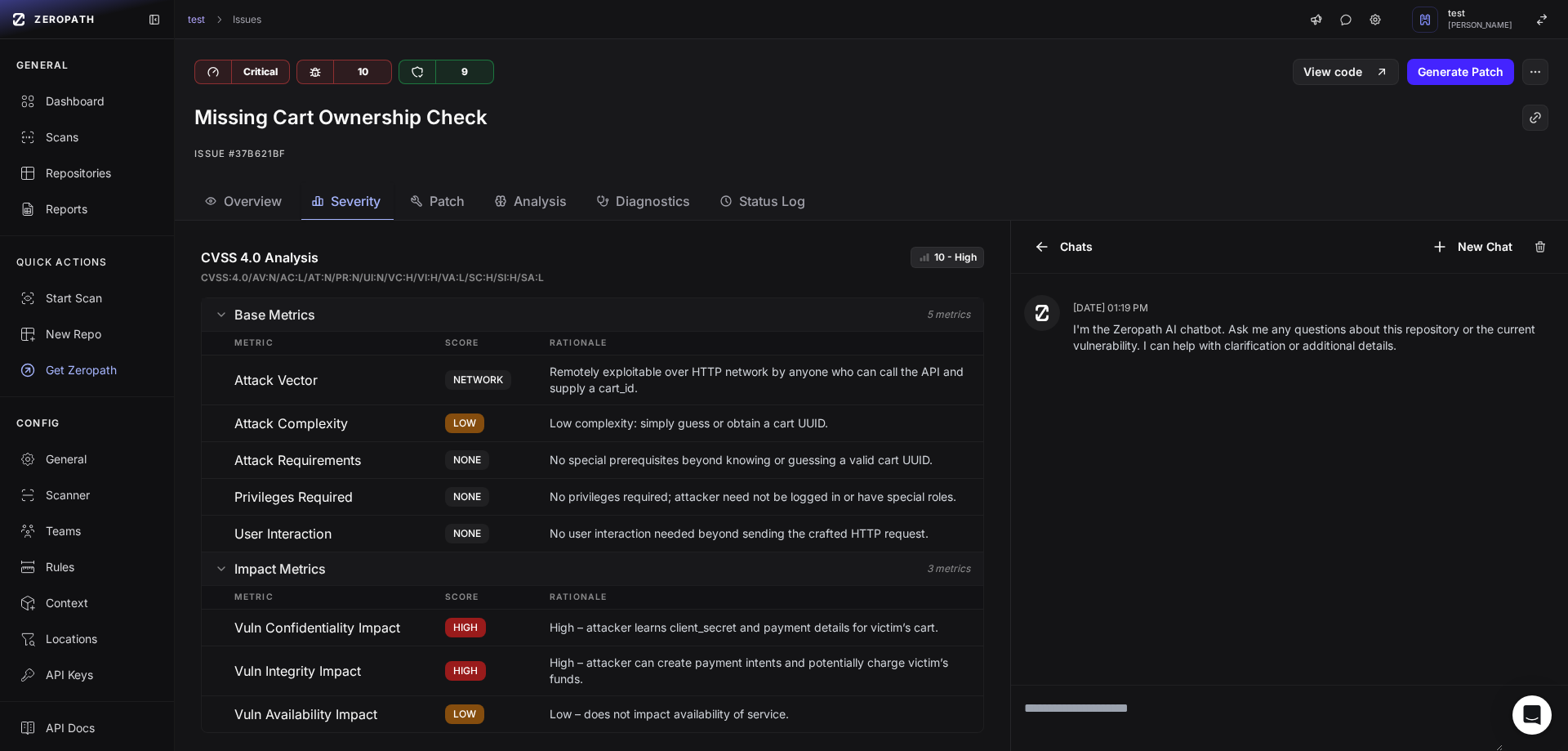
scroll to position [22, 0]
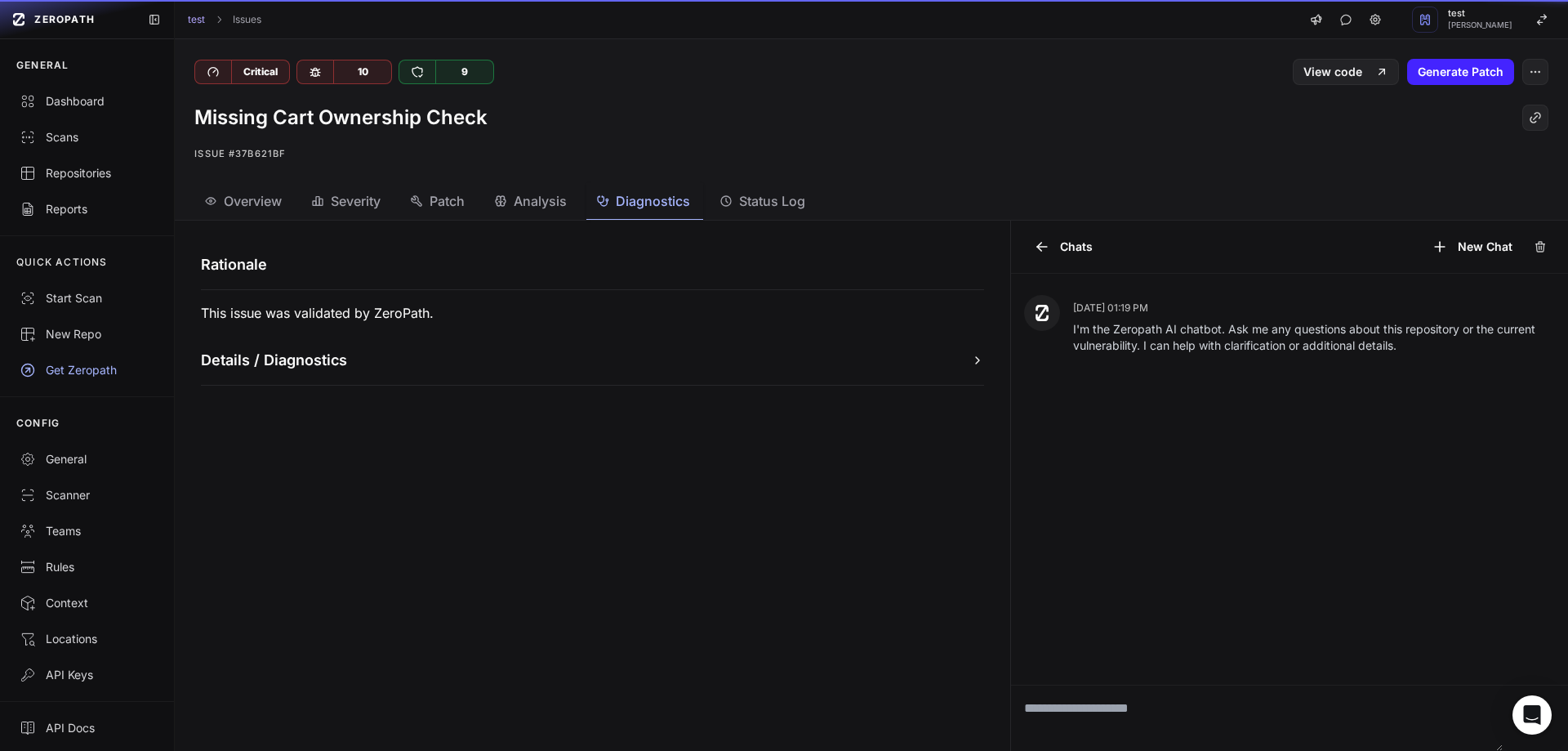
click at [630, 205] on span "Diagnostics" at bounding box center [653, 202] width 74 height 20
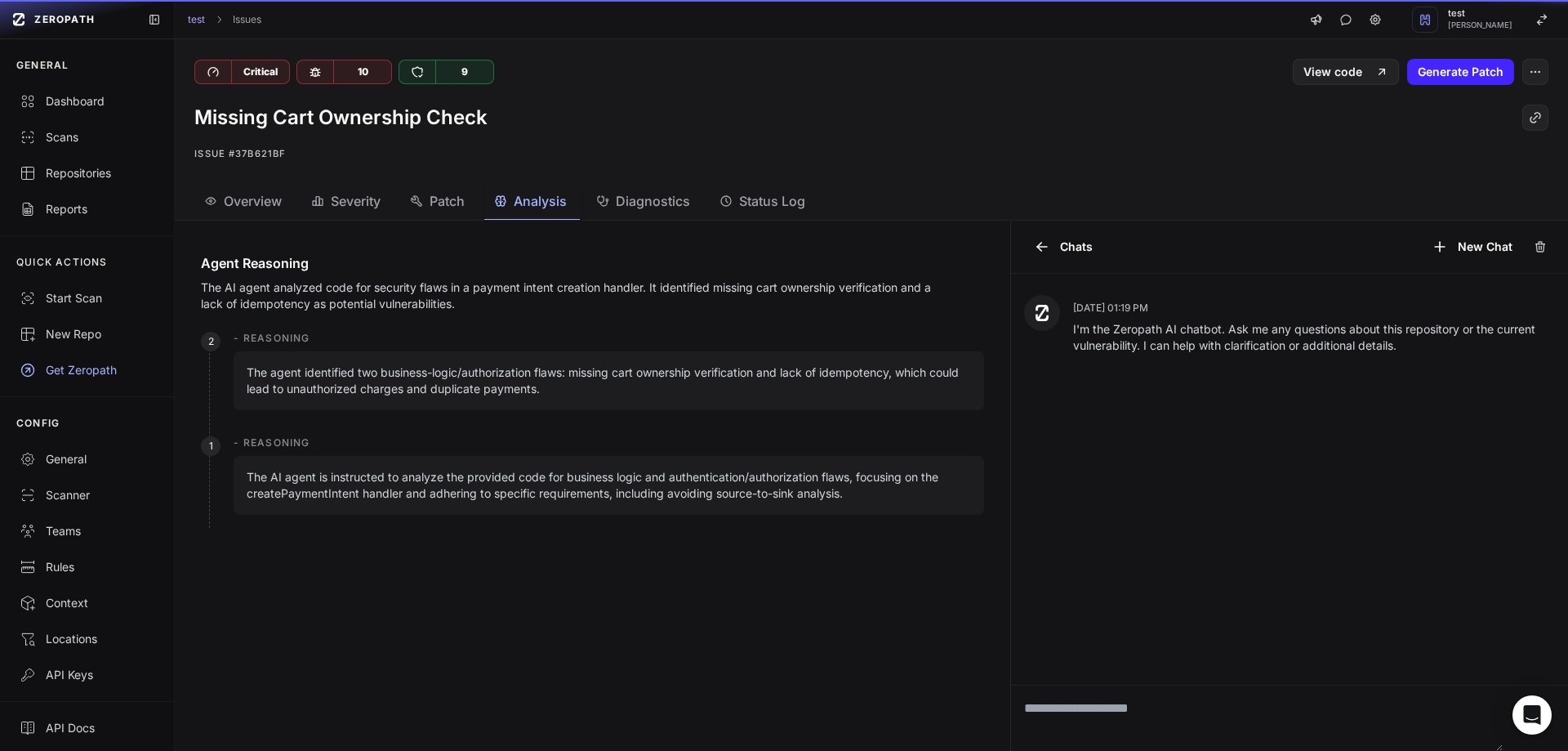
click at [555, 205] on span "Analysis" at bounding box center [540, 202] width 53 height 20
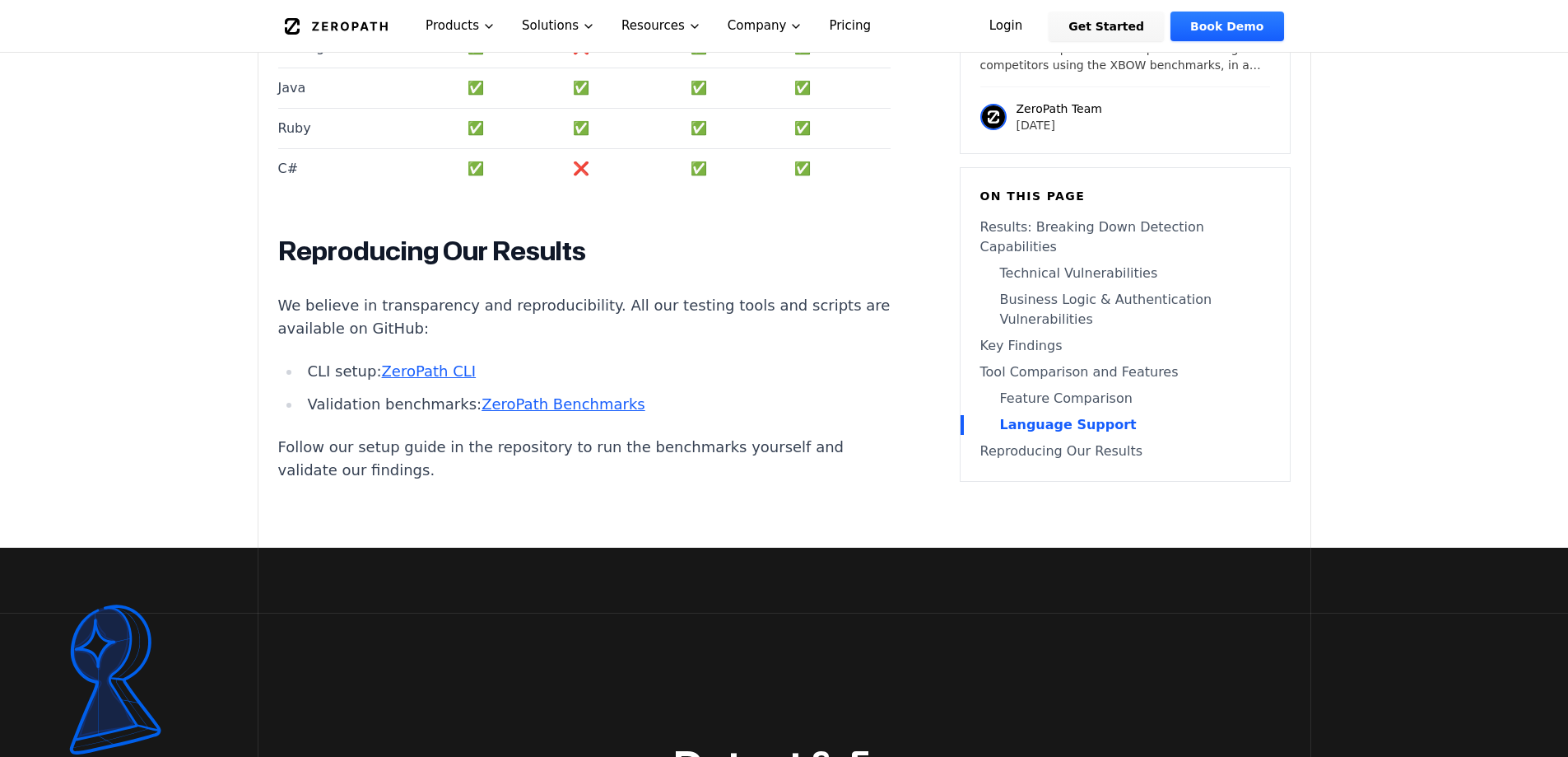
scroll to position [3842, 0]
